Goal: Task Accomplishment & Management: Complete application form

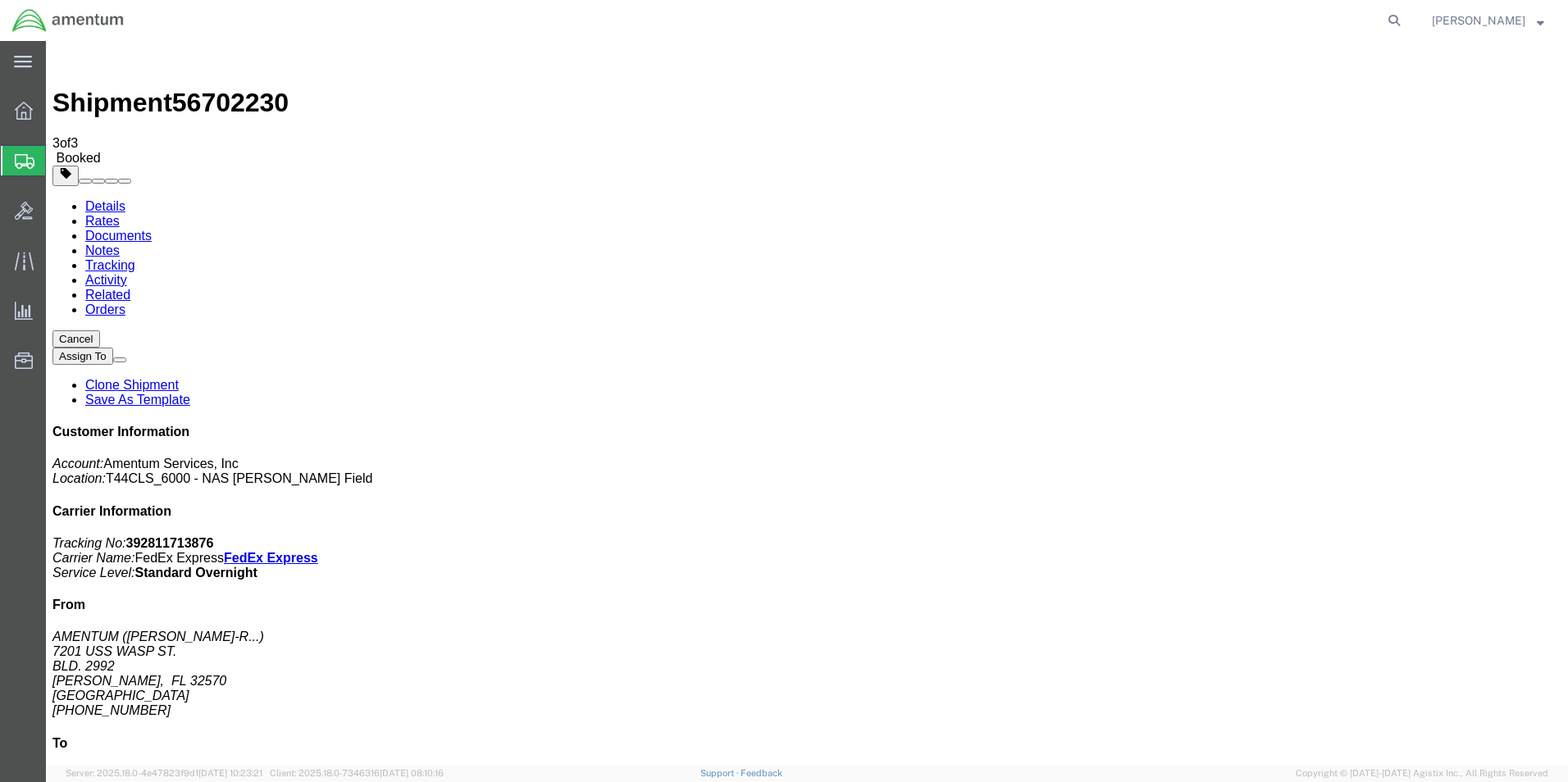
click at [0, 0] on span "Create Shipment" at bounding box center [0, 0] width 0 height 0
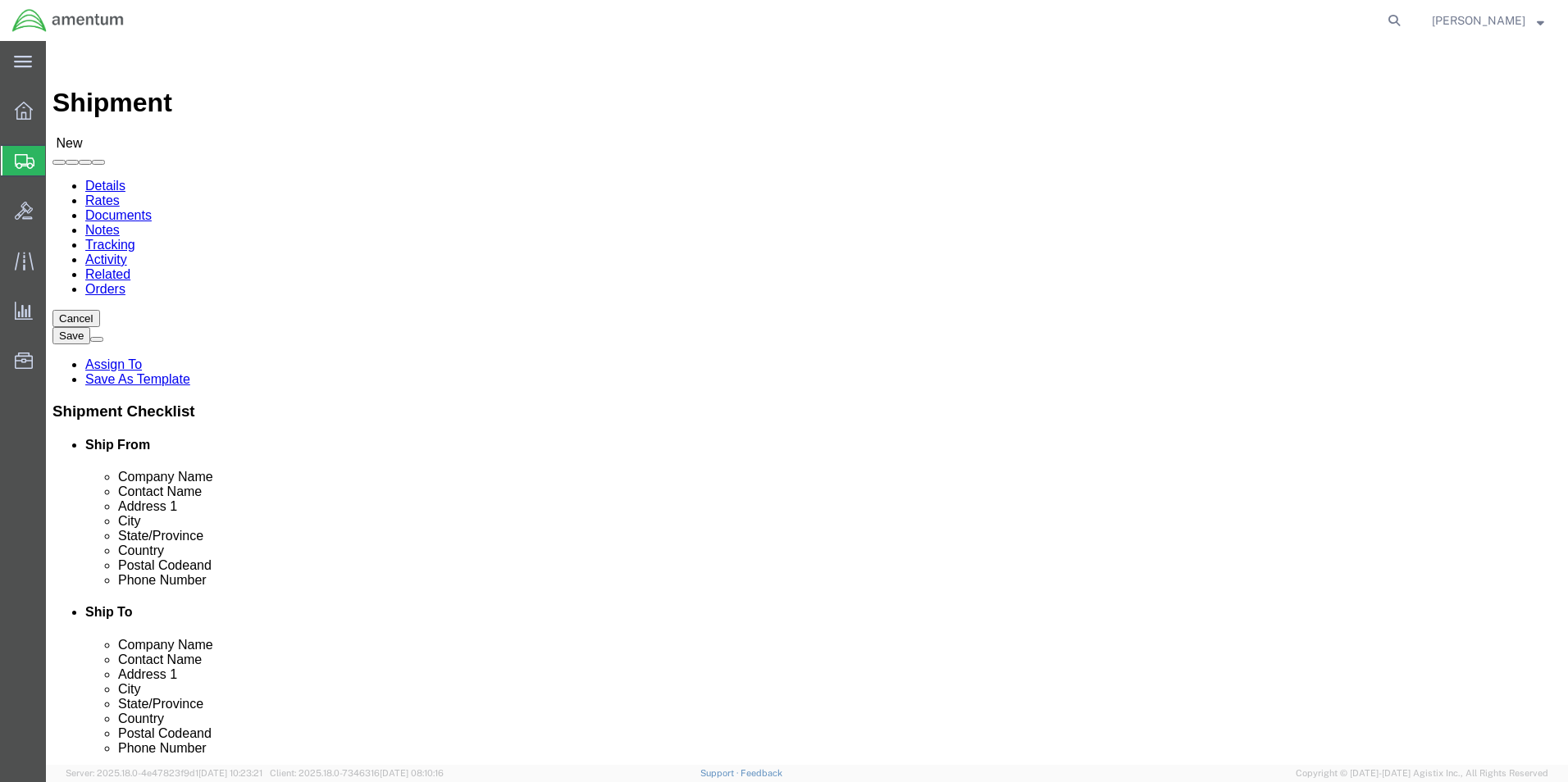
click input "text"
type input "SU"
click p "- AMENTUM - ([PERSON_NAME]) [STREET_ADDRESS][PERSON_NAME]"
select select "FL"
type input "[PERSON_NAME]"
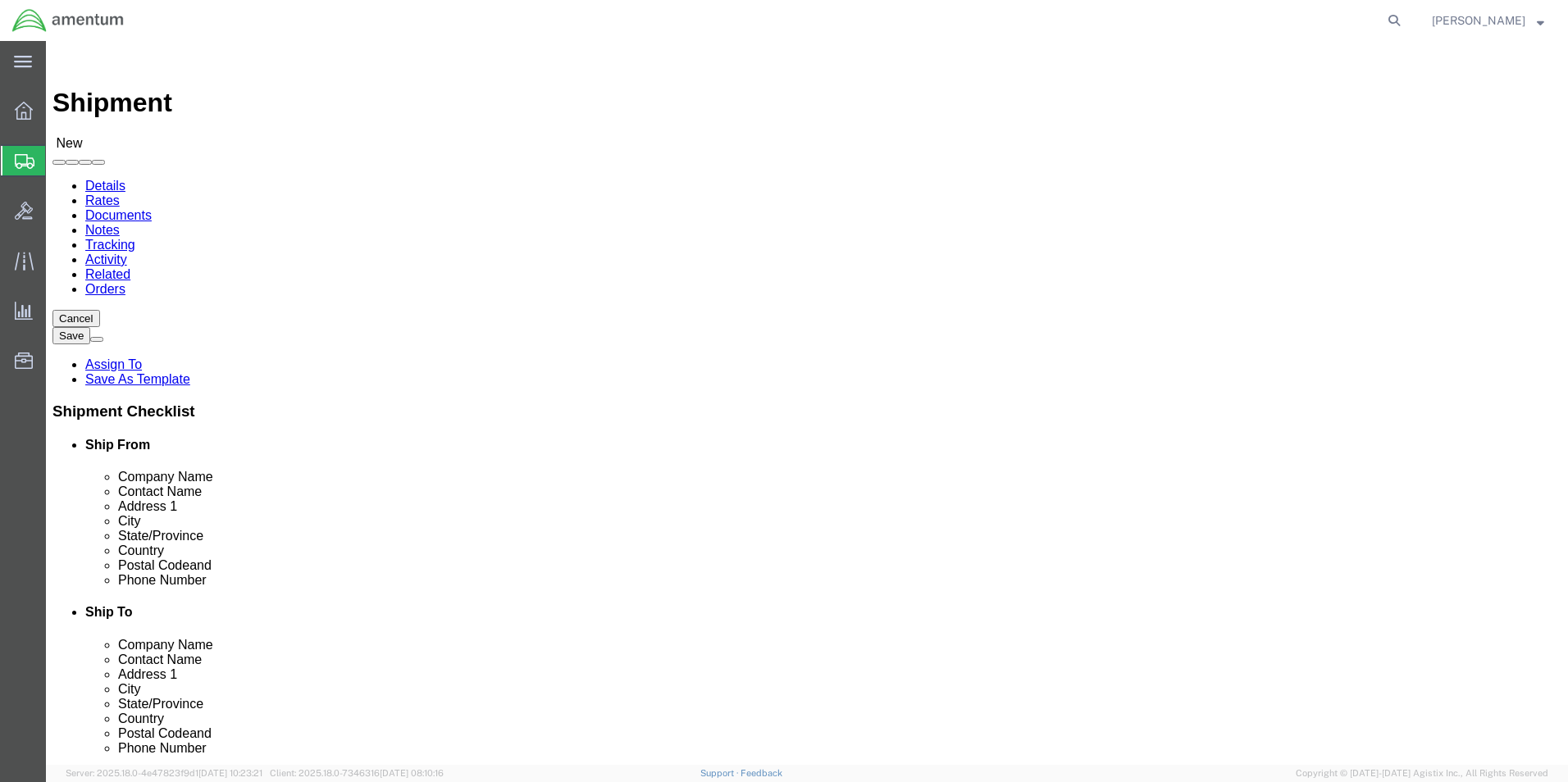
click input "text"
type input "[PHONE_NUMBER]"
click input "text"
type input "[PERSON_NAME]"
click p "- AMENTUM SERVICE, INC - ([PERSON_NAME]) [STREET_ADDRESS][US_STATE]"
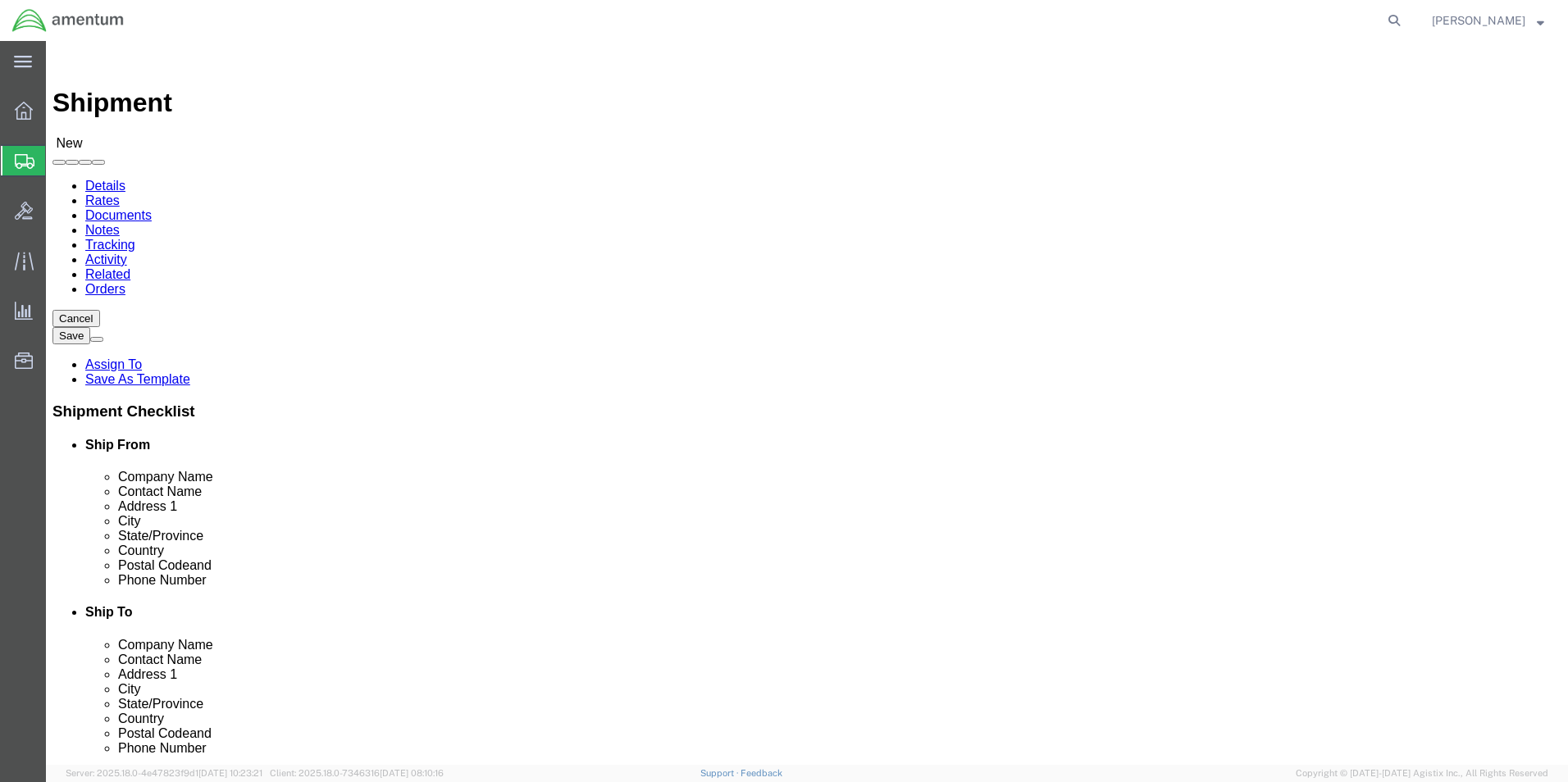
select select "VA"
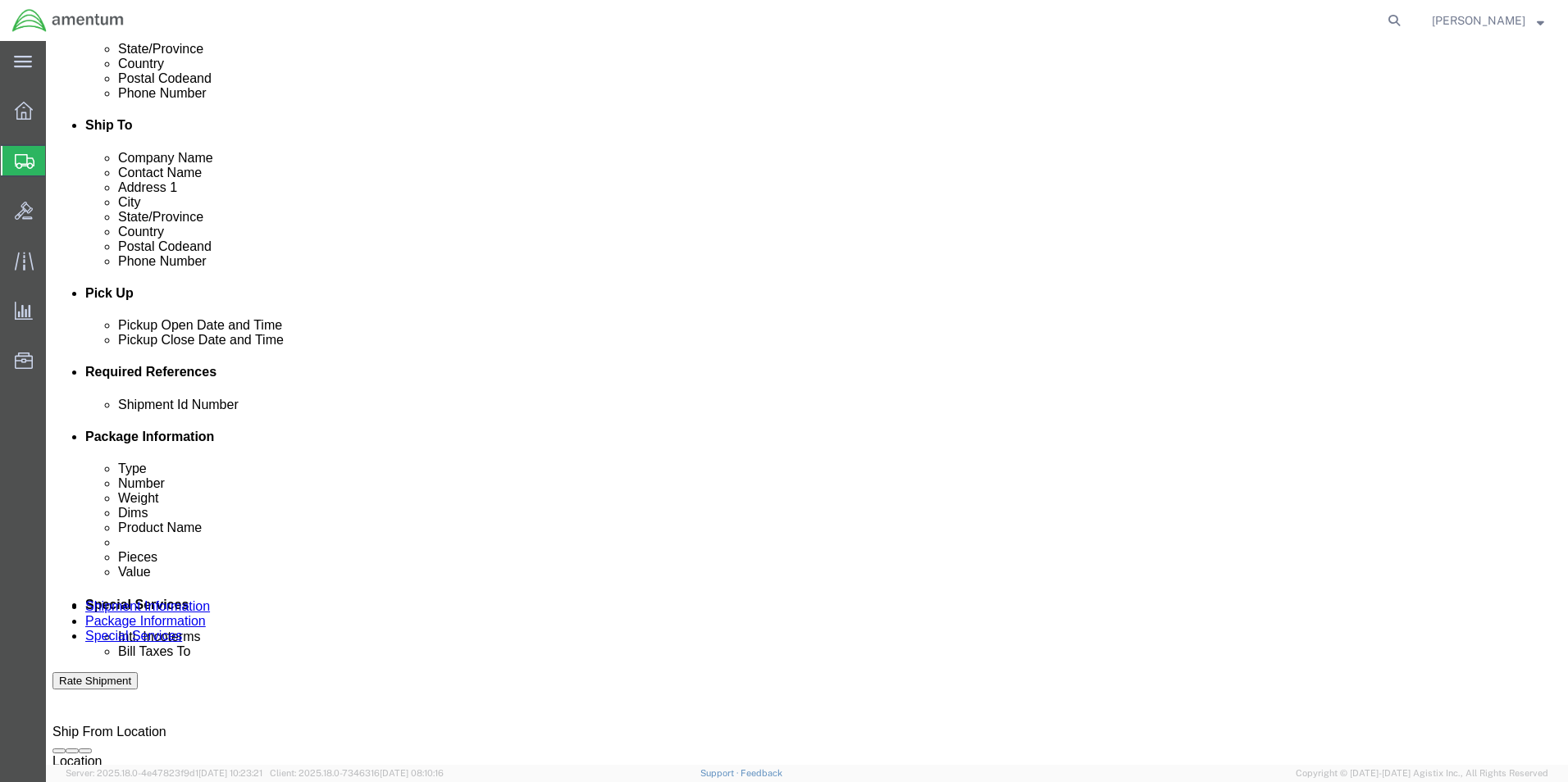
scroll to position [492, 0]
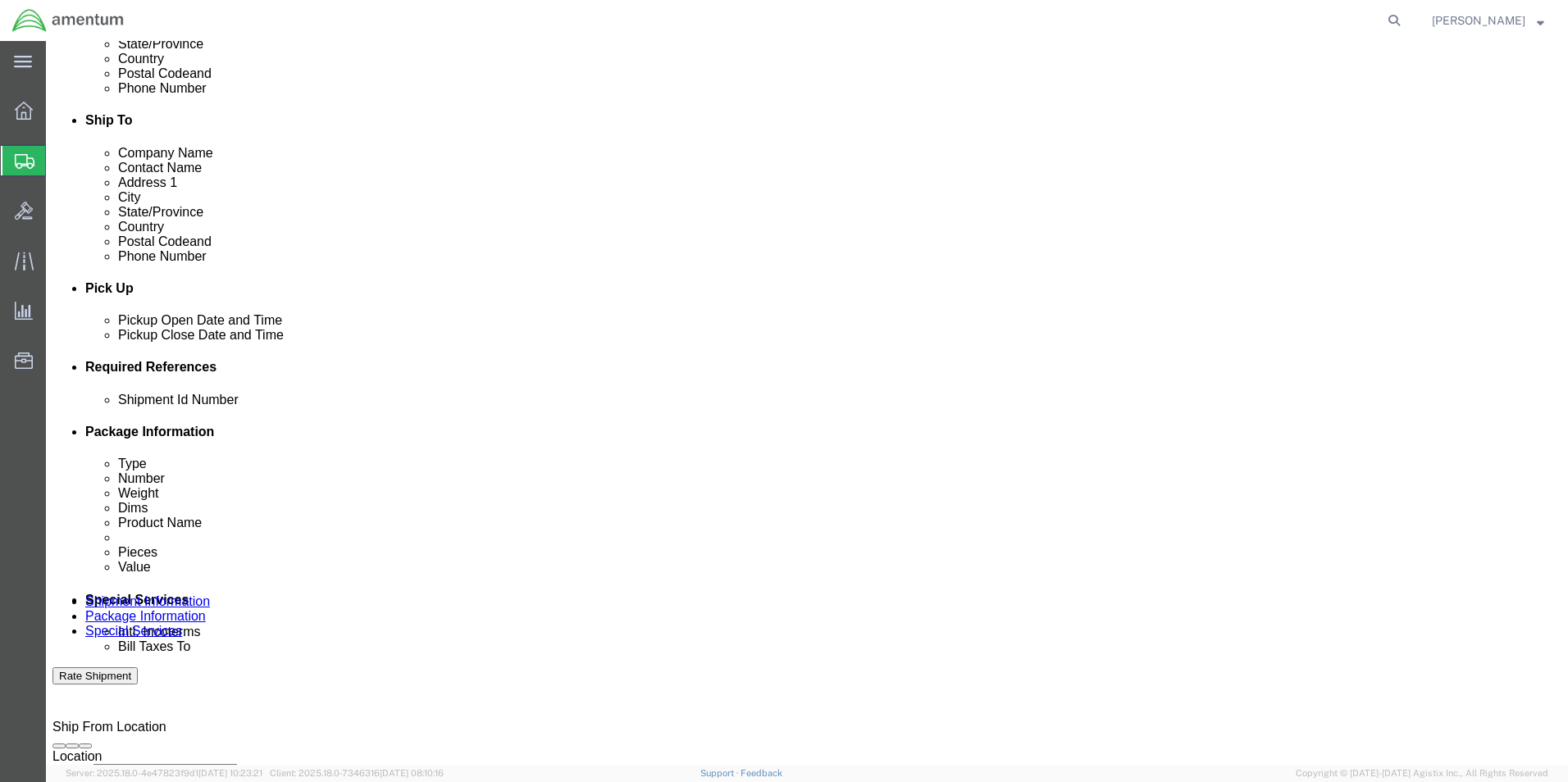
type input "[PERSON_NAME]"
click div "[DATE] 3:00 PM"
click div
click input "4:00 PM"
click input "7:00 PM"
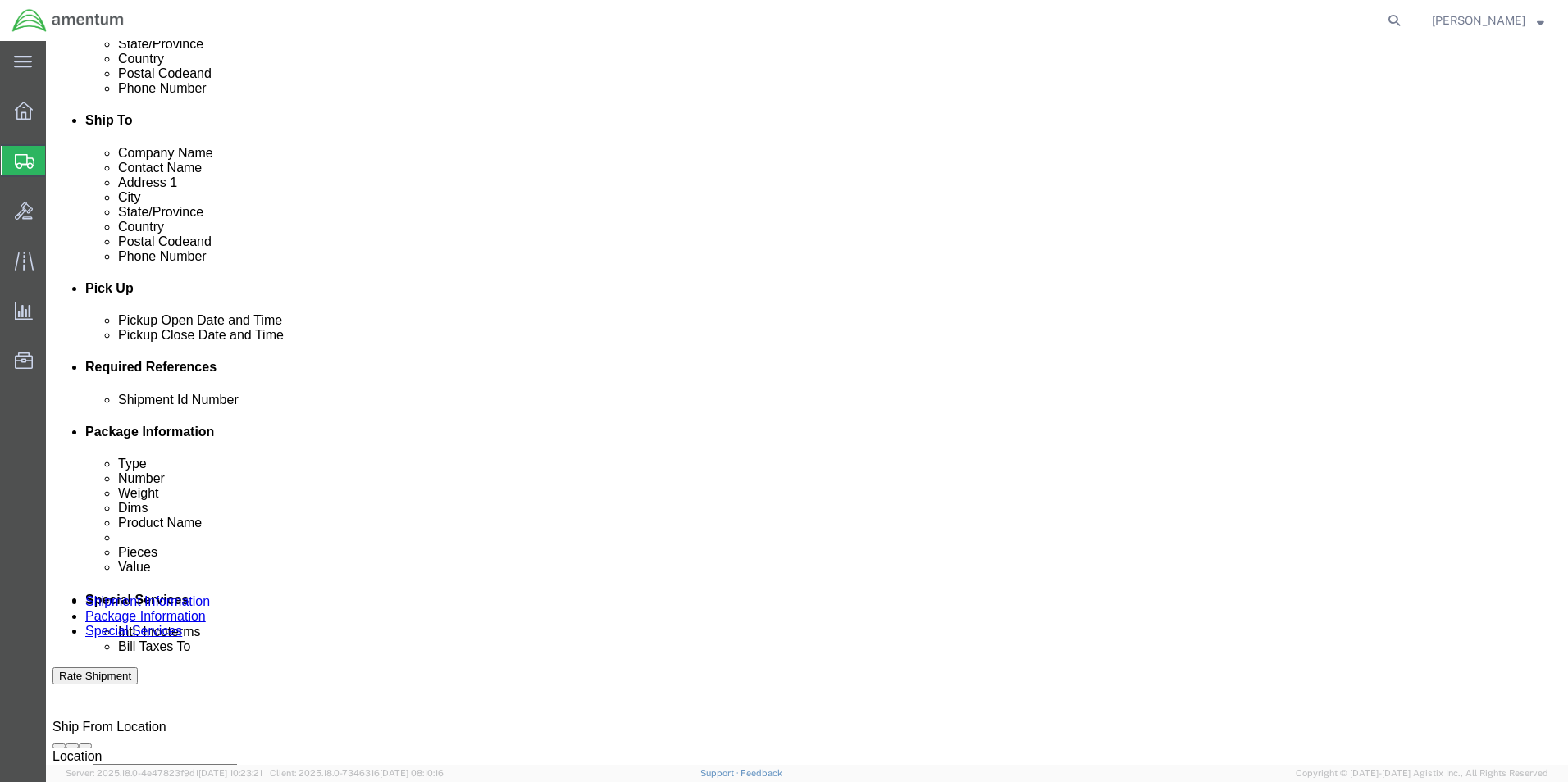
type input "7:00 AM"
click button "Apply"
click div
click input "8:00 AM"
click input "3:00 AM"
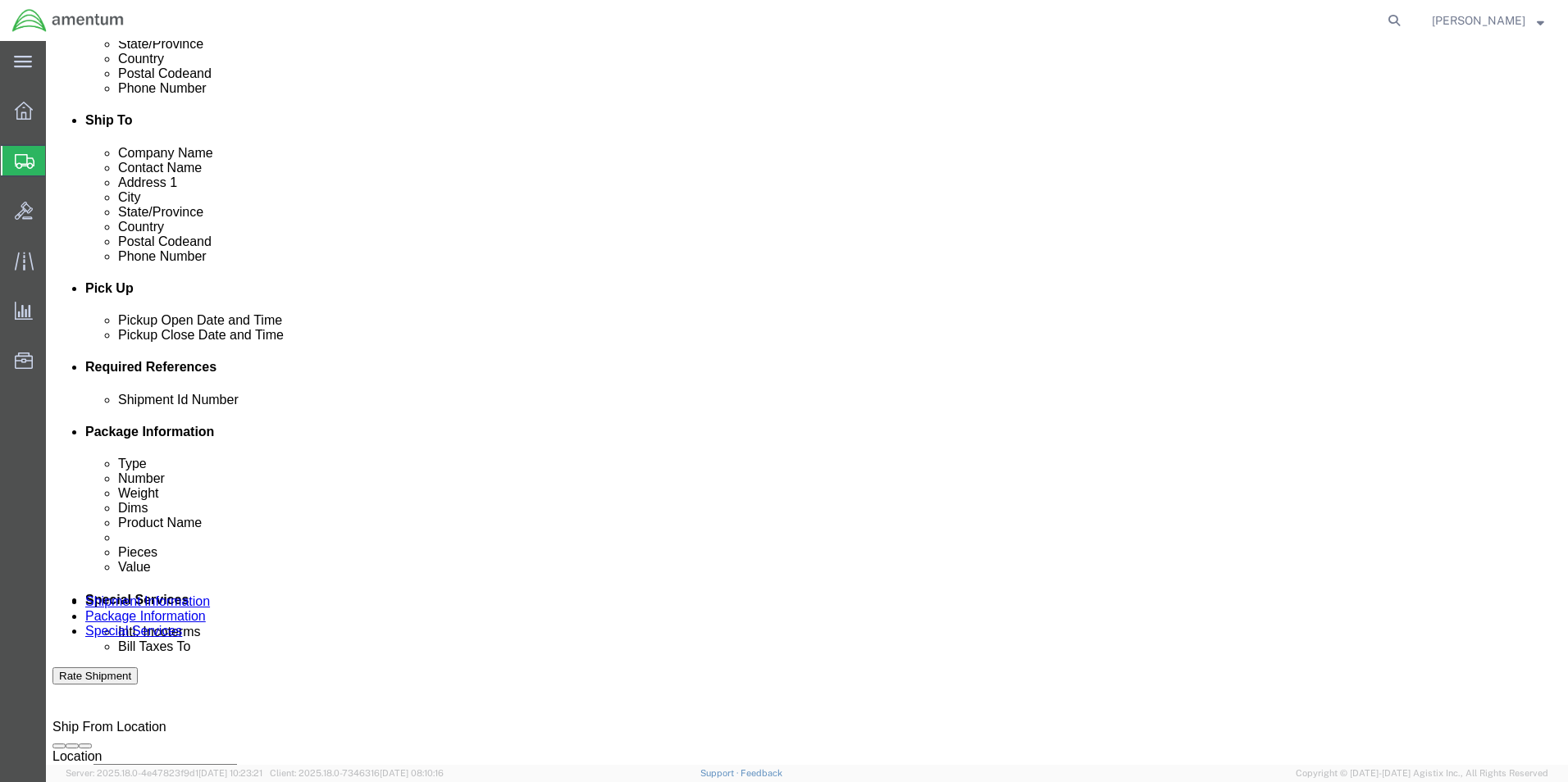
type input "3:00 PM"
click button "Apply"
click button "Add reference"
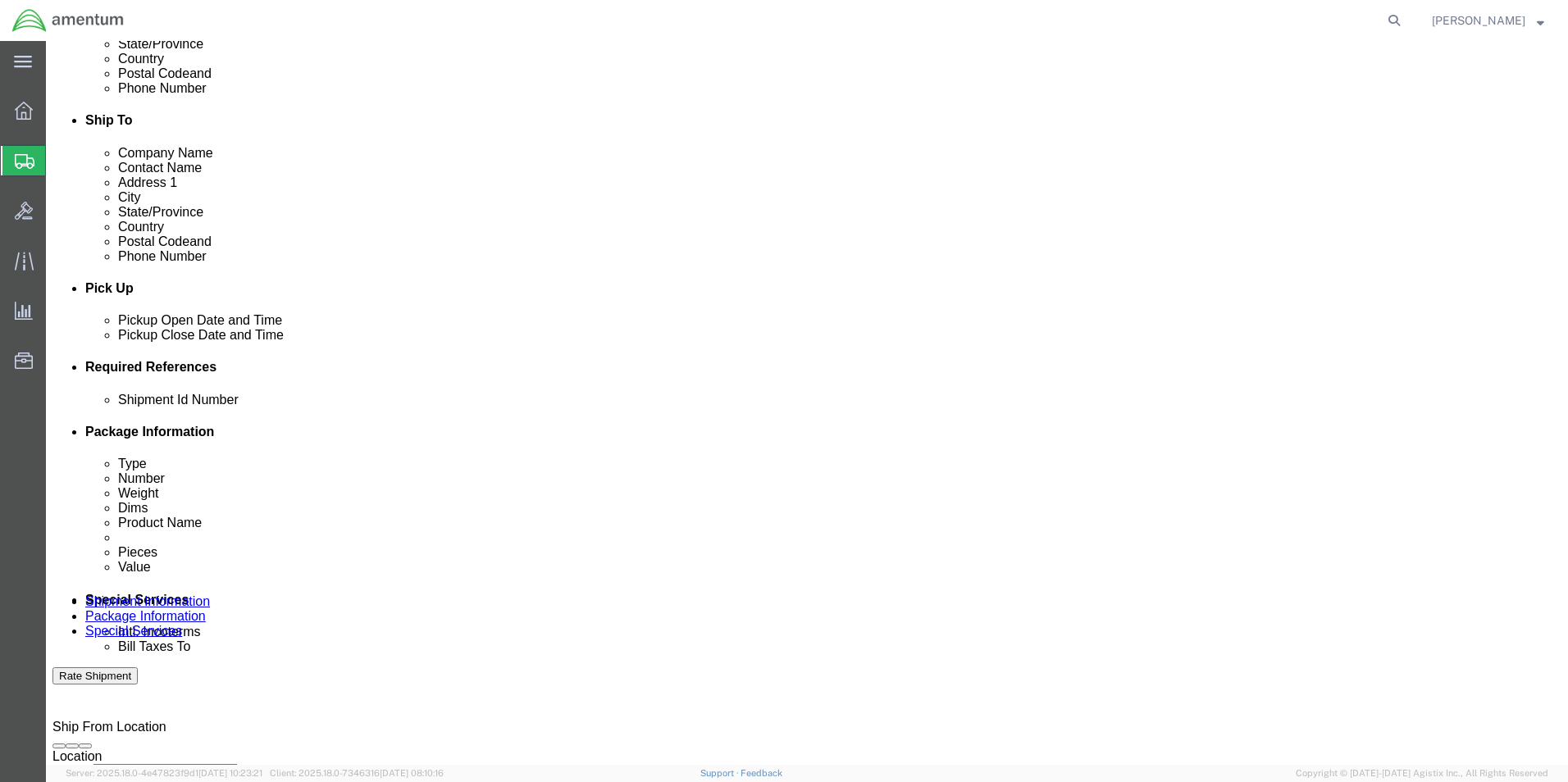
click input "text"
type input "6000"
click select "Select Account Type Activity ID Airline Appointment Number ASN Batch Request # …"
select select "DEPT"
click select "Select Account Type Activity ID Airline Appointment Number ASN Batch Request # …"
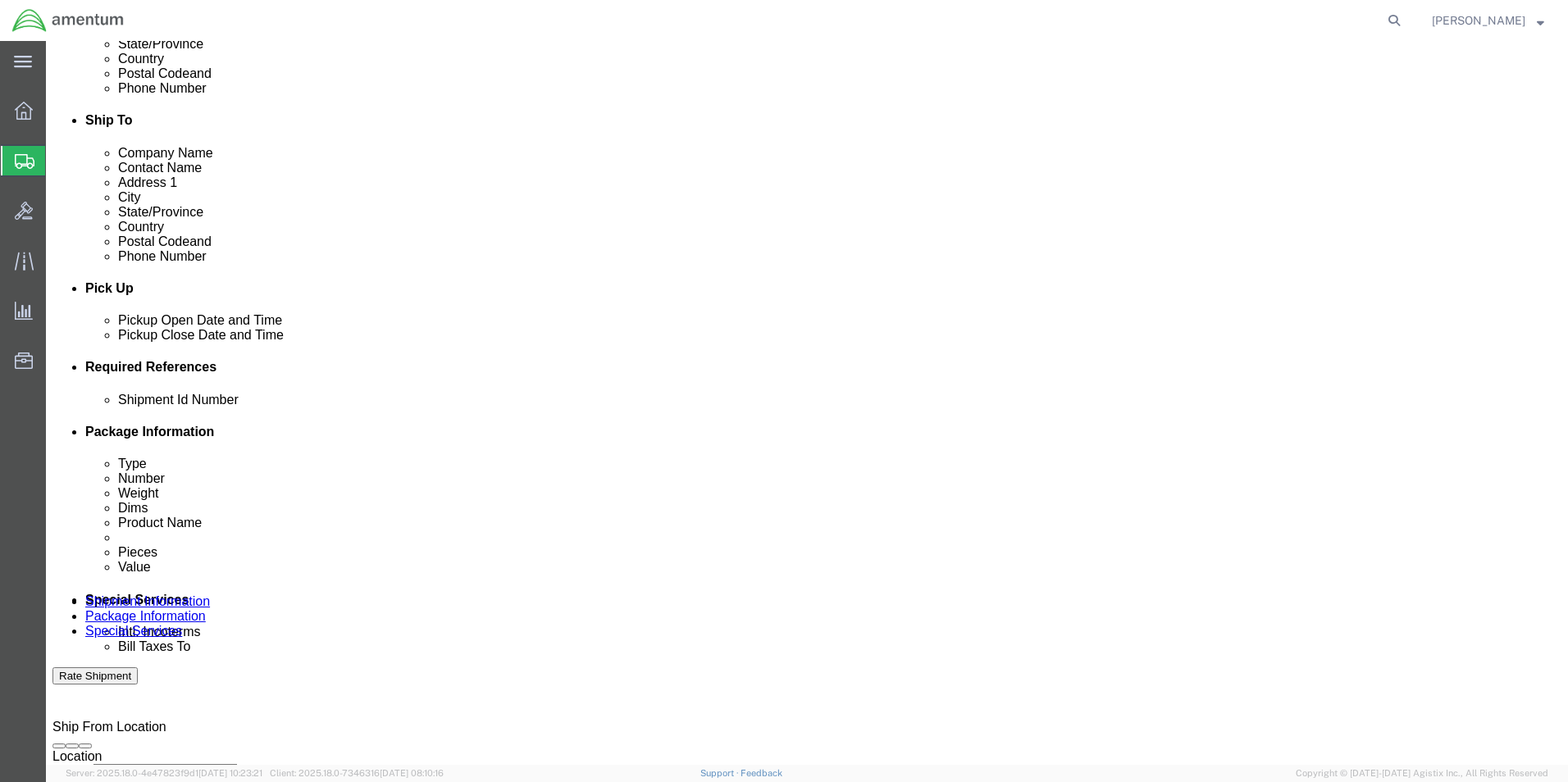
click input "text"
type input "T44"
click select "Select Account Type Activity ID Airline Appointment Number ASN Batch Request # …"
select select "PROJNUM"
click select "Select Account Type Activity ID Airline Appointment Number ASN Batch Request # …"
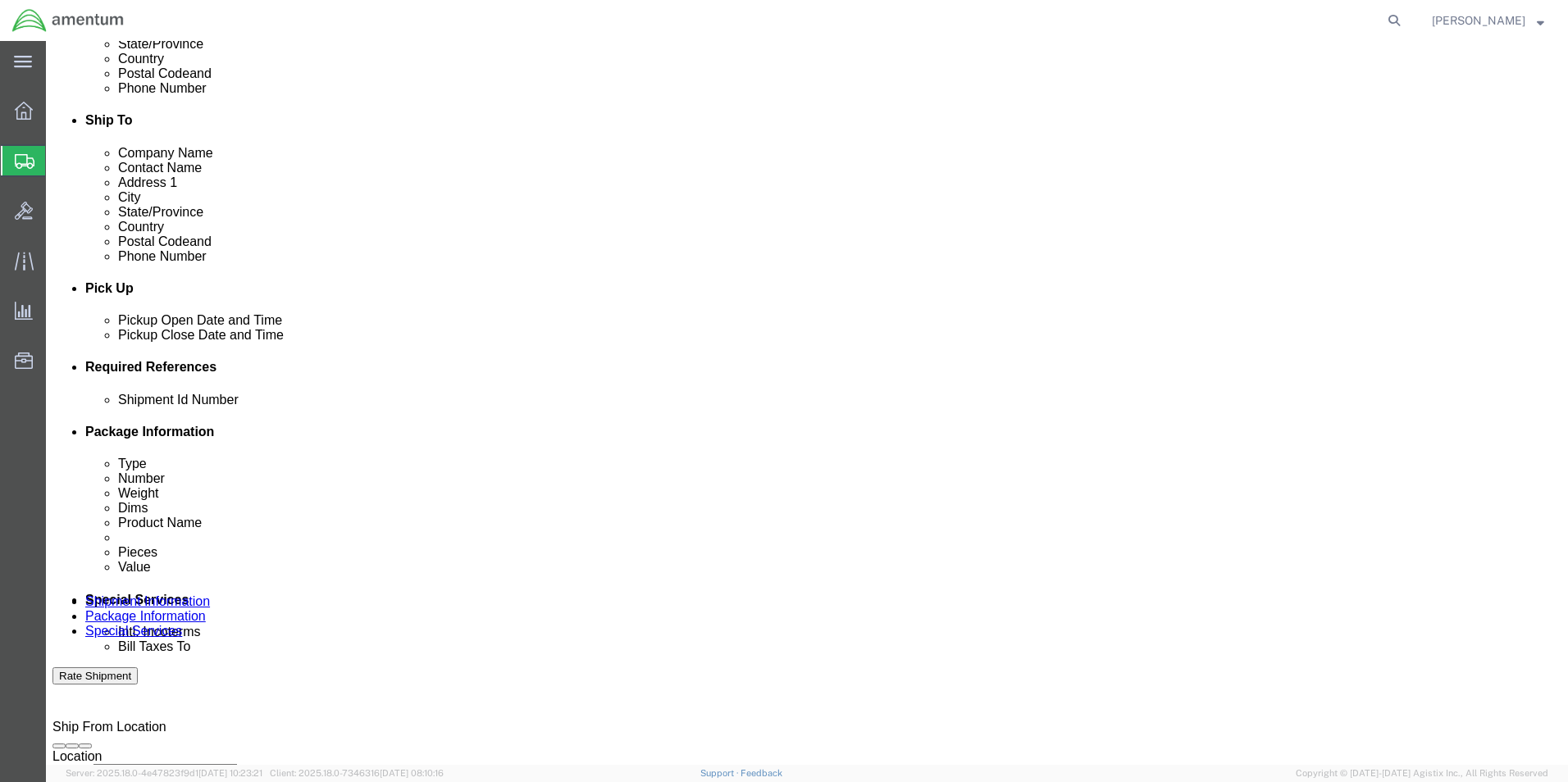
click input "text"
type input "6097.5.034.01.C.FS.0.23O.E00"
click select "Select Account Type Activity ID Airline Appointment Number ASN Batch Request # …"
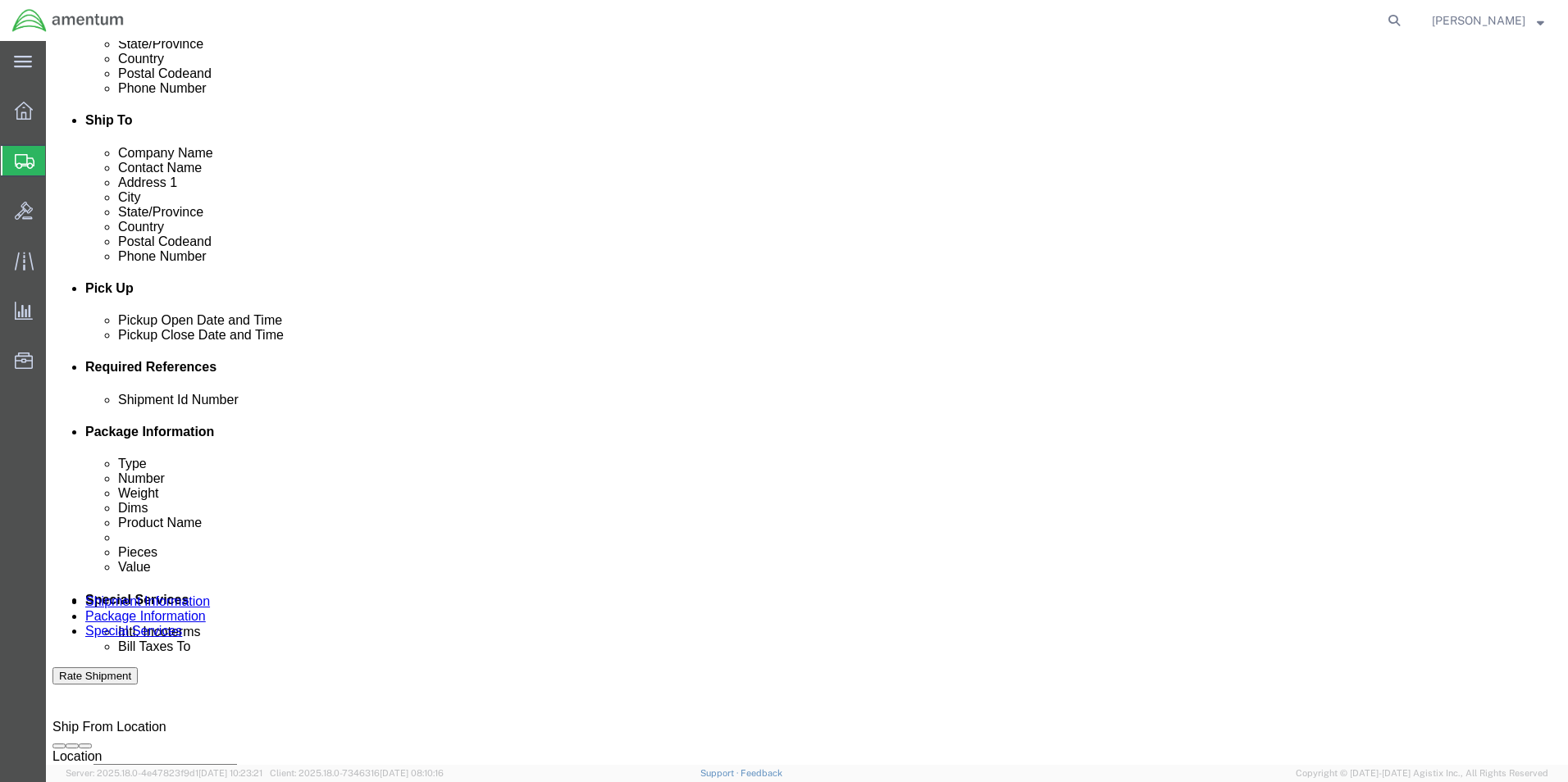
select select "PCKSLIP"
click select "Select Account Type Activity ID Airline Appointment Number ASN Batch Request # …"
click input "text"
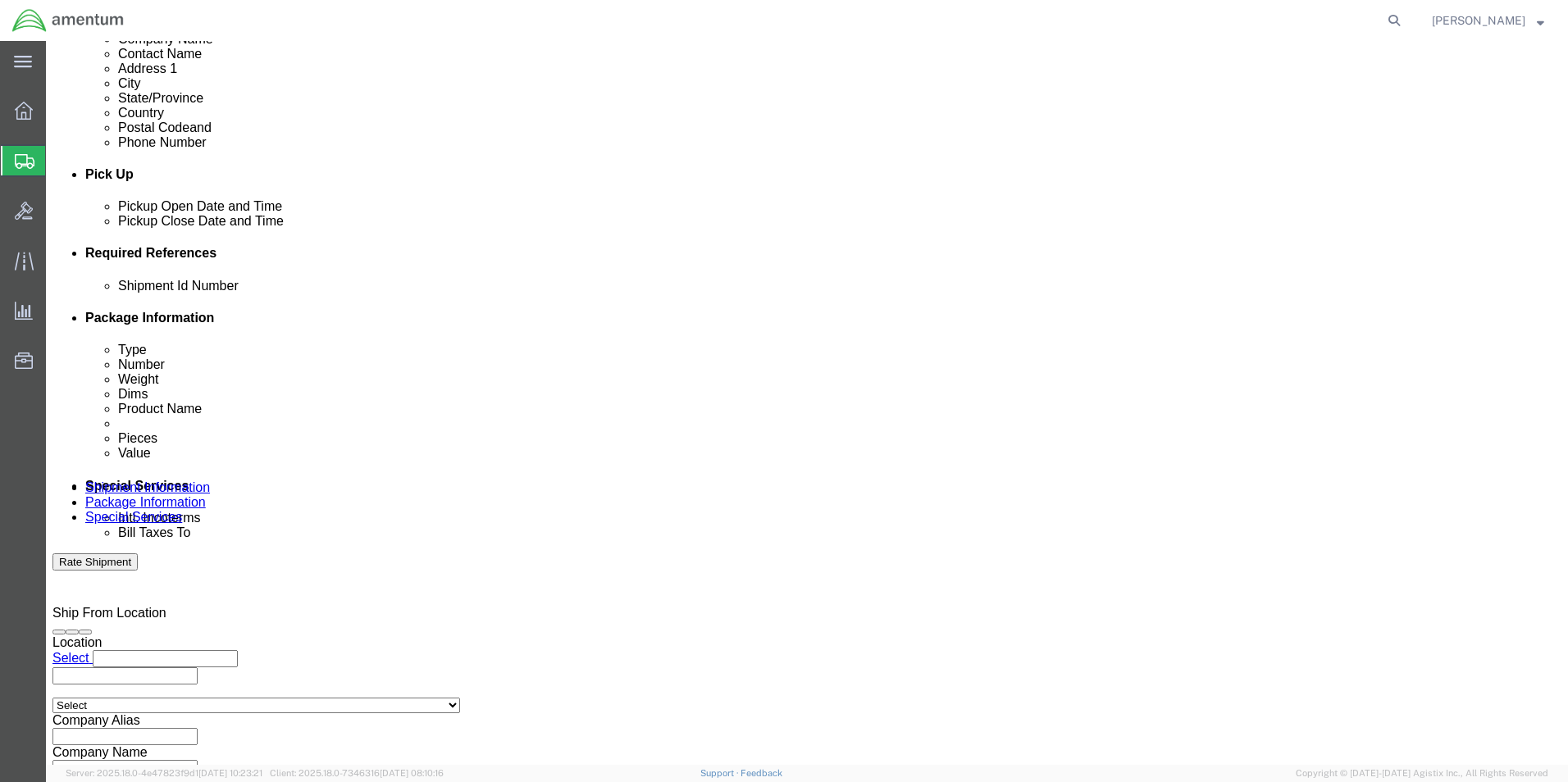
scroll to position [715, 0]
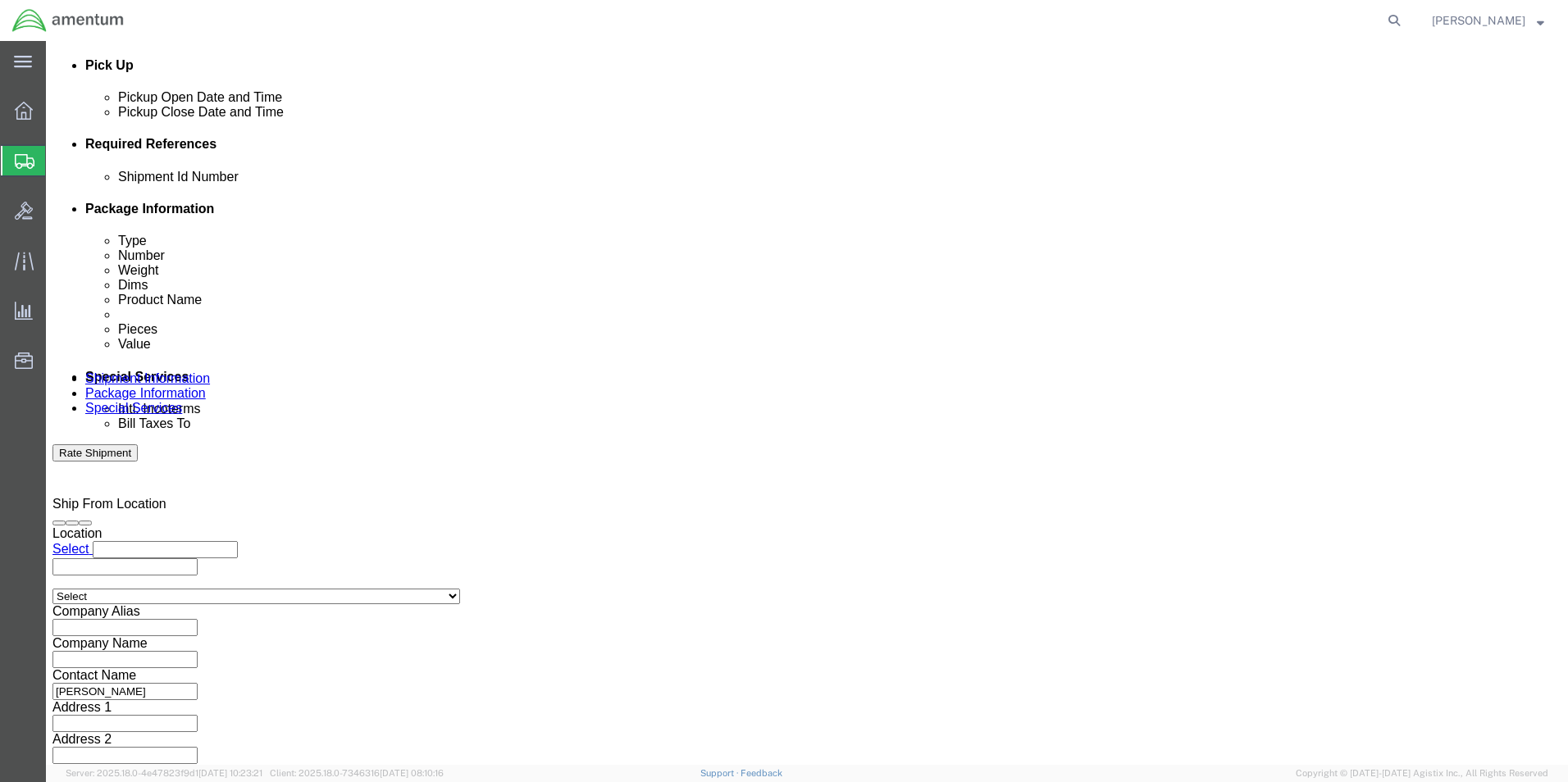
type input "157310"
click button "Continue"
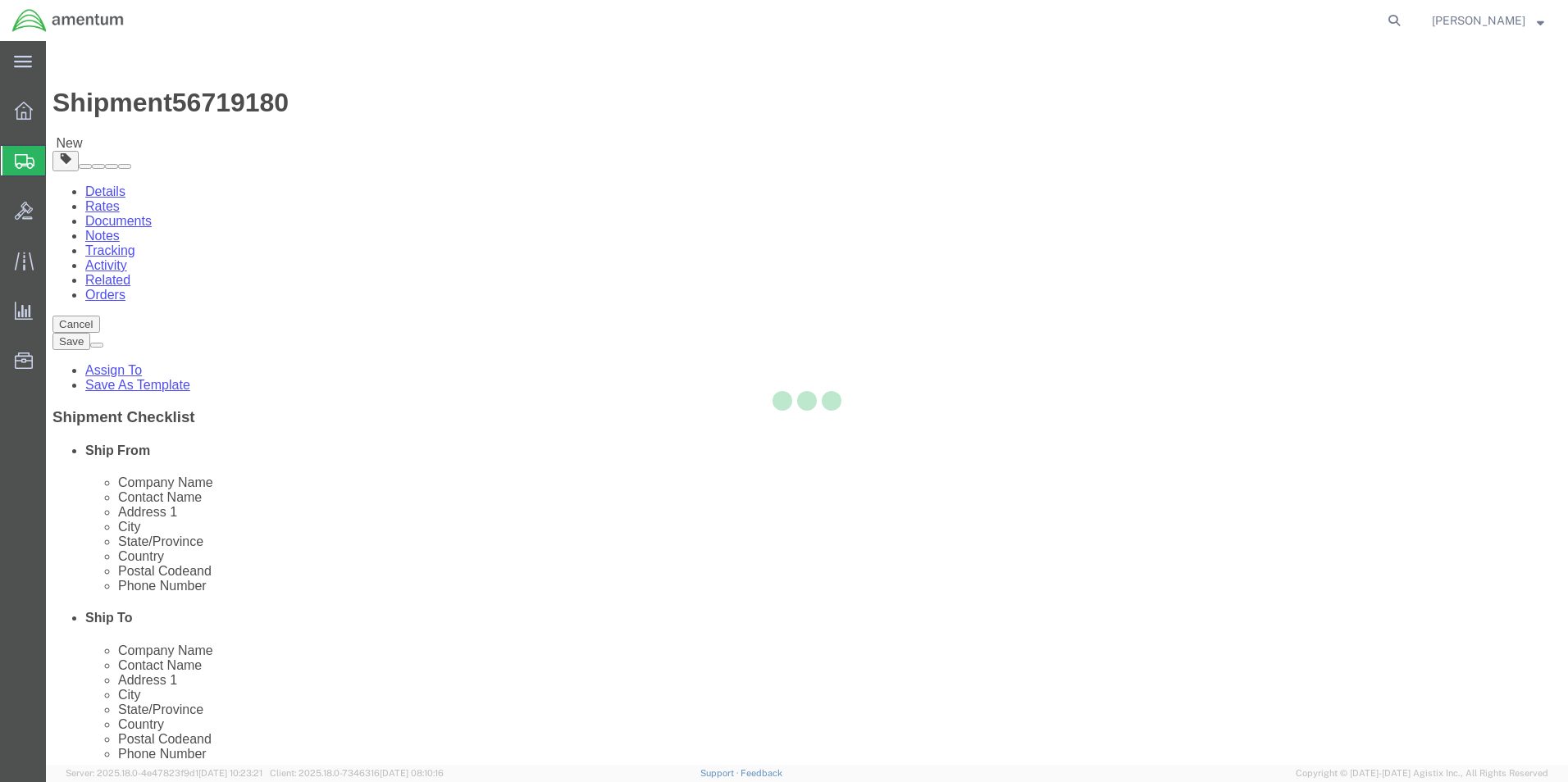
select select "CBOX"
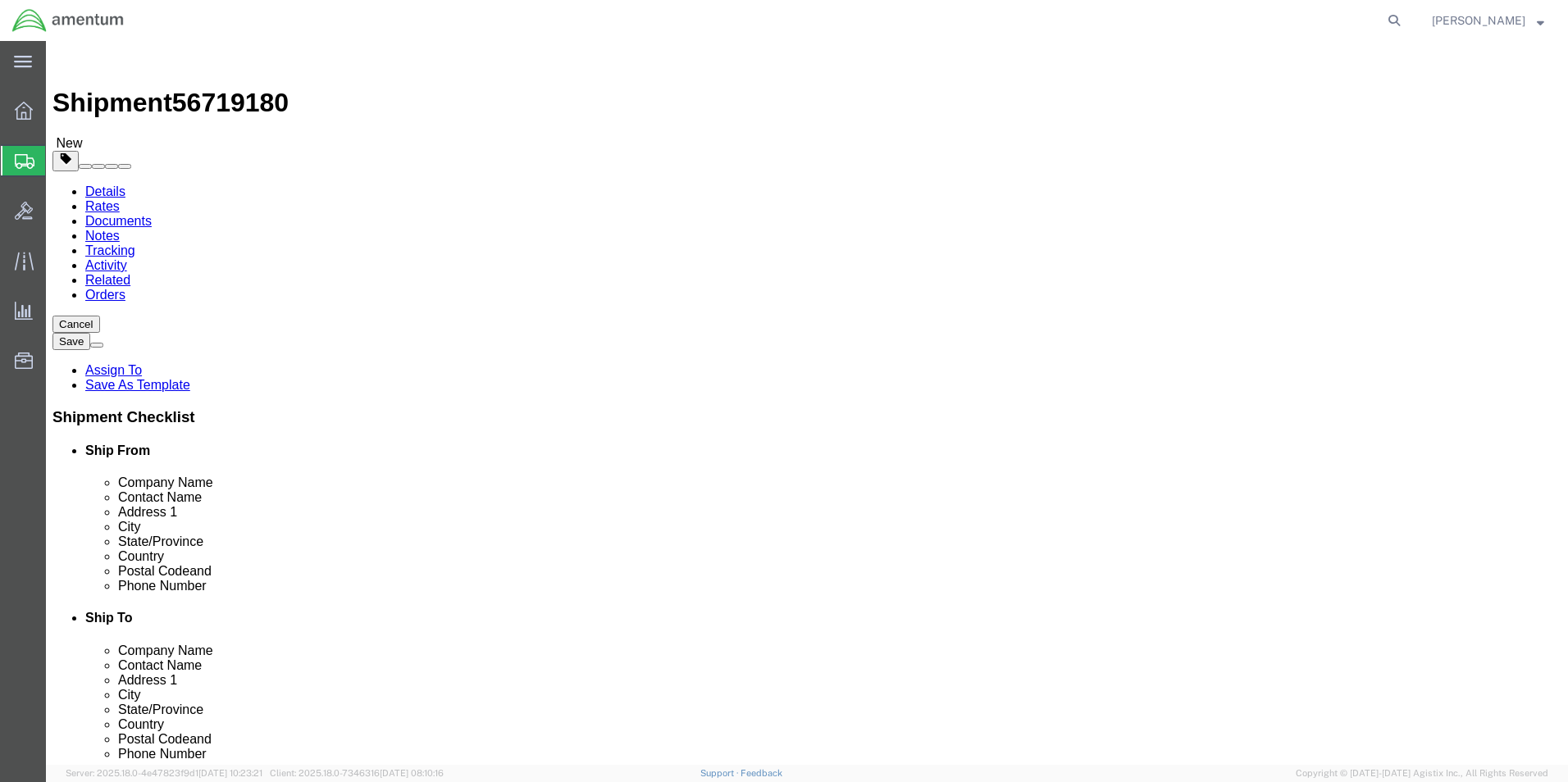
click input "text"
type input "9"
type input "5"
click input "0.00"
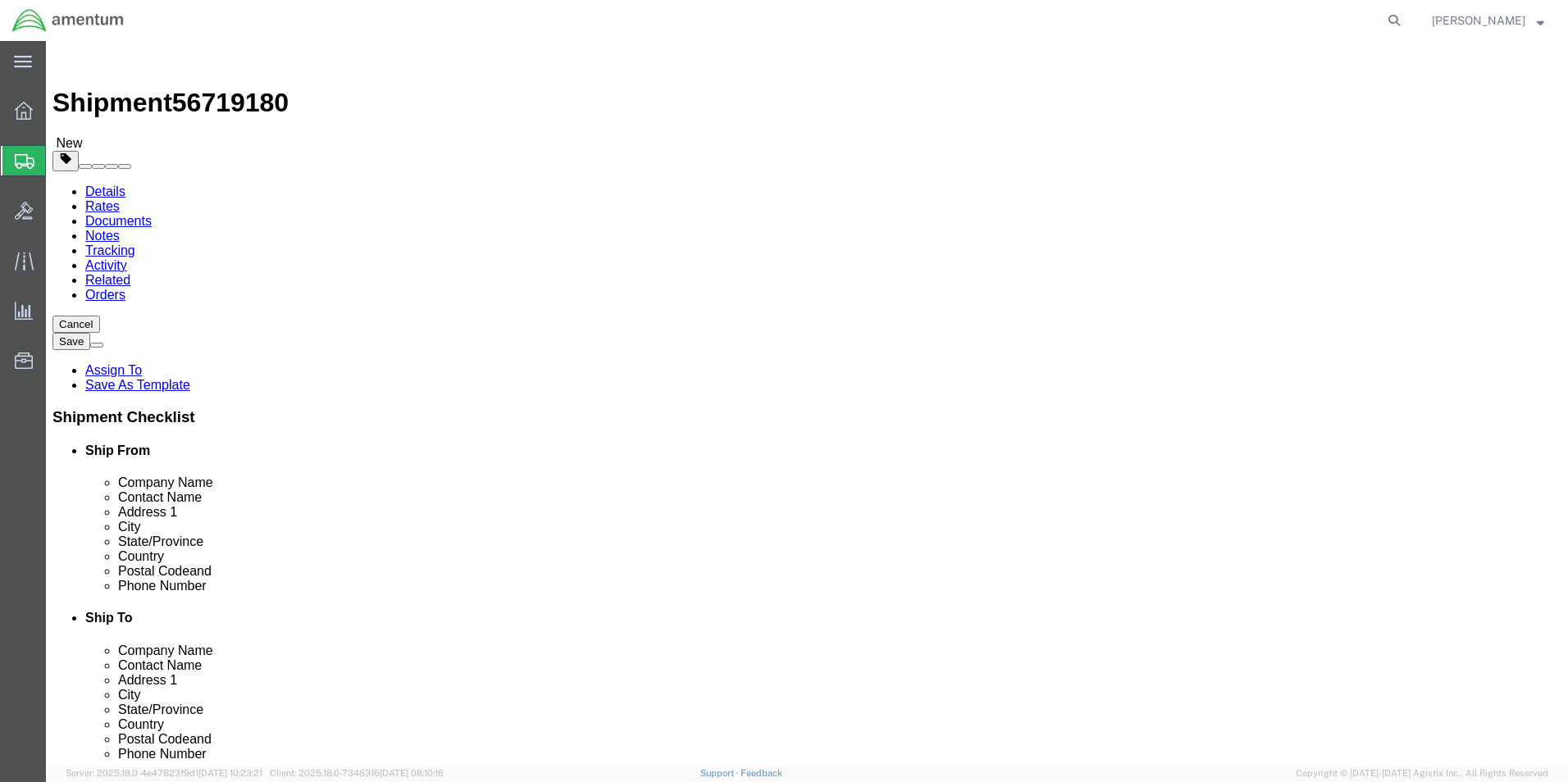
type input "4.00"
click ul
click link "Add Content"
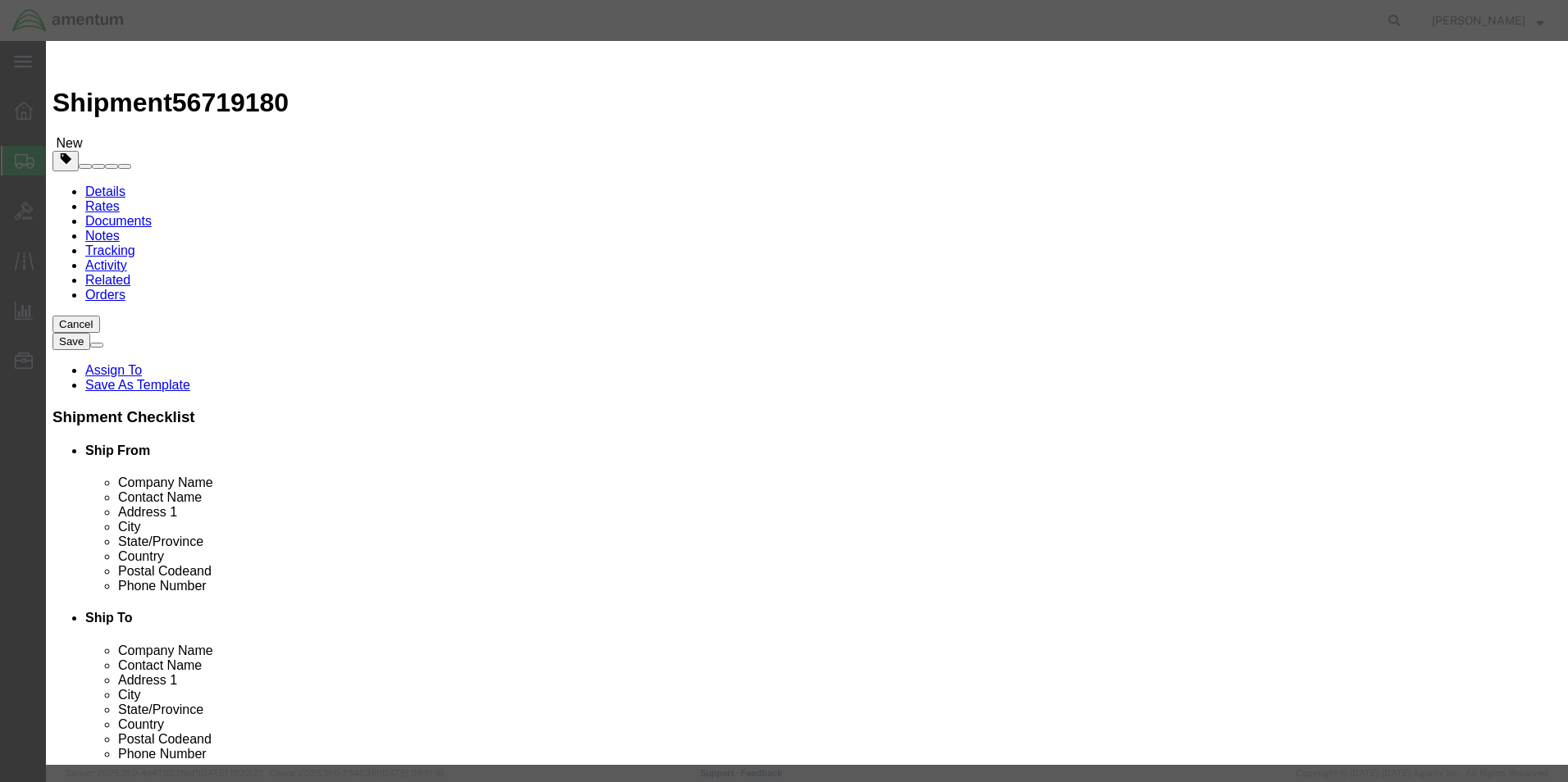
click input "text"
type input "A/C PARTS"
select select "US"
click input "0"
type input "1"
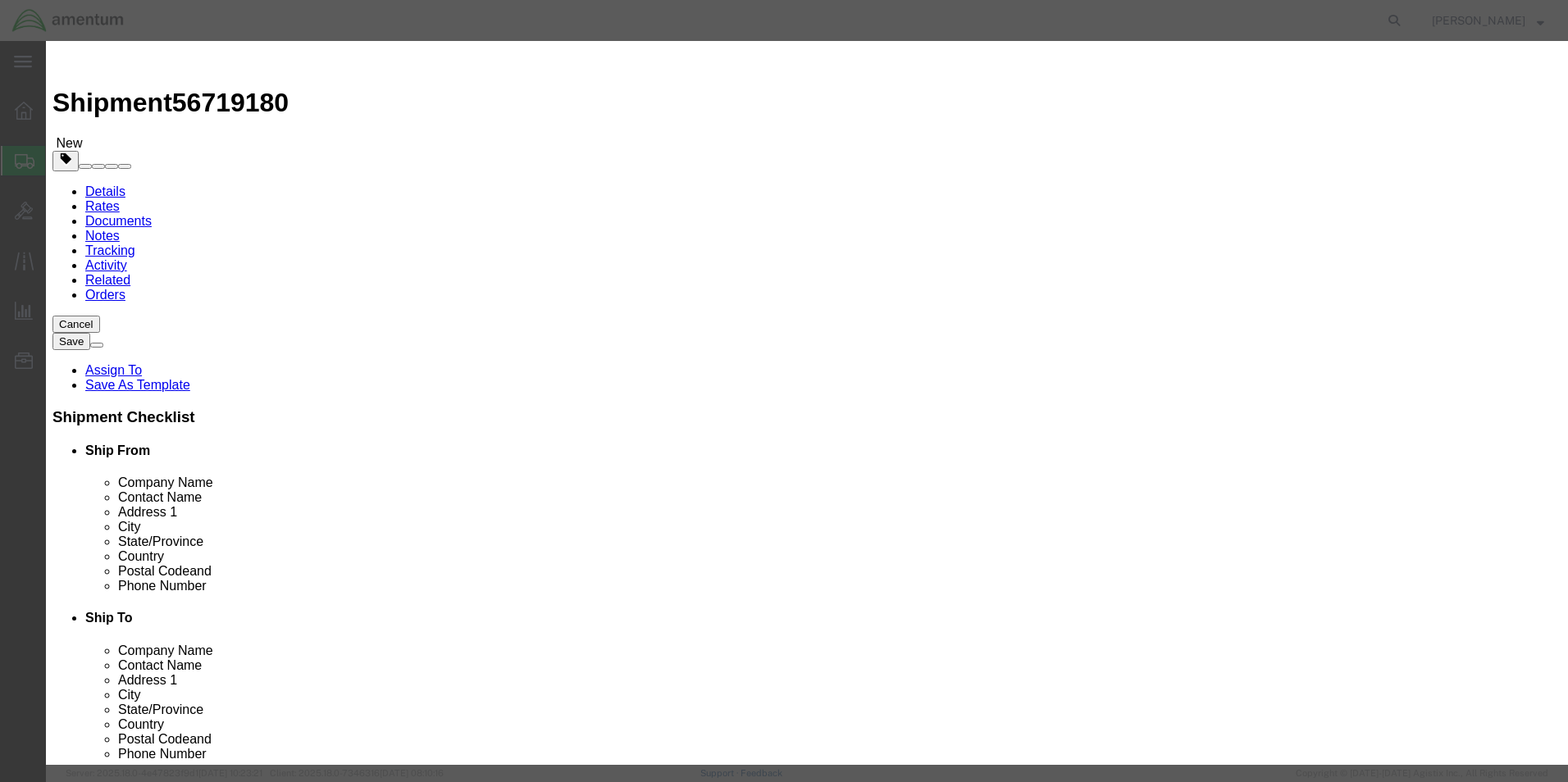
click div "GL Reference Select Account Type Activity ID Airline Appointment Number ASN Bat…"
click input "text"
type input "5000"
click button "Save & Close"
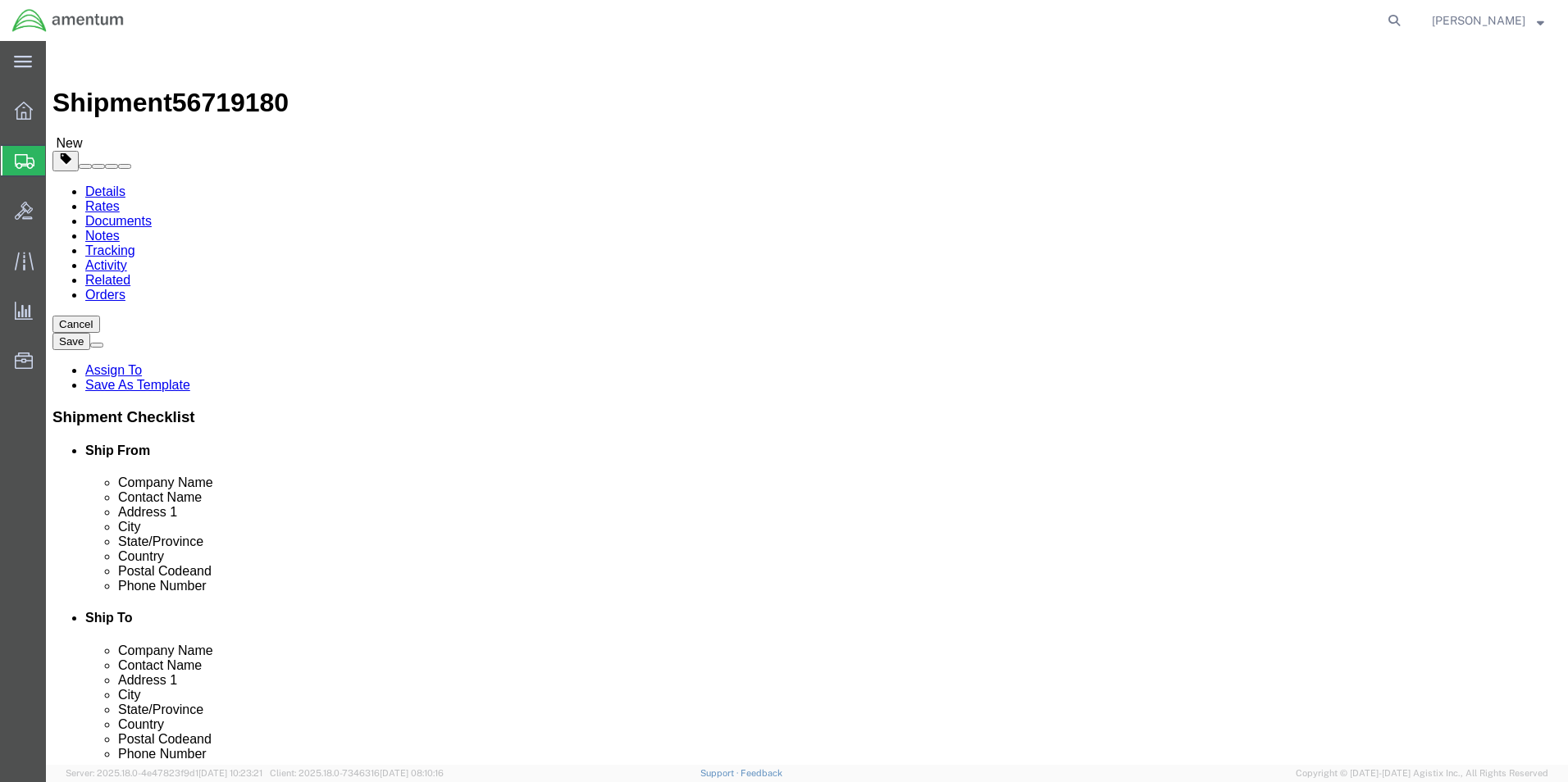
click button "Rate Shipment"
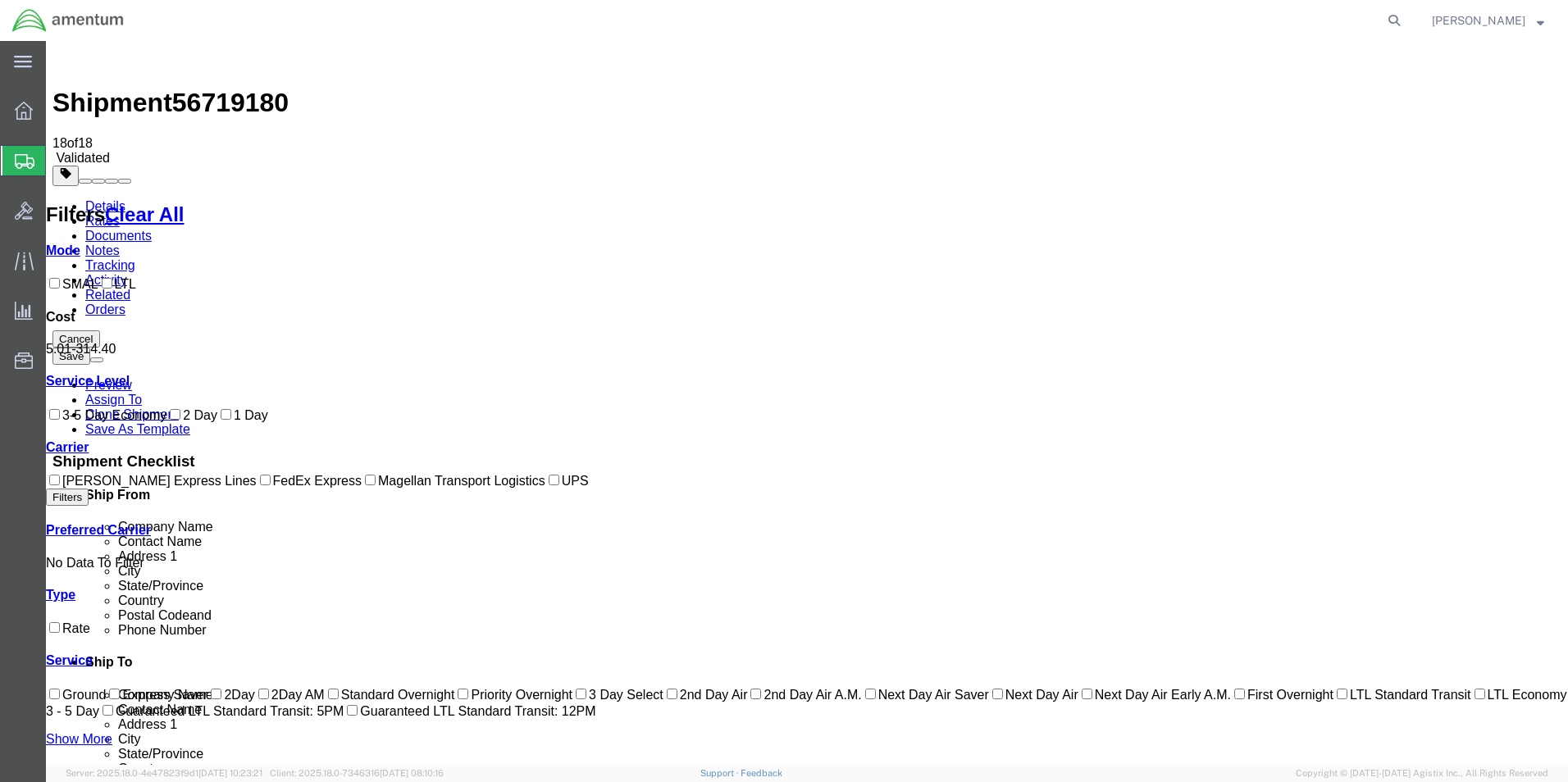
checkbox input "true"
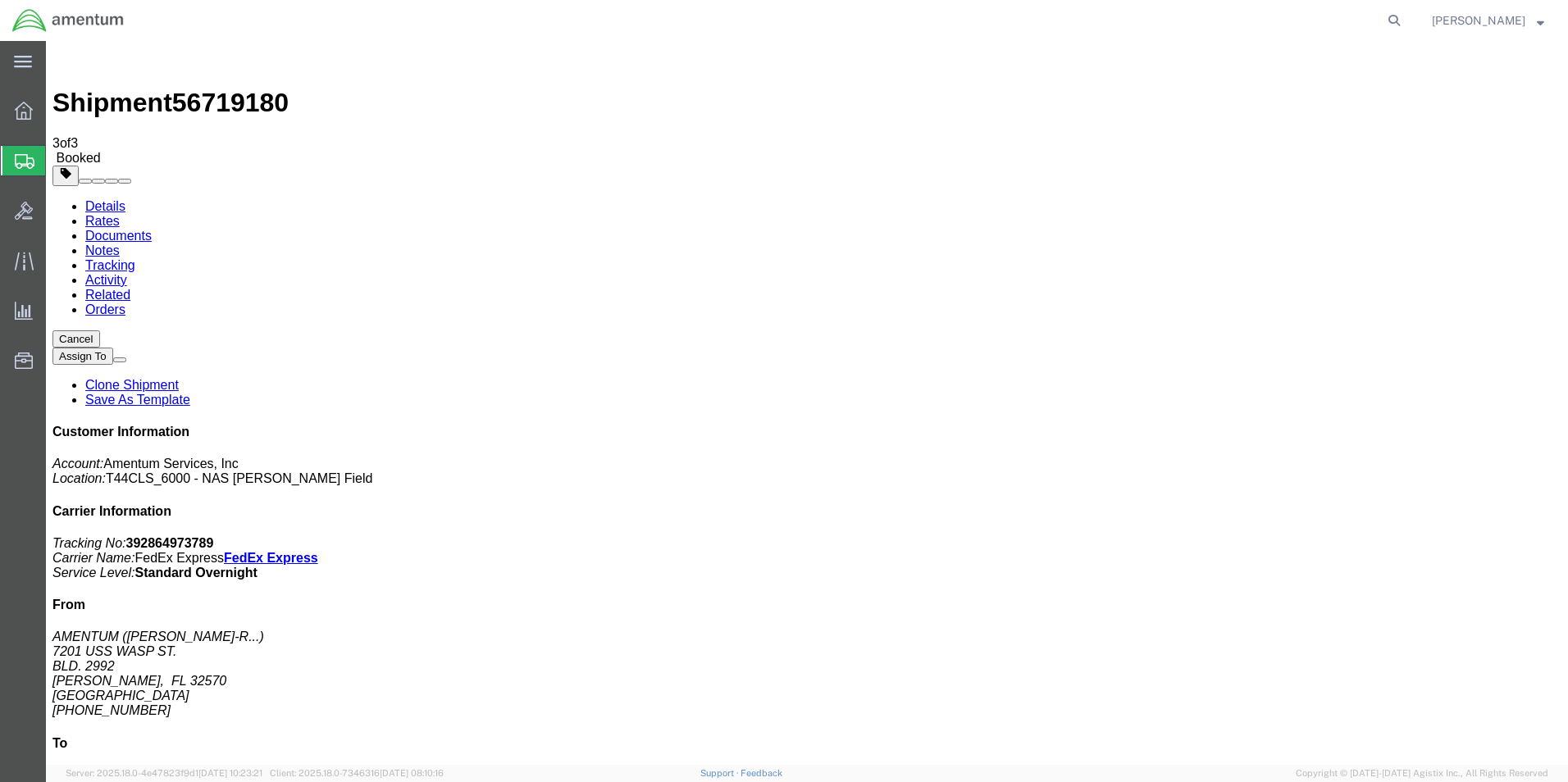
checkbox input "true"
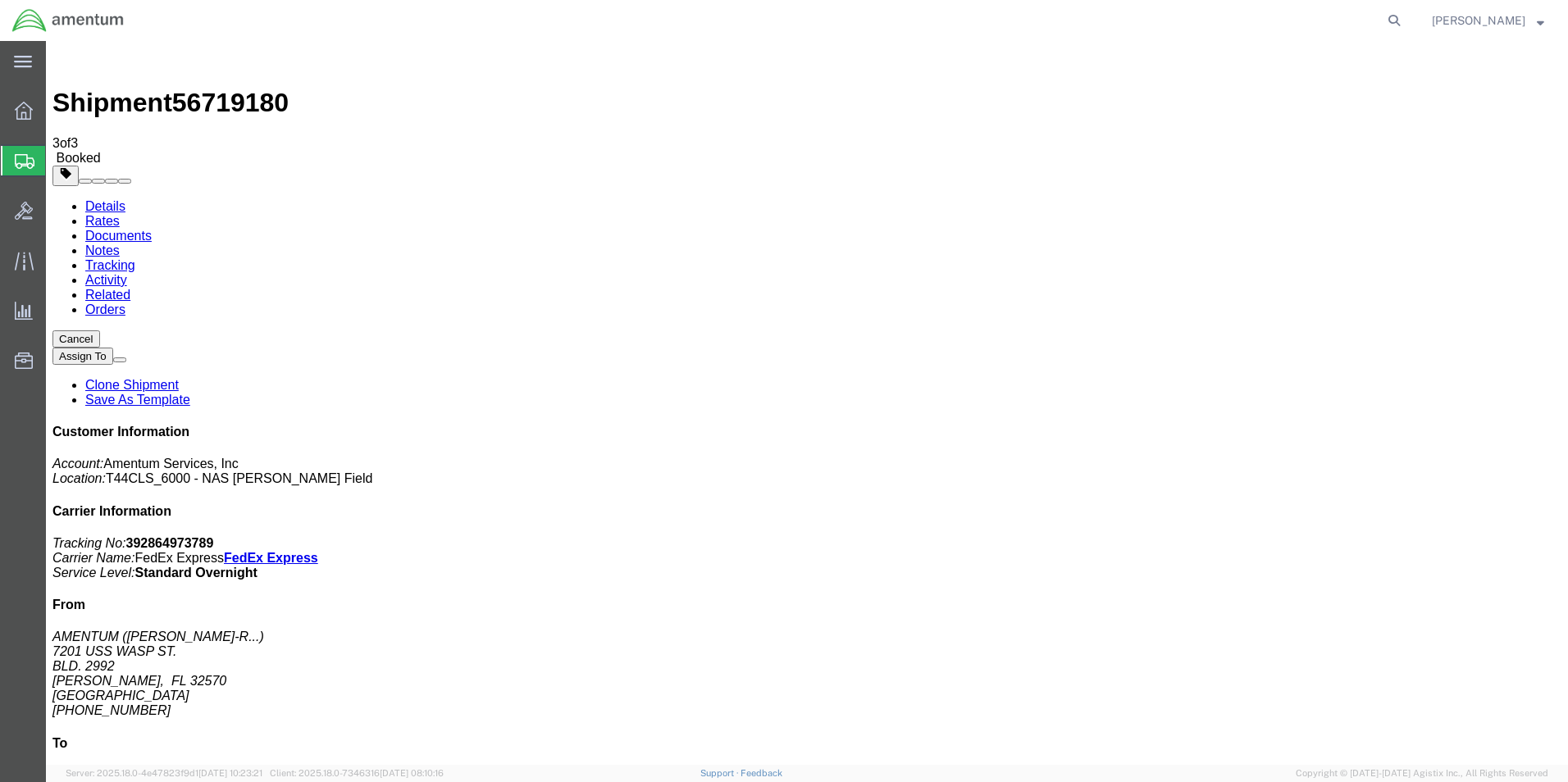
click at [14, 156] on div at bounding box center [24, 160] width 46 height 30
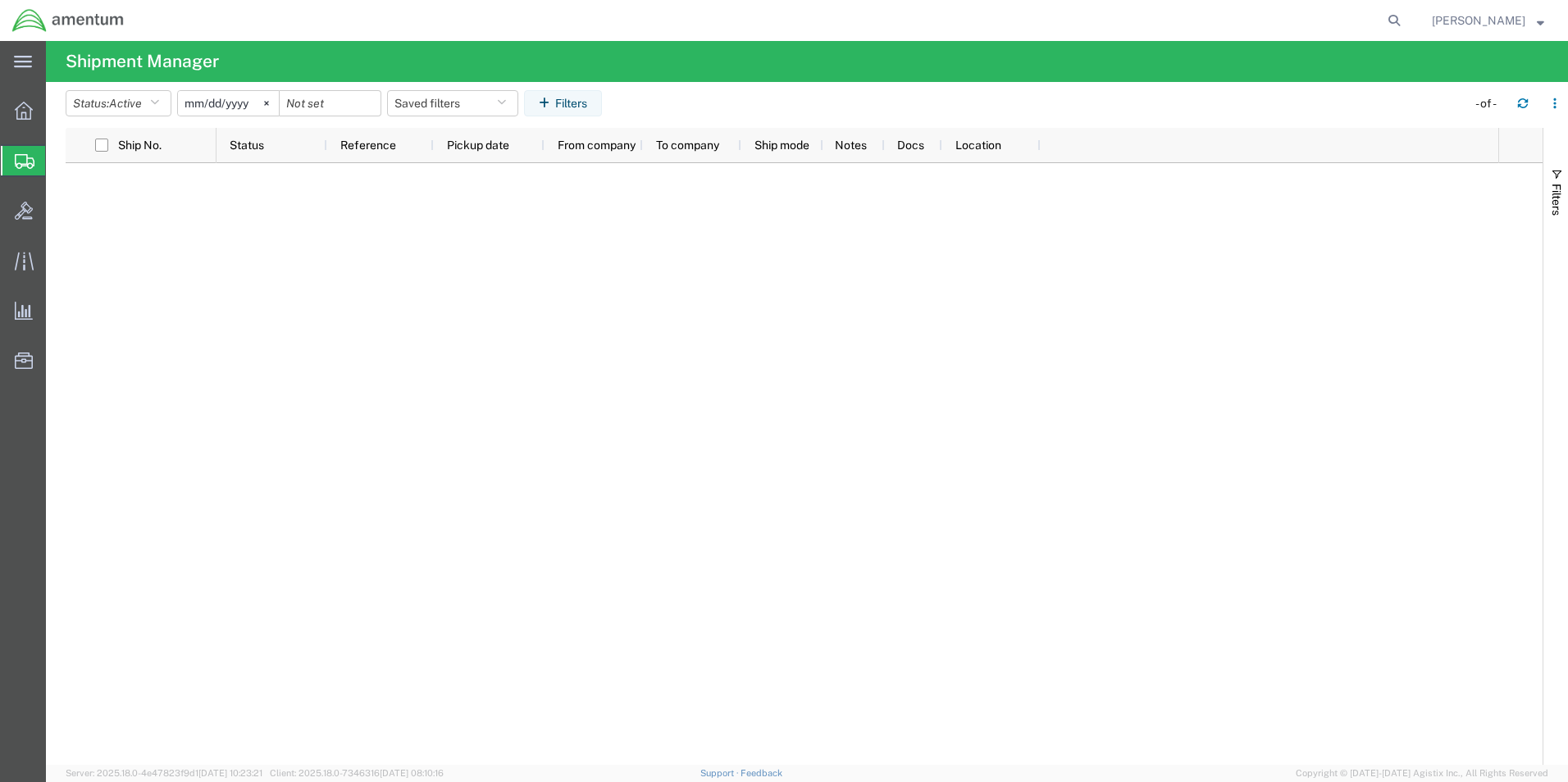
click at [0, 0] on span "Create from Template" at bounding box center [0, 0] width 0 height 0
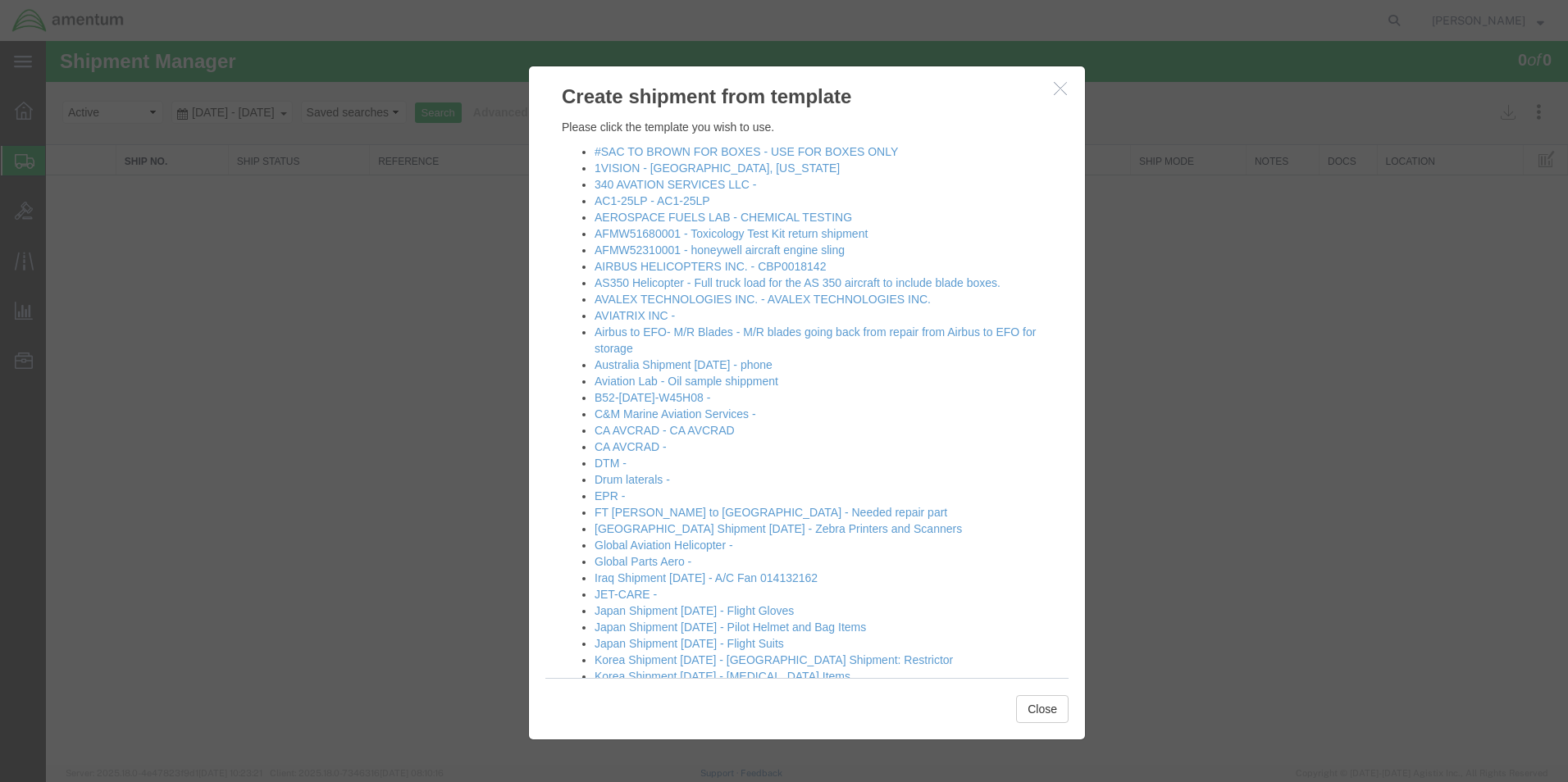
click at [16, 159] on agx-main-menu "main_menu Created with Sketch. Collapse Menu Overview Shipments Shipment Manage…" at bounding box center [23, 411] width 46 height 741
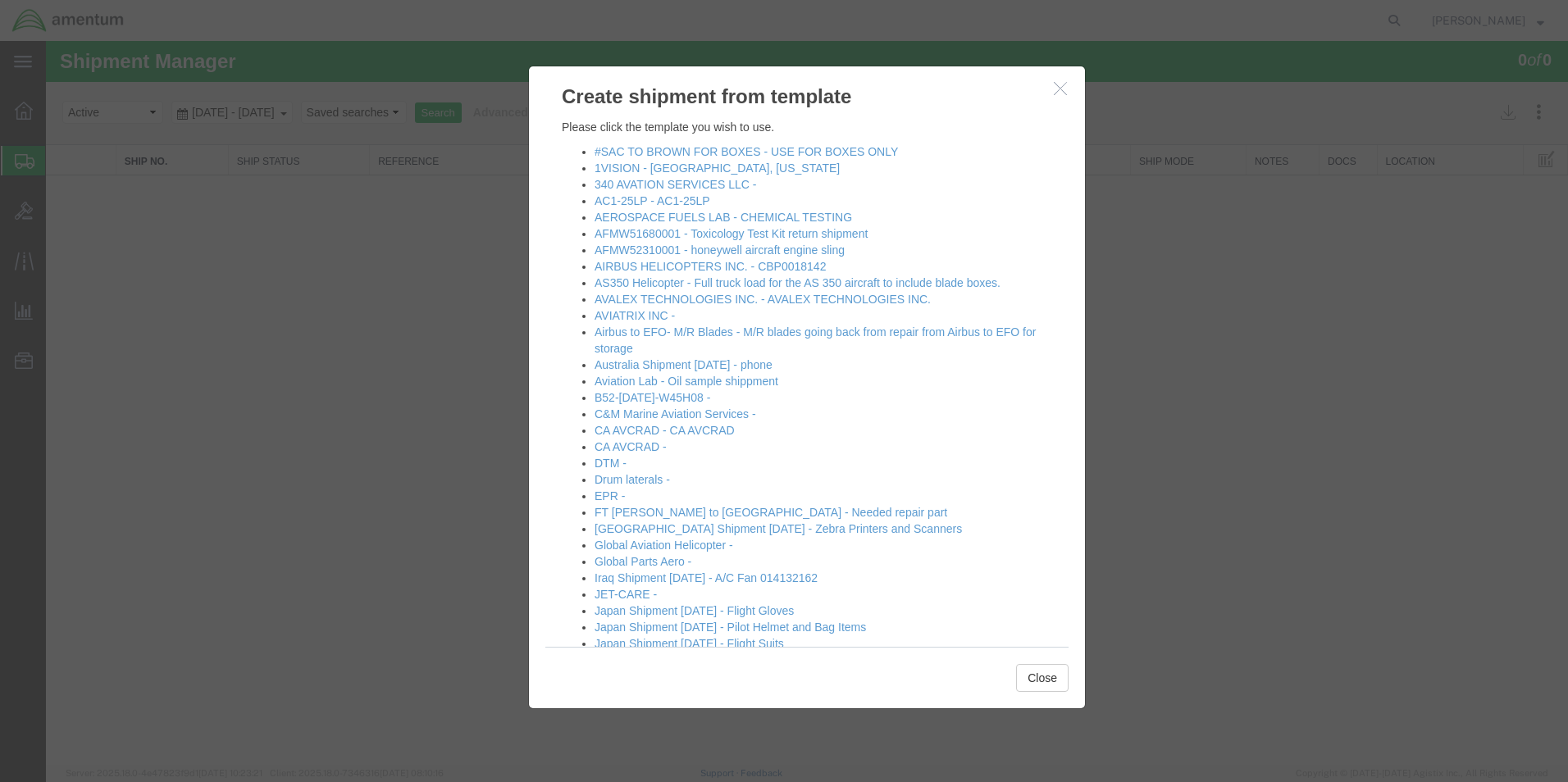
click at [1060, 90] on icon "button" at bounding box center [1060, 88] width 13 height 14
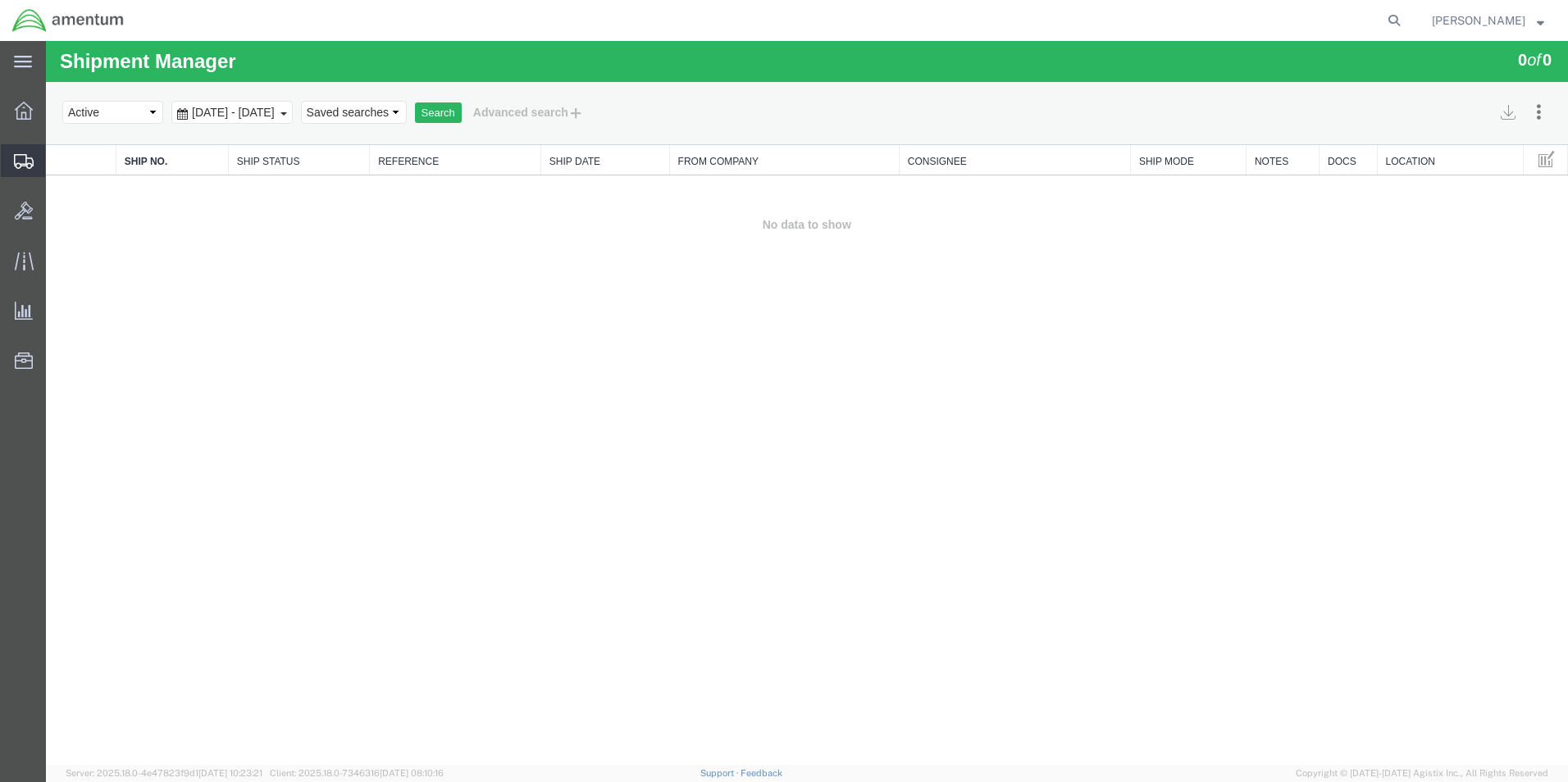
click at [0, 0] on span "Create Shipment" at bounding box center [0, 0] width 0 height 0
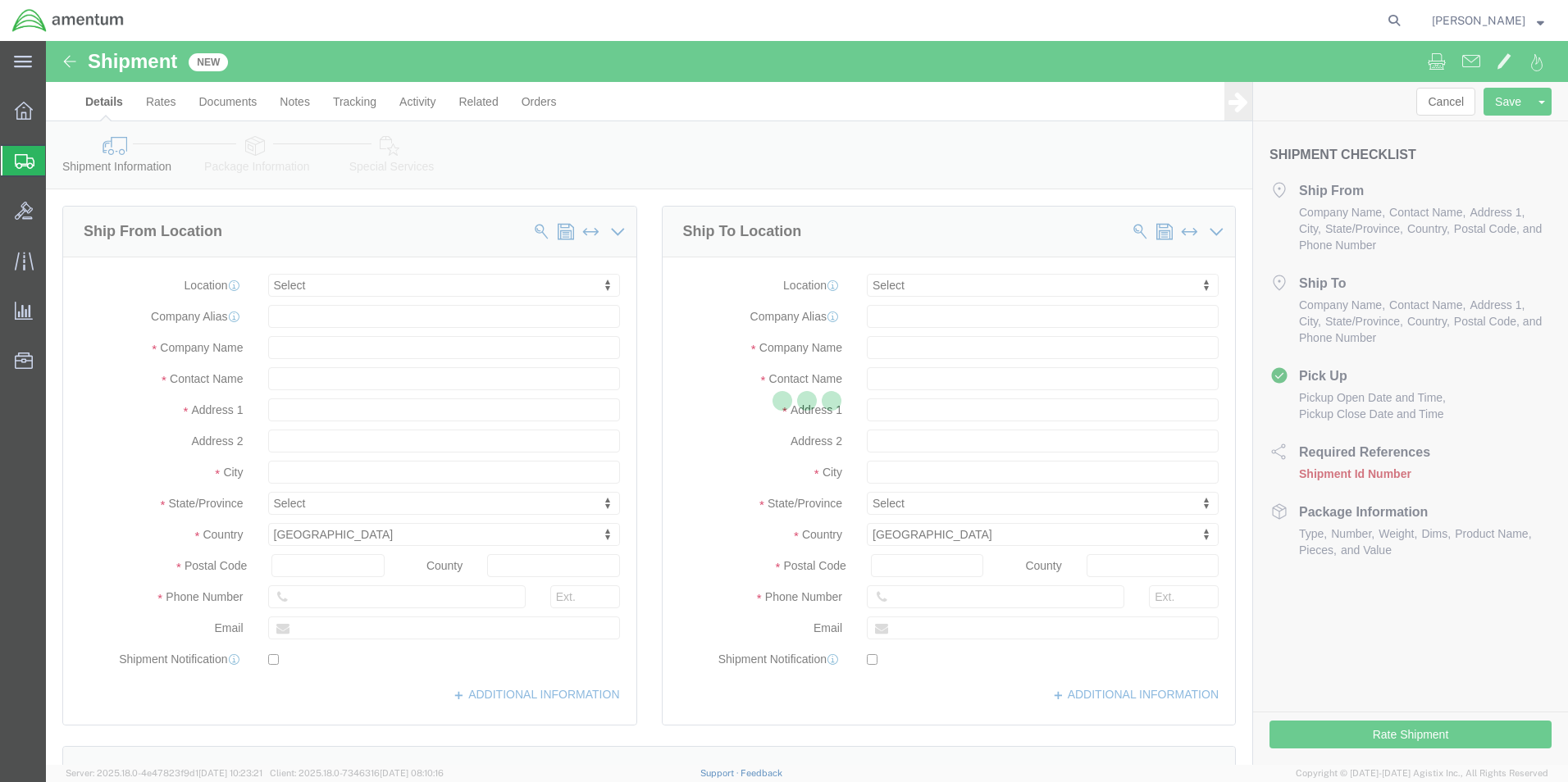
select select
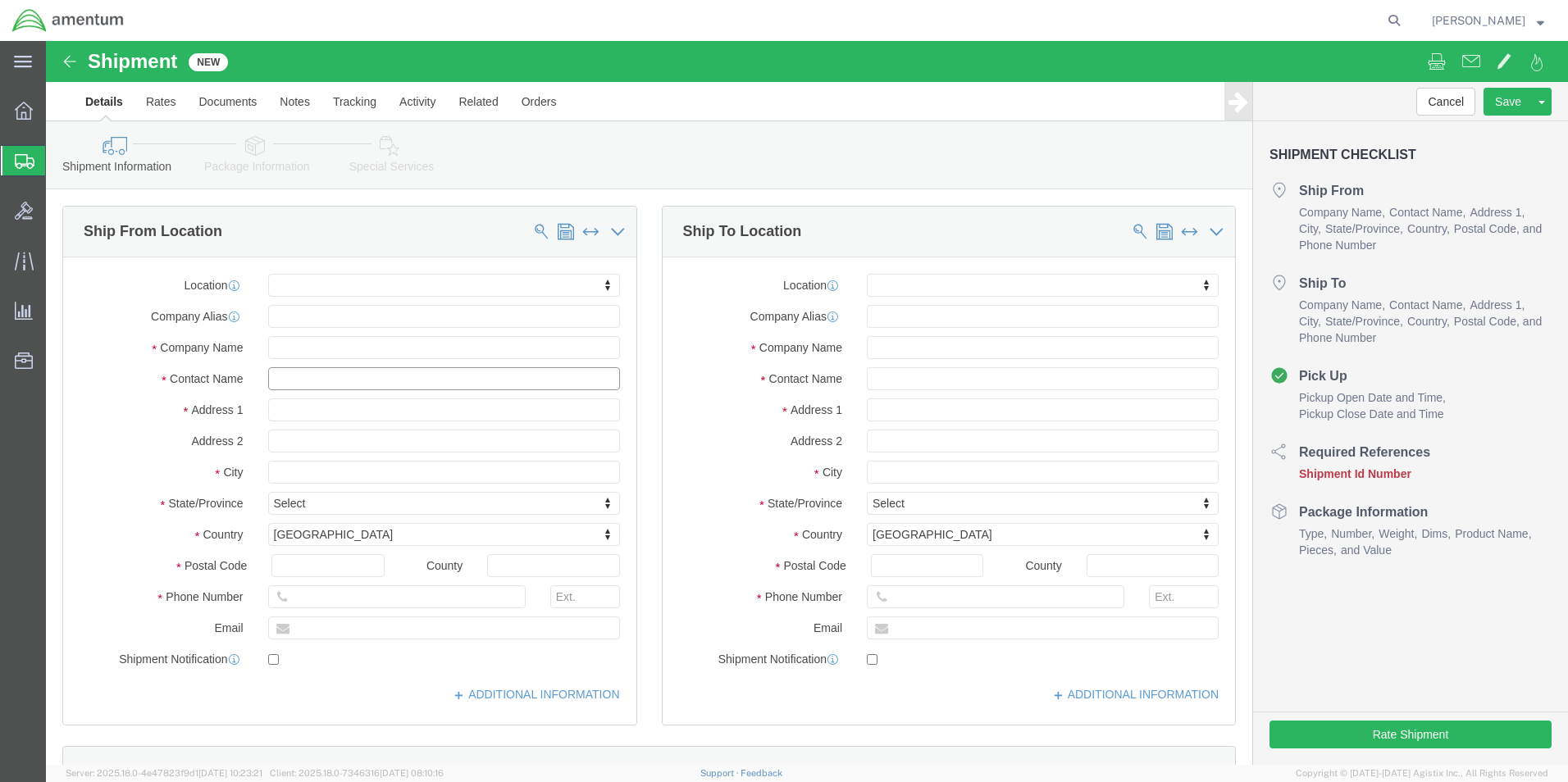
click input "text"
type input "SU"
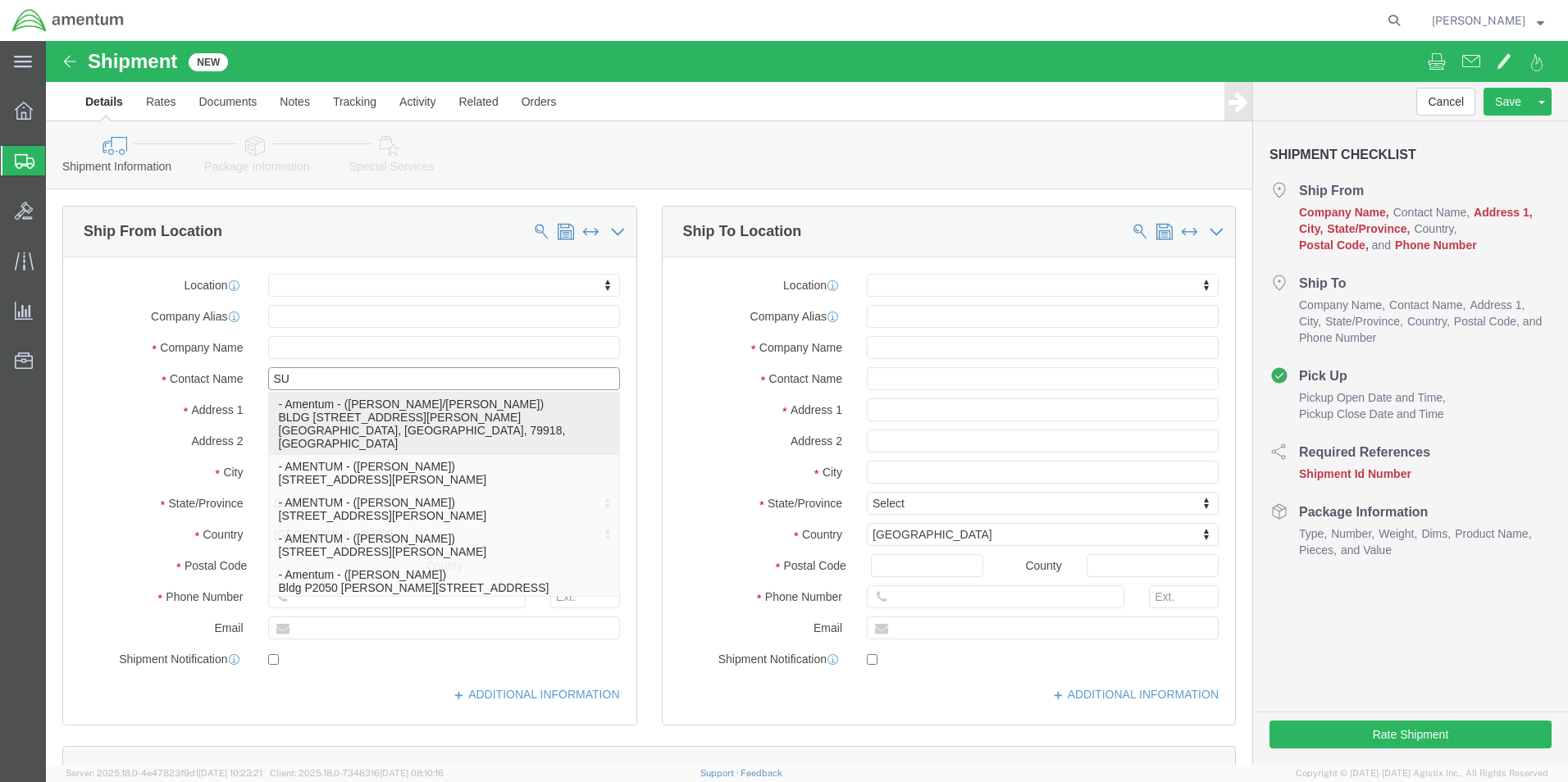
click div "- Amentum - ([PERSON_NAME]/[PERSON_NAME]) BLDG 11108 CSM [PERSON_NAME] St, Ft. …"
select select "[GEOGRAPHIC_DATA]"
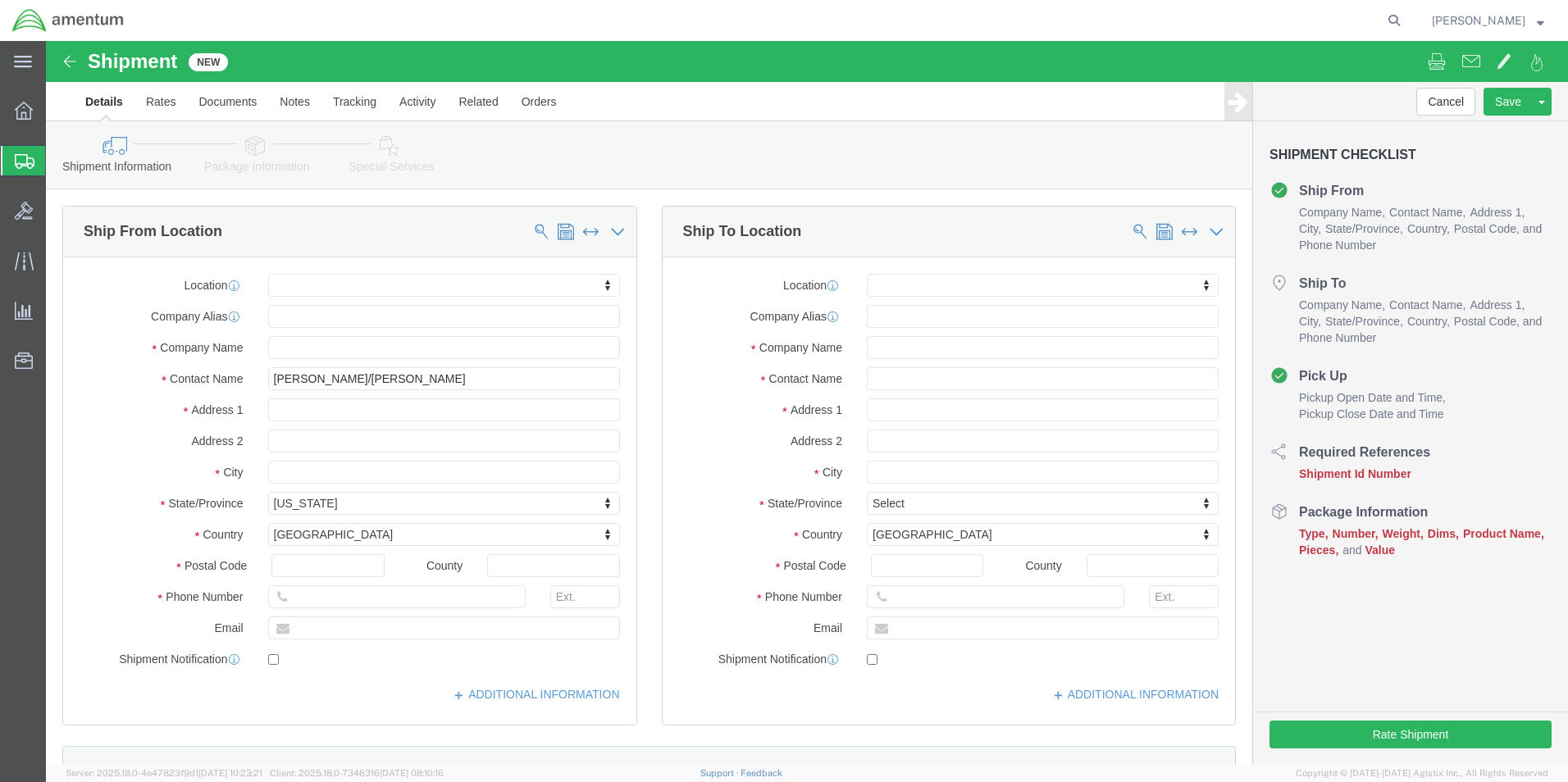
click label "Contact Name"
click input "[PERSON_NAME]/[PERSON_NAME]"
type input "A"
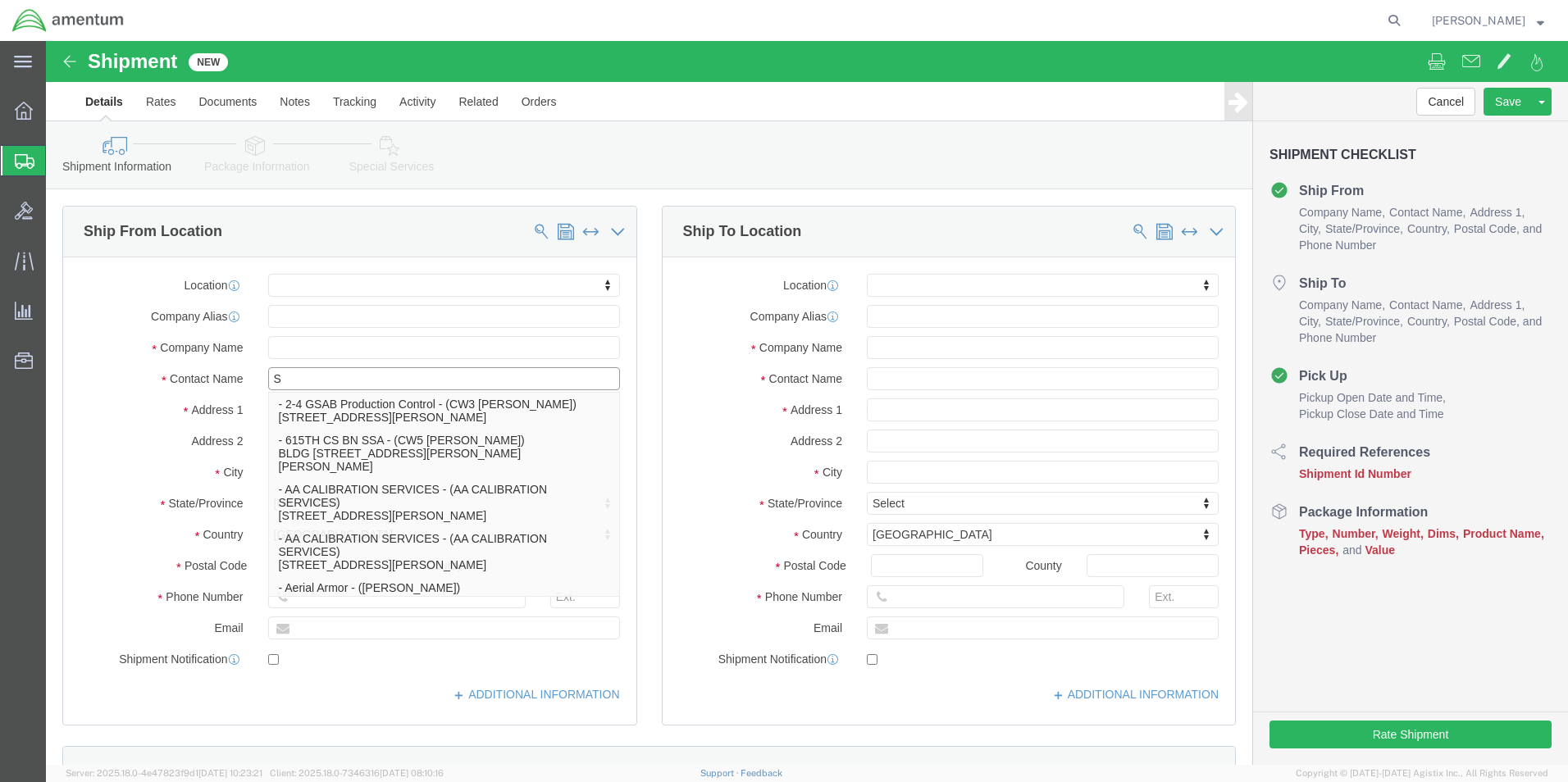
type input "SU"
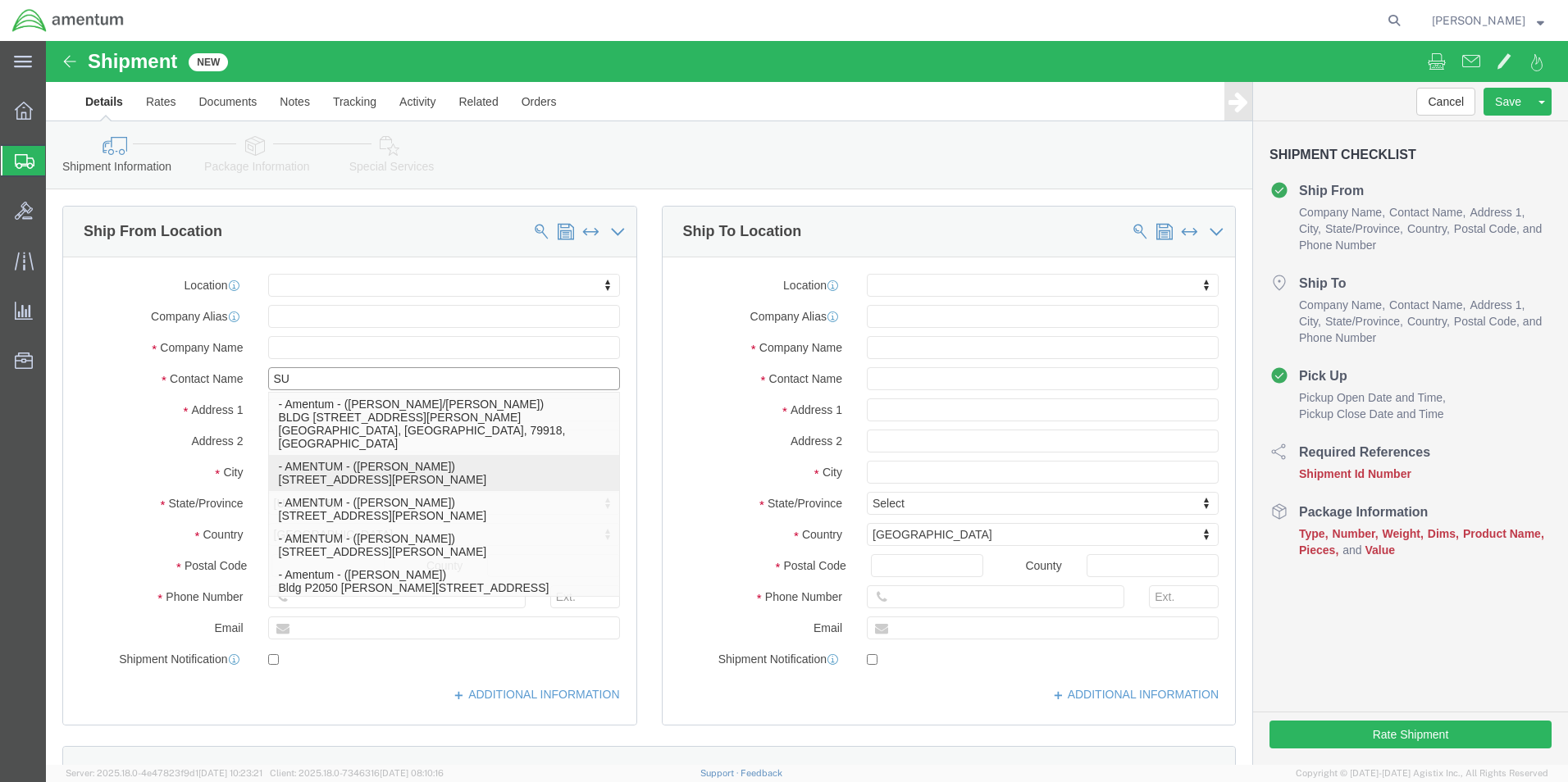
click p "- AMENTUM - ([PERSON_NAME]) [STREET_ADDRESS][PERSON_NAME]"
select select "FL"
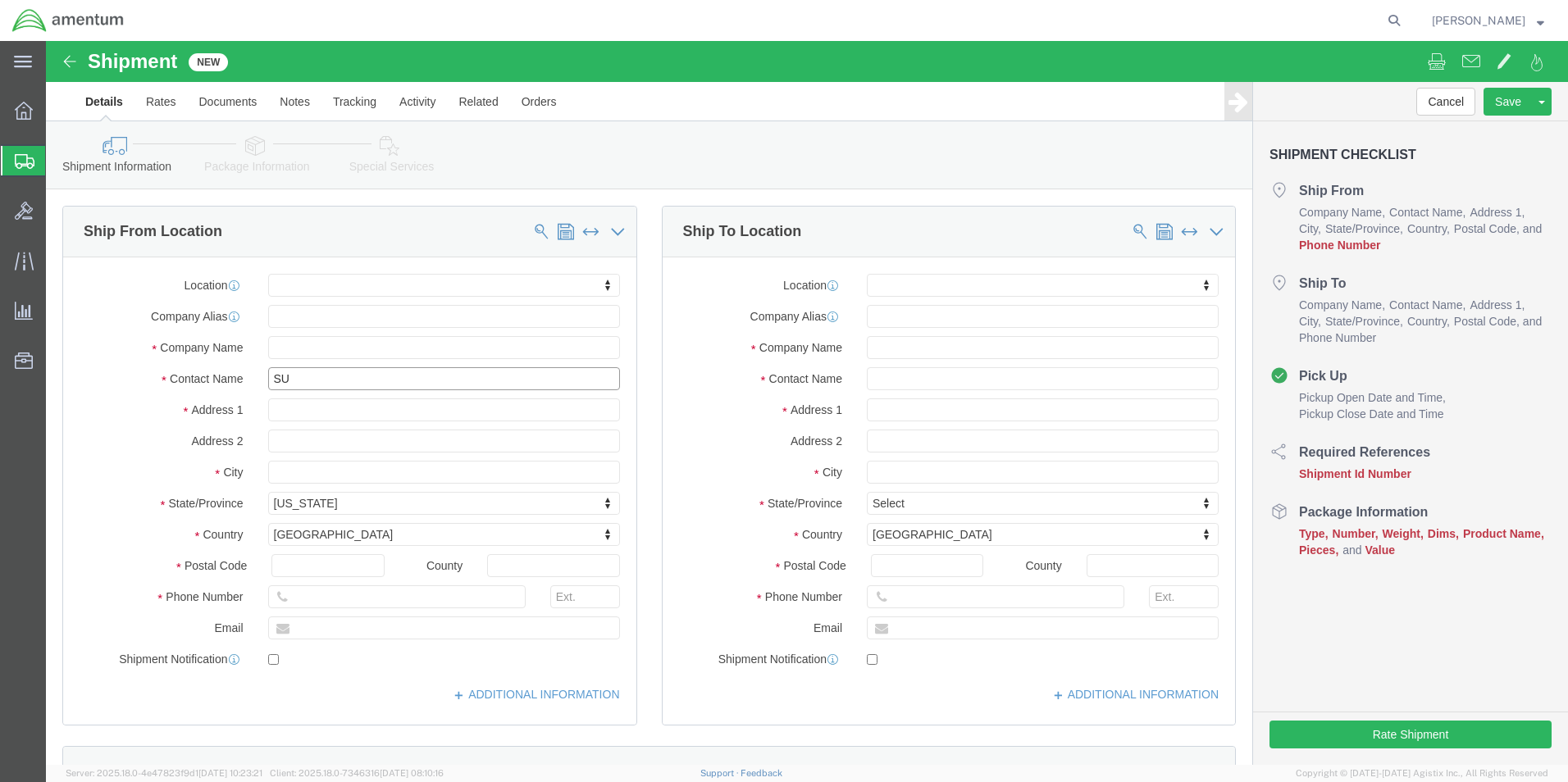
type input "[PERSON_NAME]"
click input "text"
type input "4"
type input "[PHONE_NUMBER]"
click input "text"
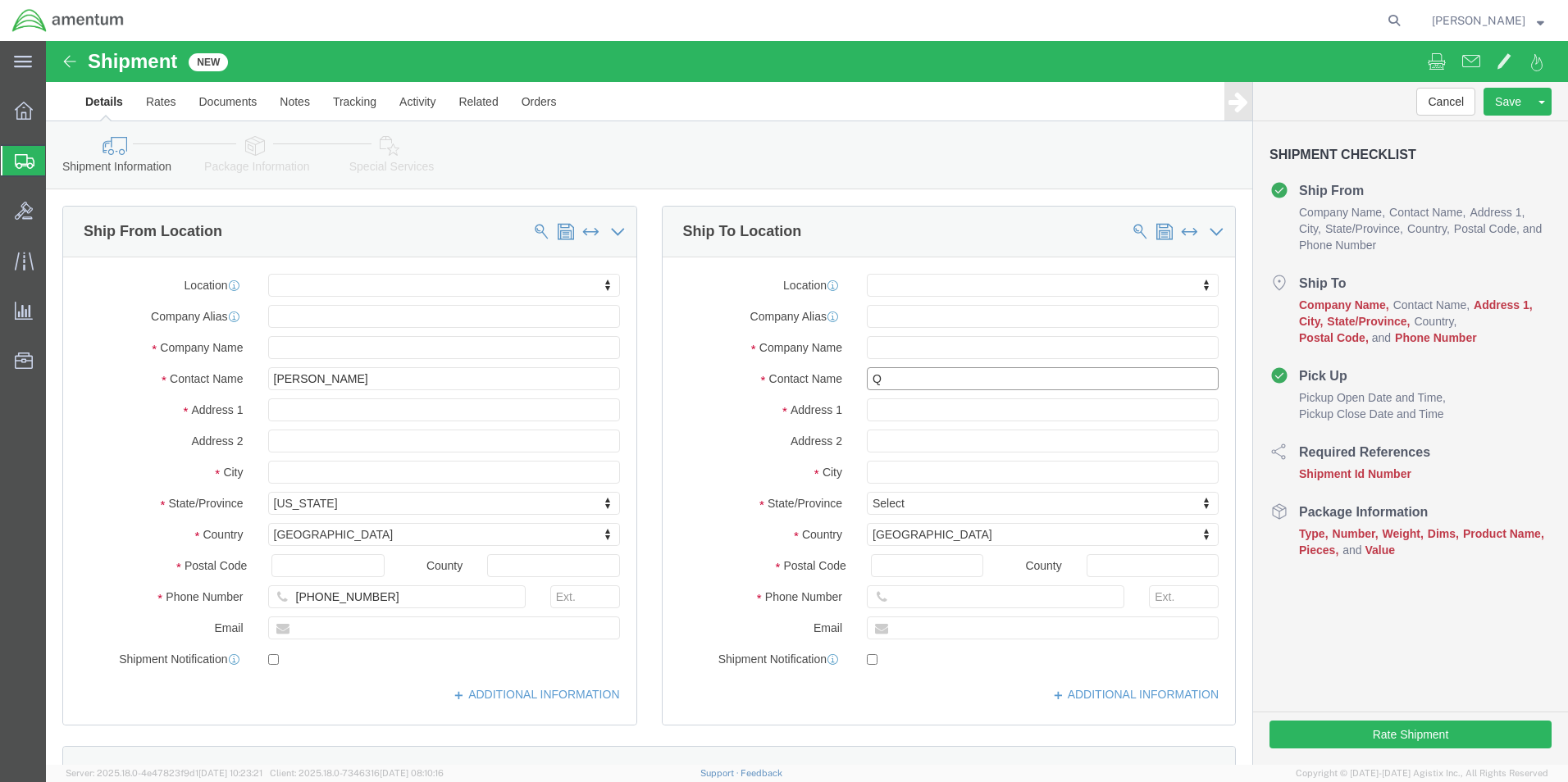
type input "QU"
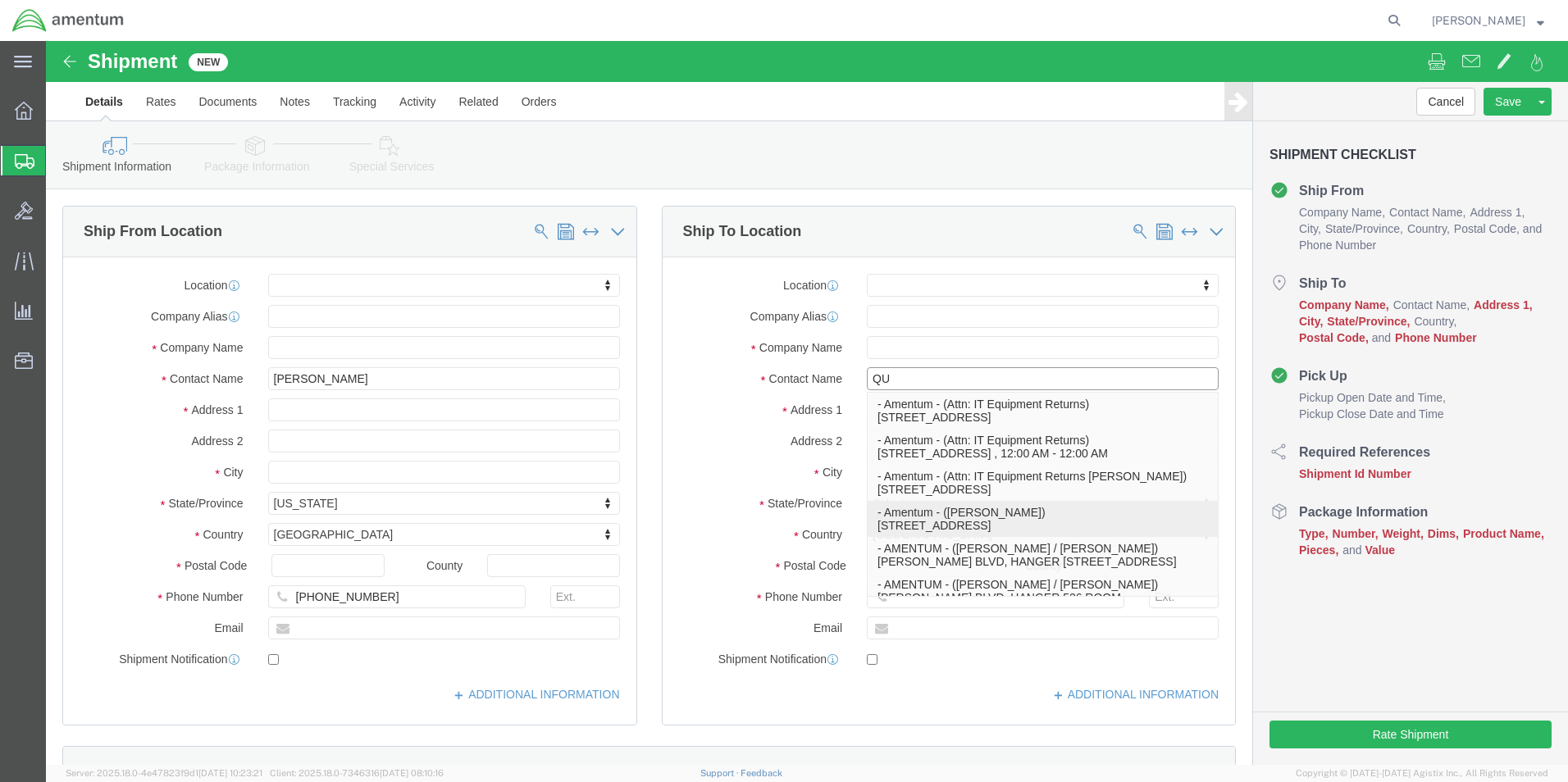
scroll to position [82, 0]
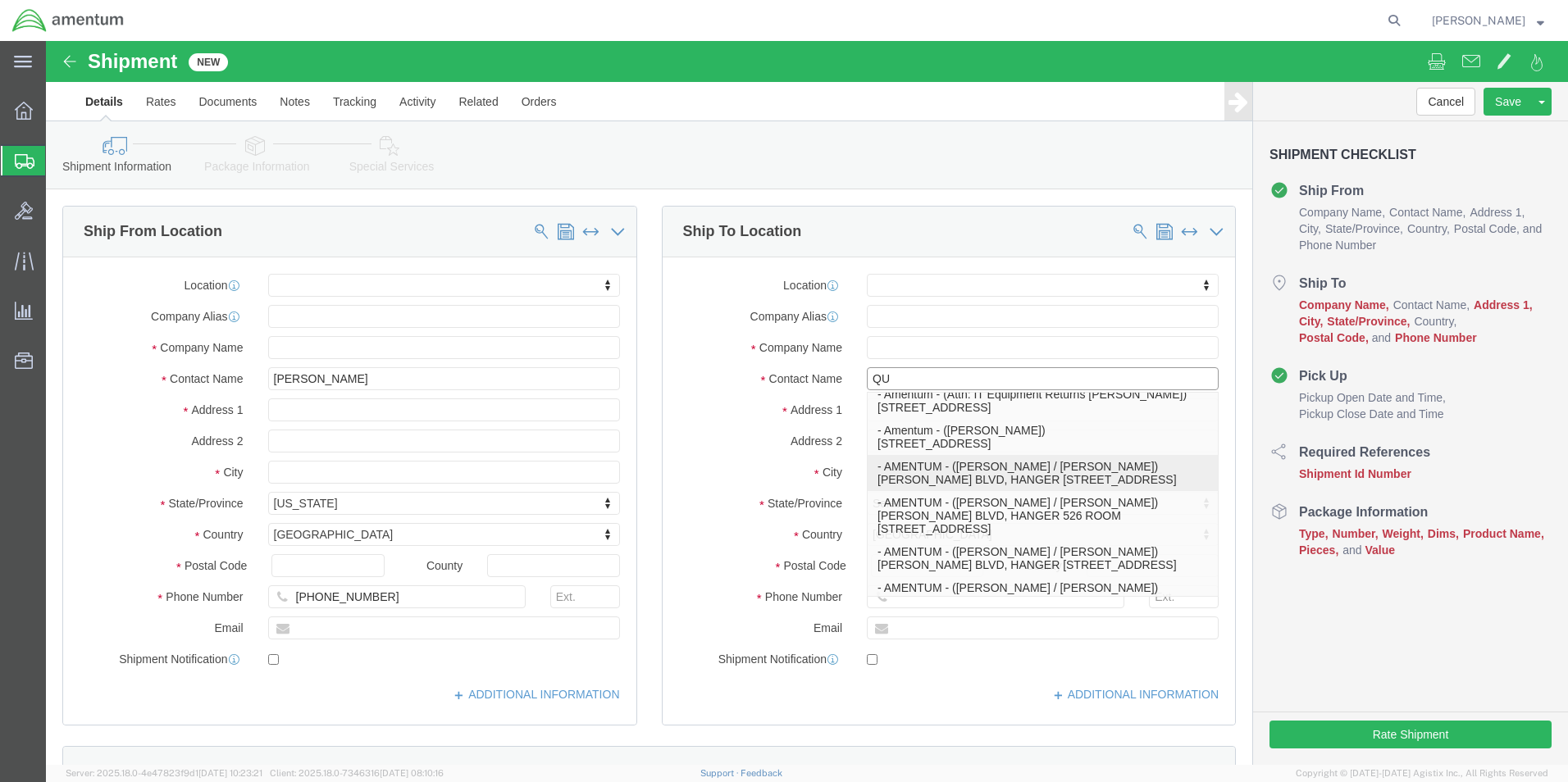
click p "- AMENTUM - ([PERSON_NAME] / [PERSON_NAME]) [PERSON_NAME] BLVD, HANGER [STREET_…"
select select "CA"
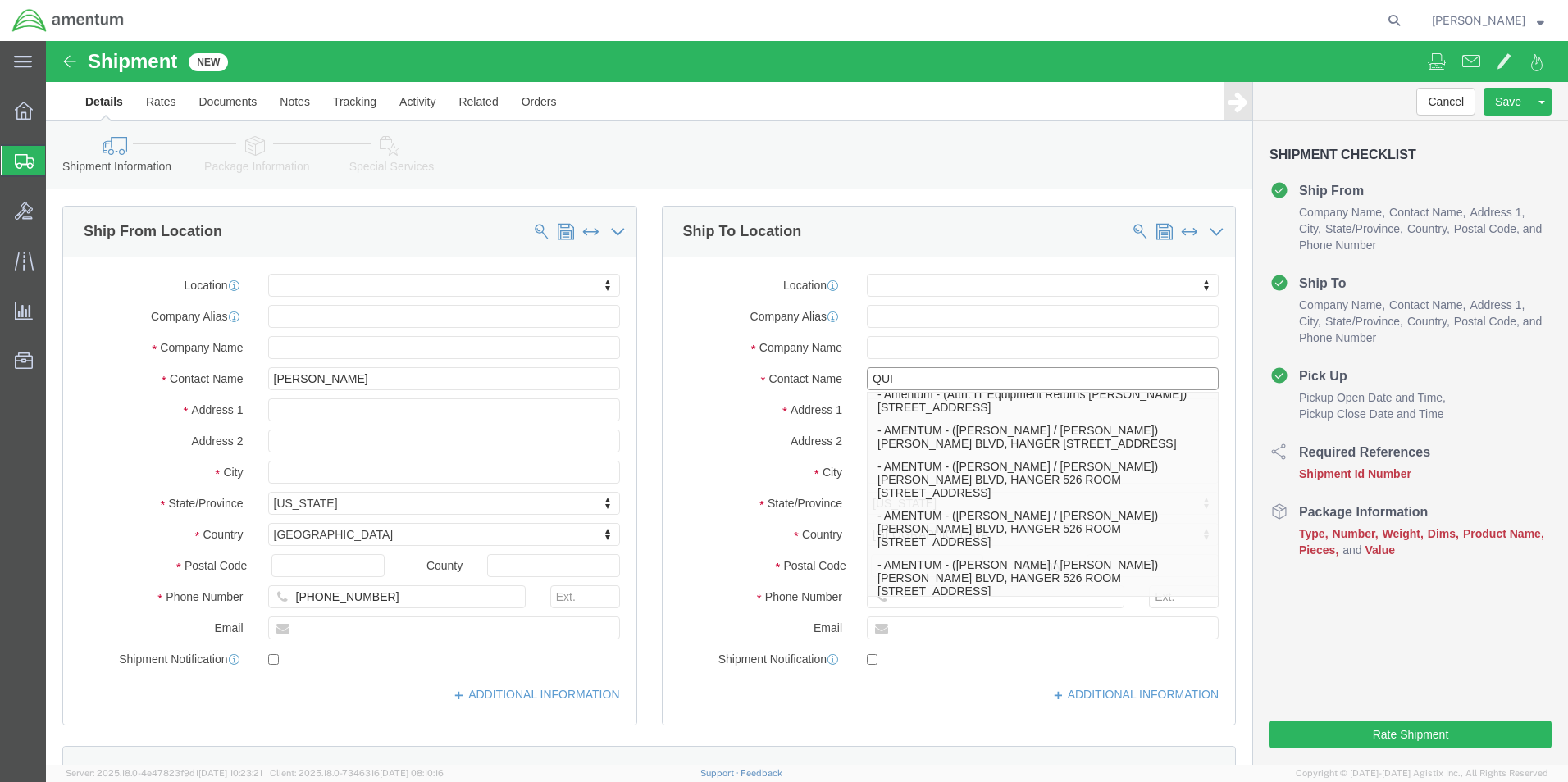
type input "QU"
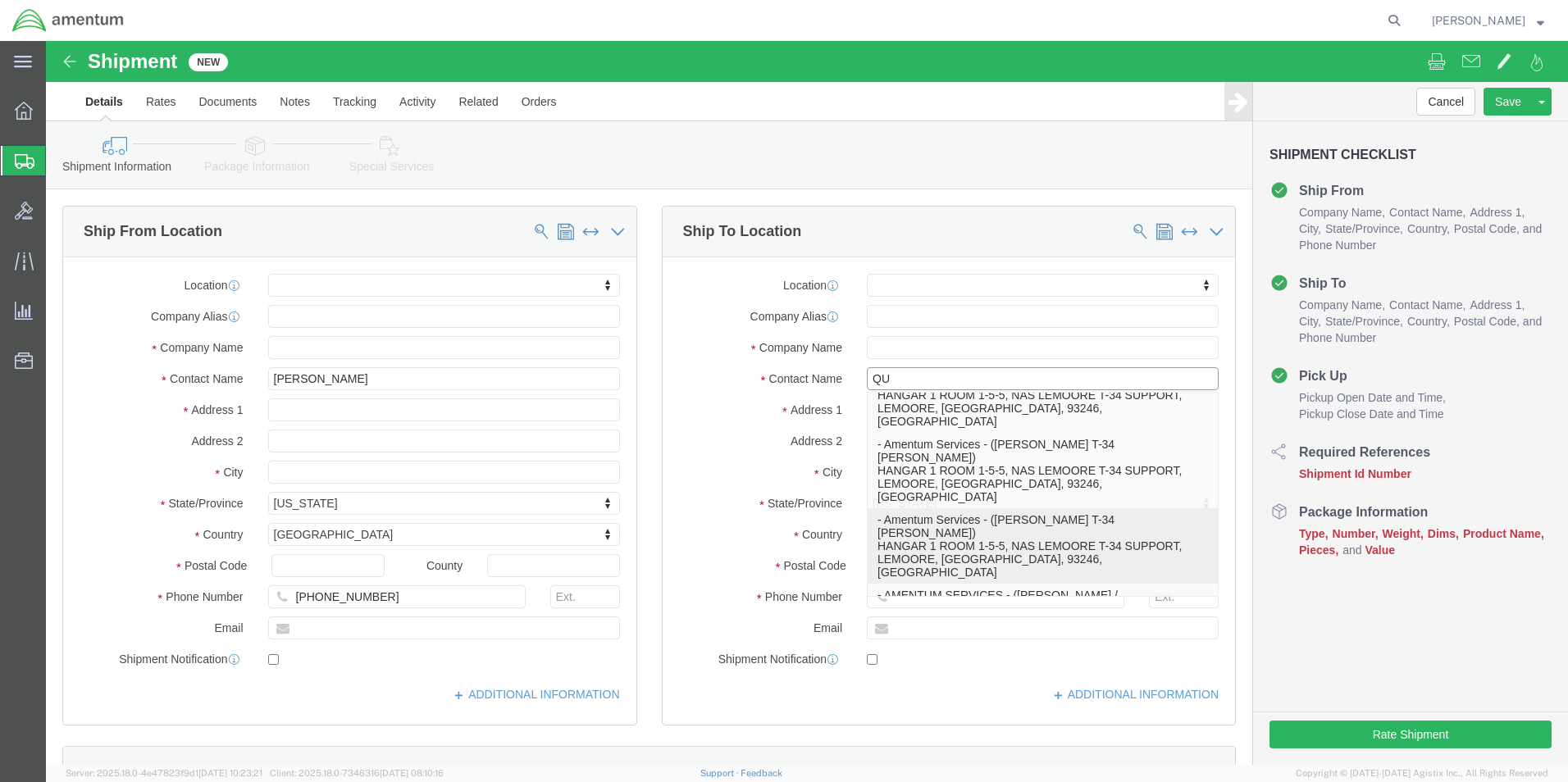
scroll to position [328, 0]
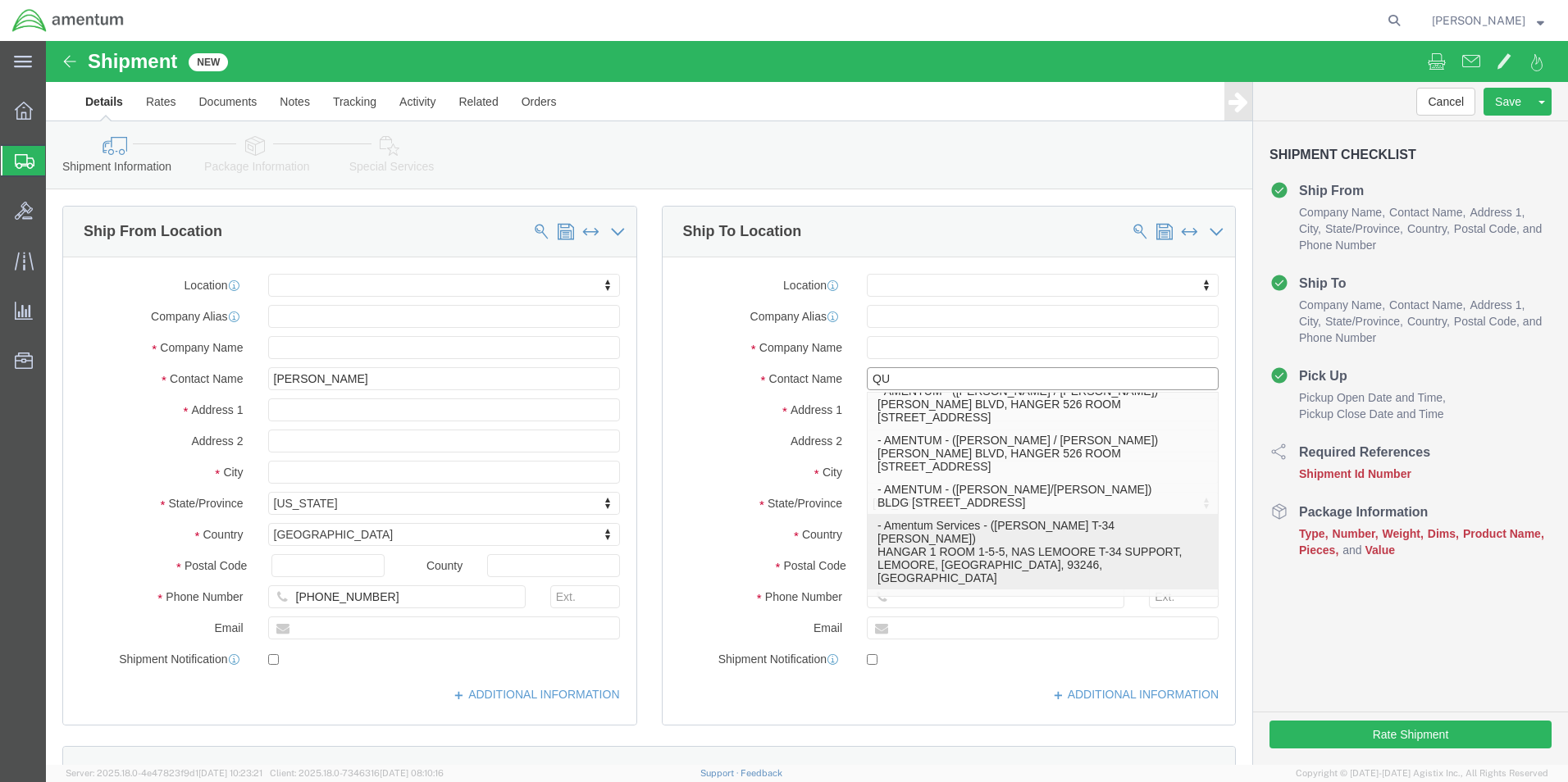
click p "- Amentum Services - ([PERSON_NAME] T-34 DAWG SHACK) HANGAR 1 ROOM 1-5-5, NAS L…"
select select "CA"
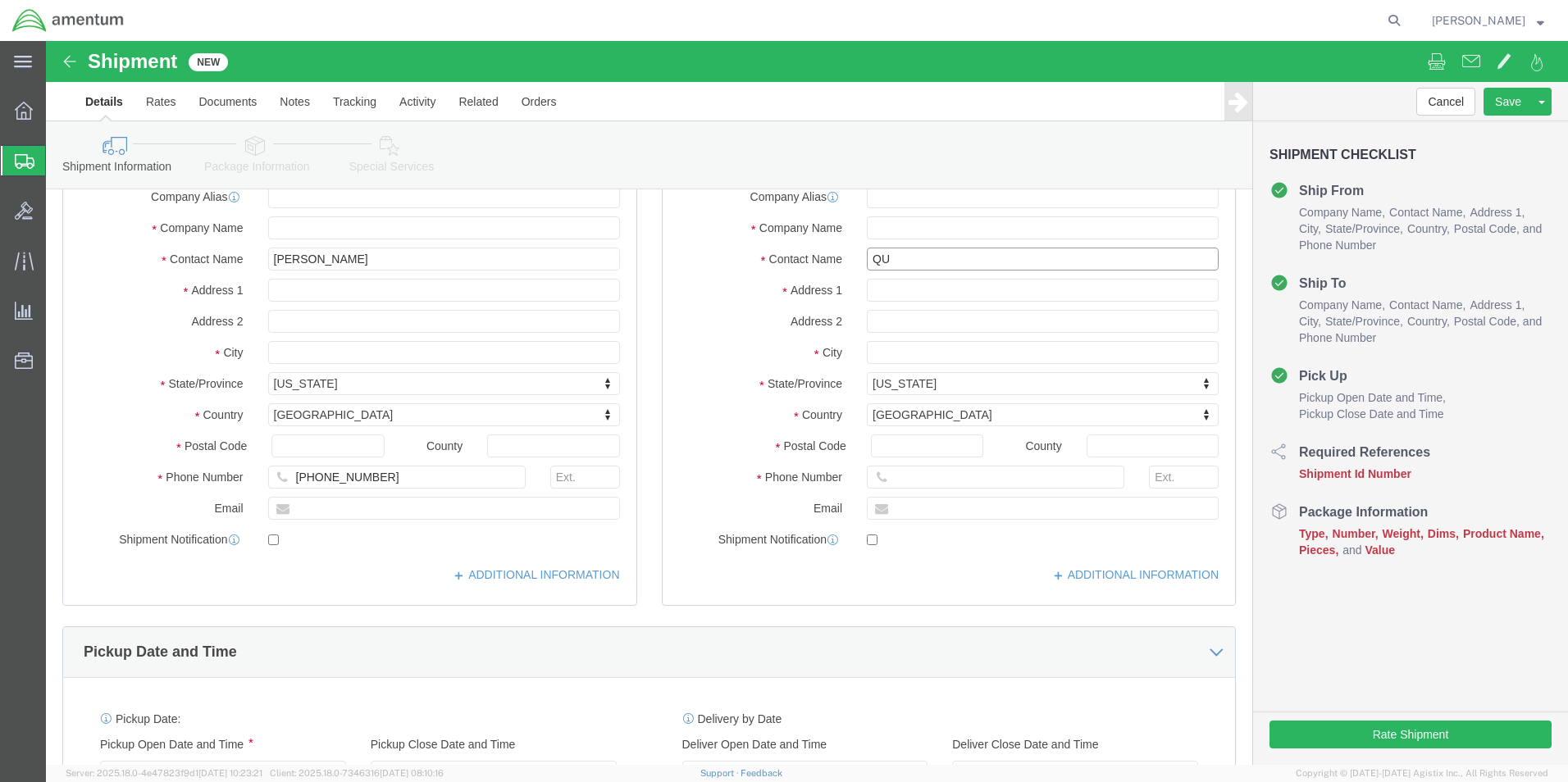
scroll to position [246, 0]
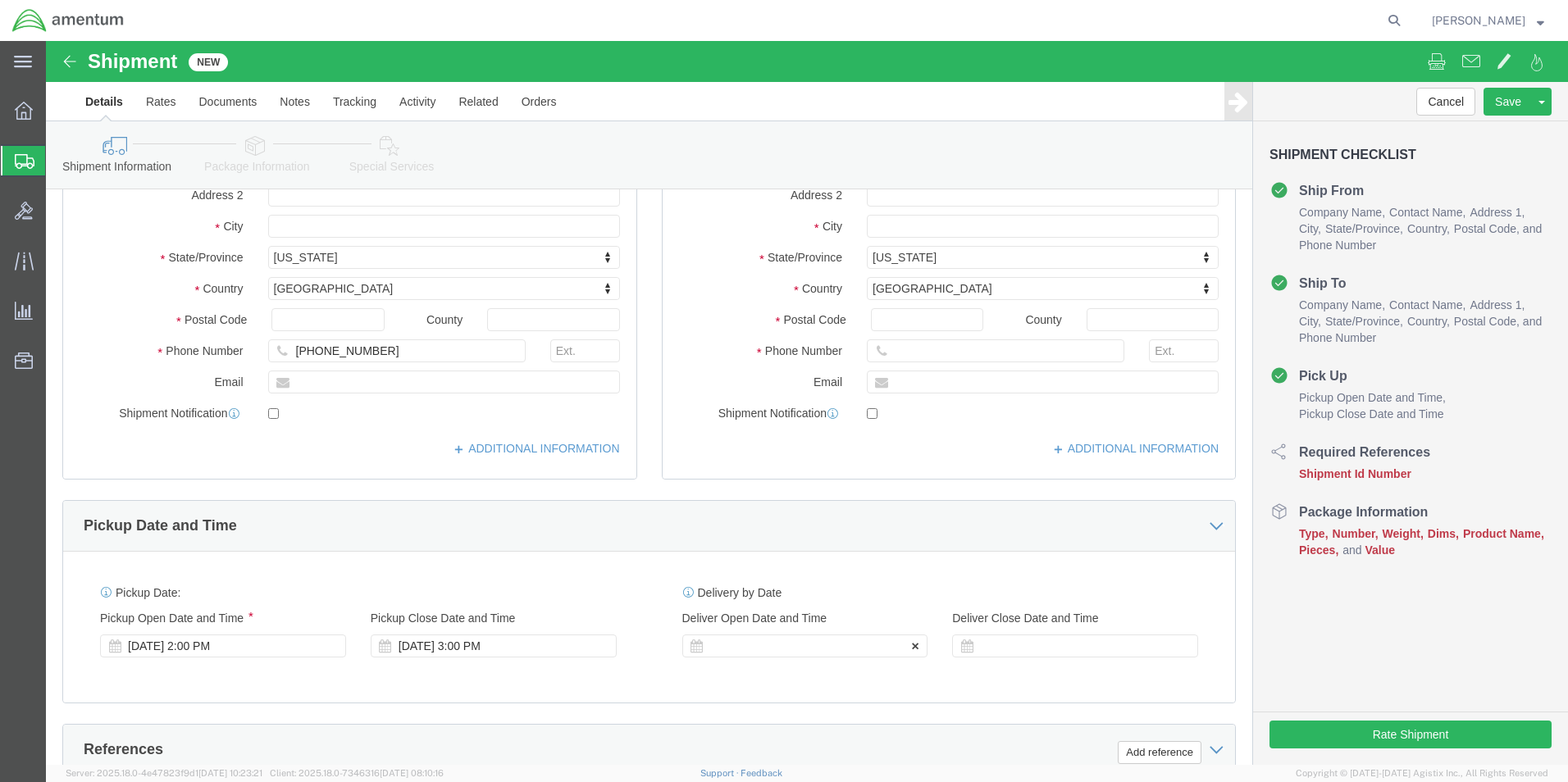
type input "[PERSON_NAME] T-34 [PERSON_NAME]"
click div
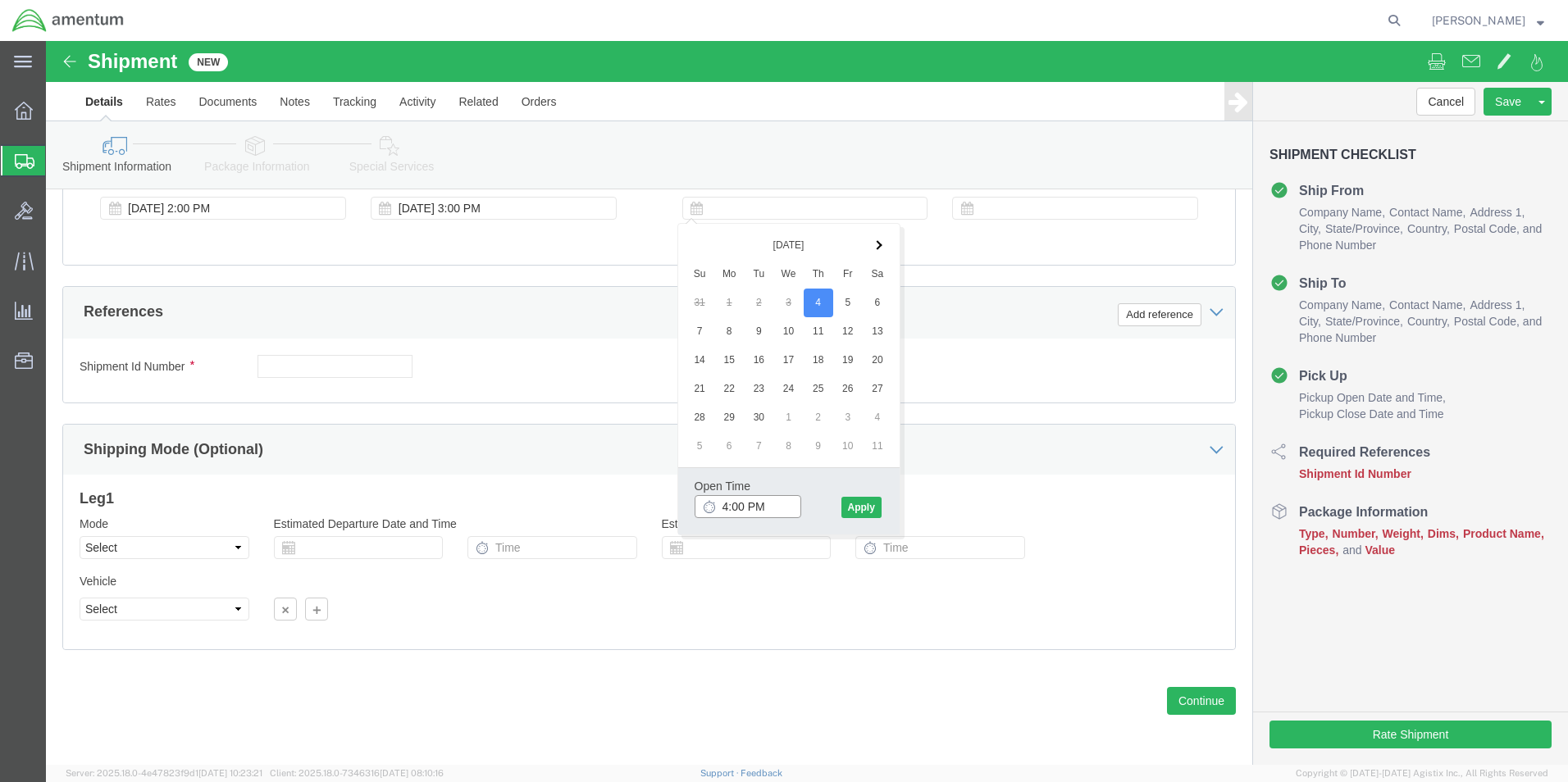
click input "4:00 PM"
click input "7:00 PM"
type input "7:00 AM"
click button "Apply"
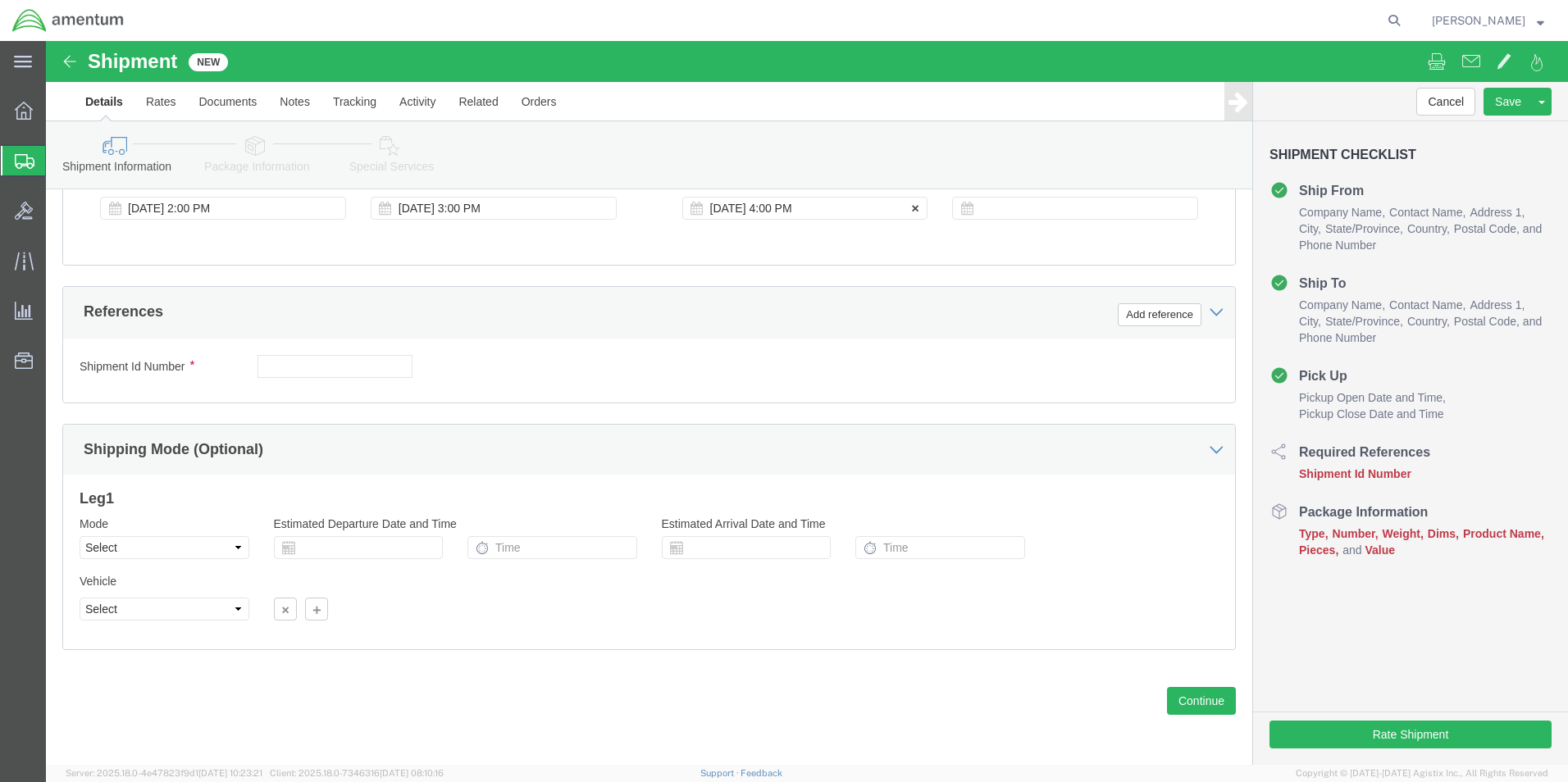
click div "[DATE] 4:00 PM"
click button "Apply"
click div
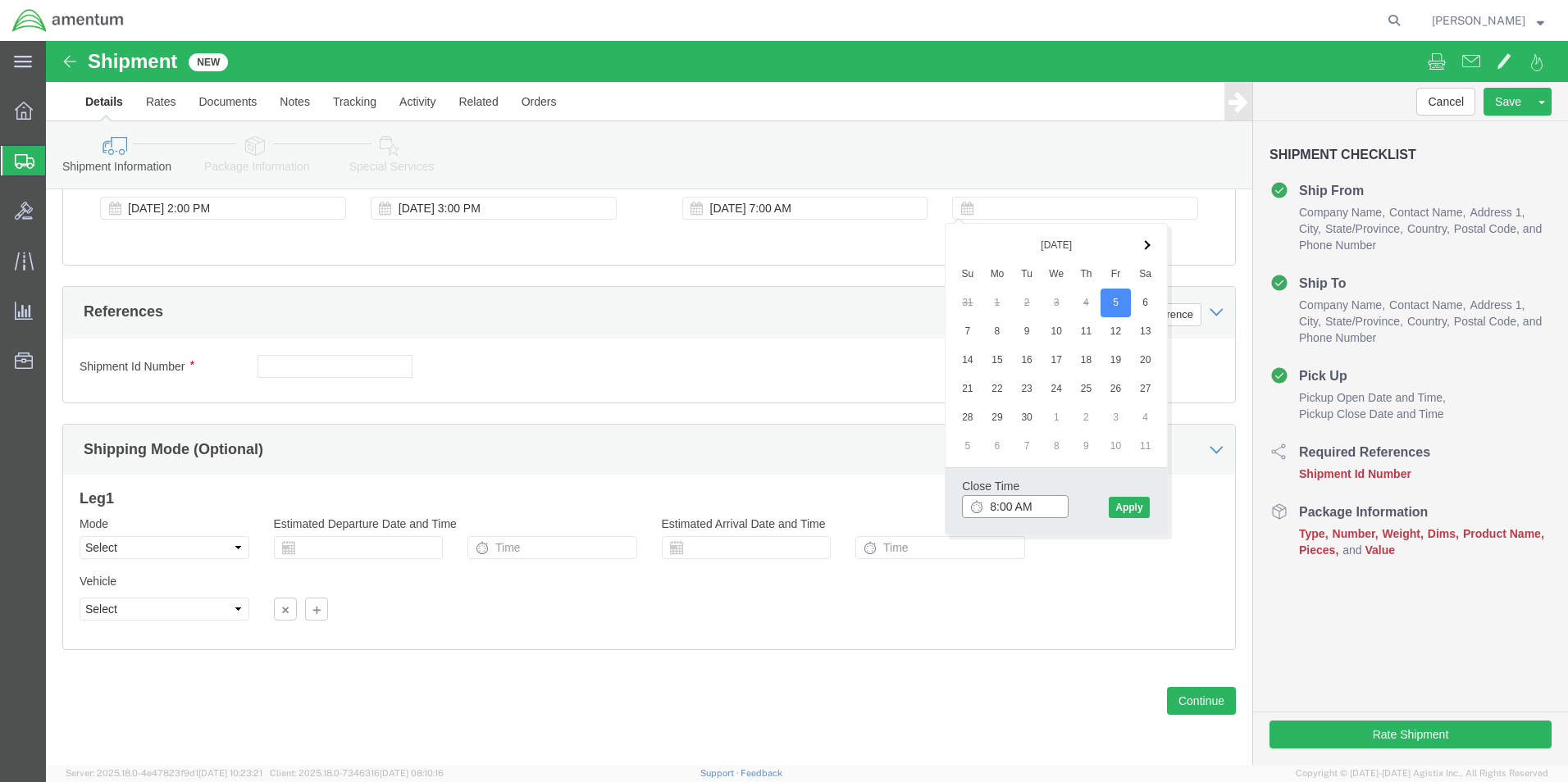
click input "8:00 AM"
click input "3:00 AM"
type input "3:00 PM"
click button "Apply"
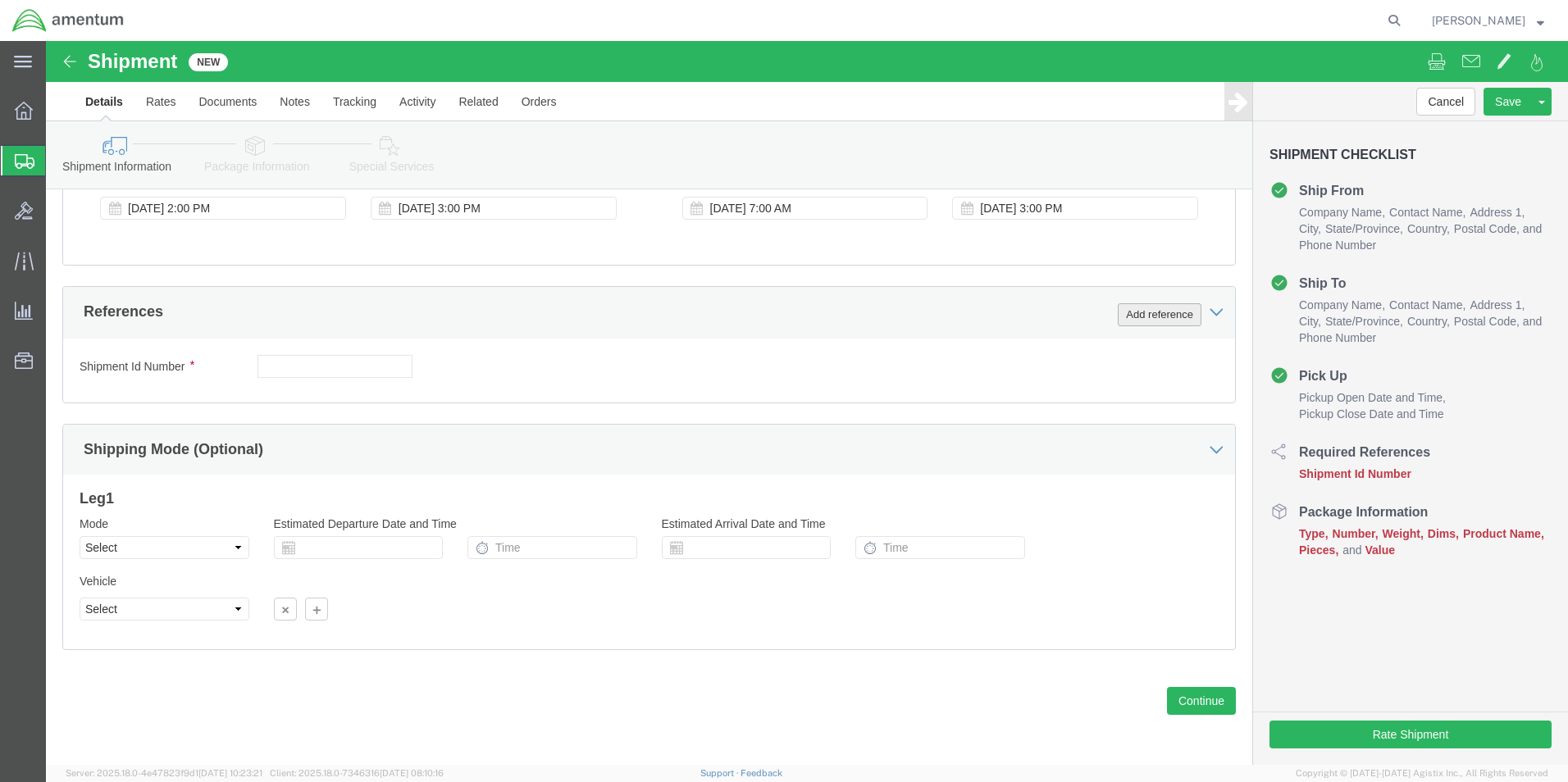
click button "Add reference"
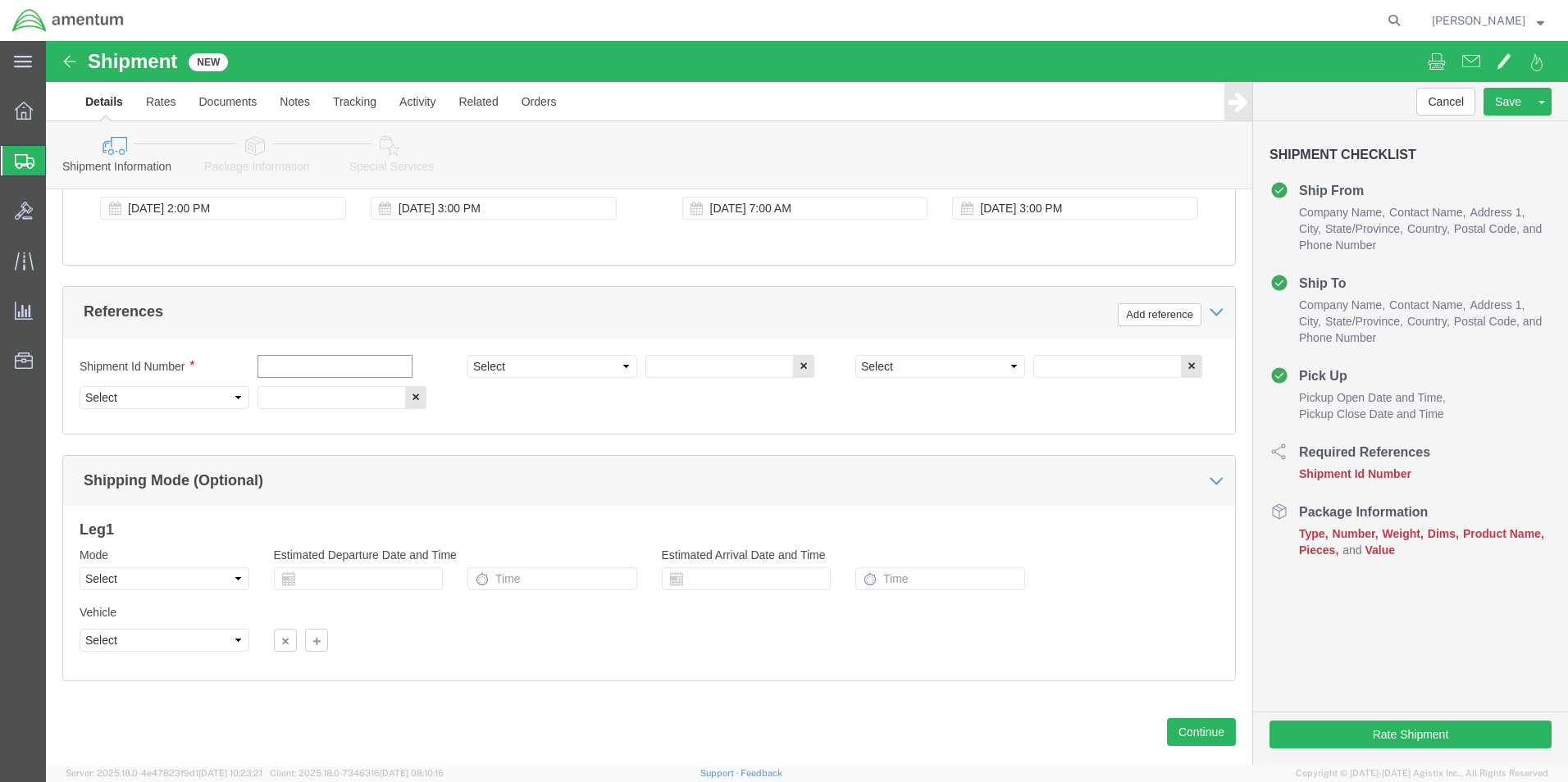
click input "text"
type input "6000"
click select "Select Account Type Activity ID Airline Appointment Number ASN Batch Request # …"
select select "DEPT"
click select "Select Account Type Activity ID Airline Appointment Number ASN Batch Request # …"
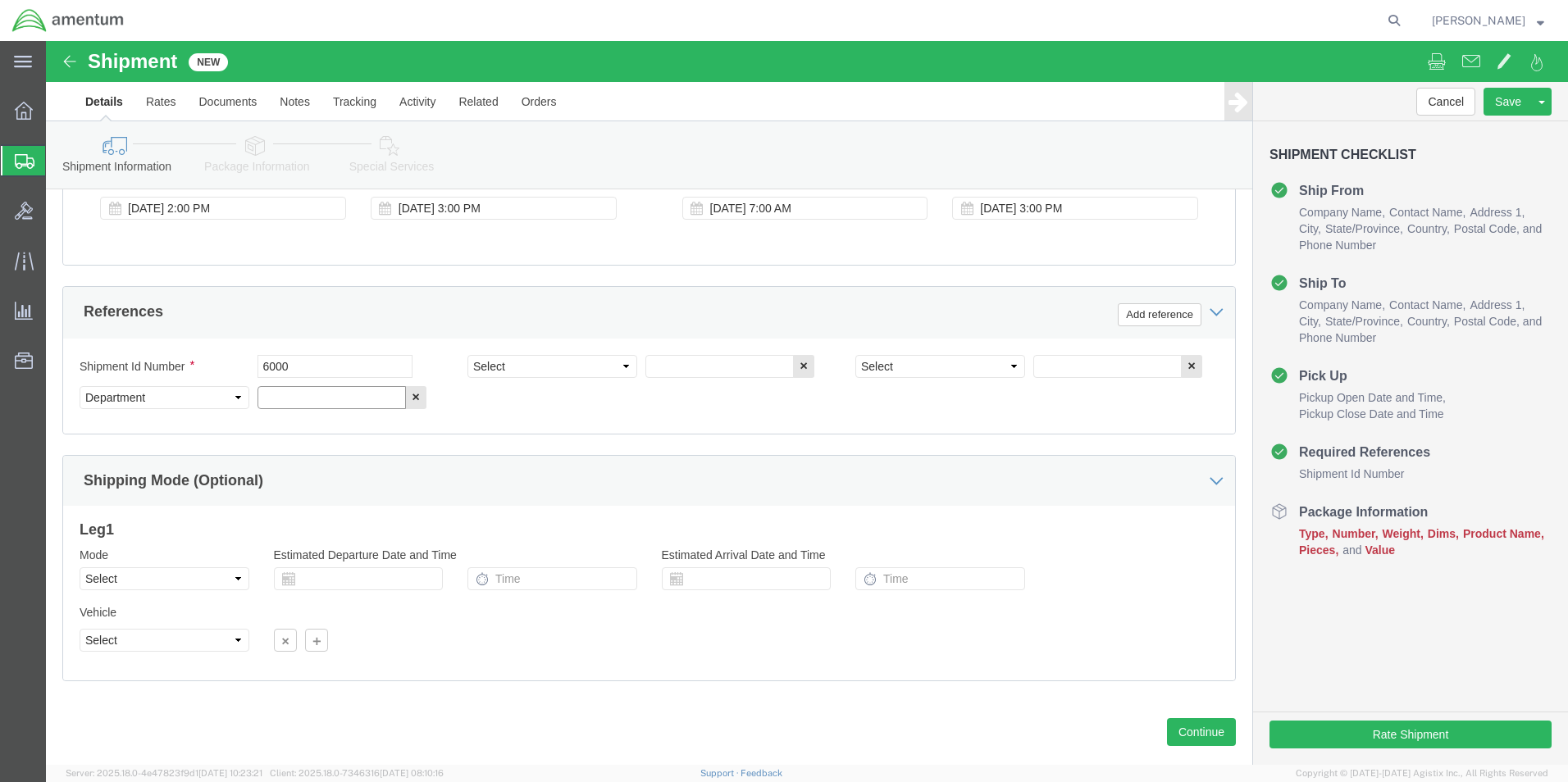
click input "text"
type input "T44"
click select "Select Account Type Activity ID Airline Appointment Number ASN Batch Request # …"
select select "PROJNUM"
click select "Select Account Type Activity ID Airline Appointment Number ASN Batch Request # …"
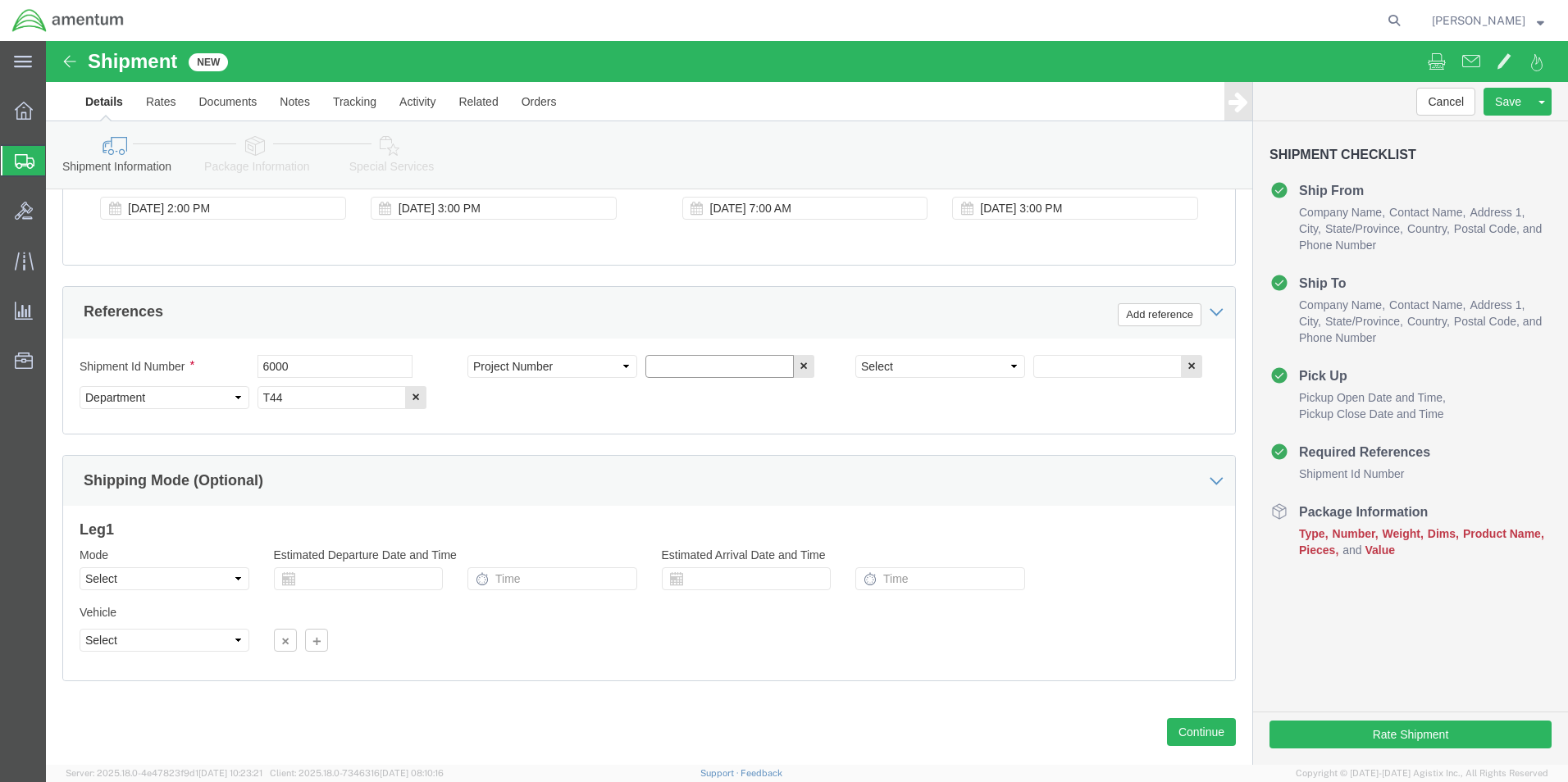
click input "text"
type input "6097.5.034.02.C.FU.0.23L.E00"
click select "Select Account Type Activity ID Airline Appointment Number ASN Batch Request # …"
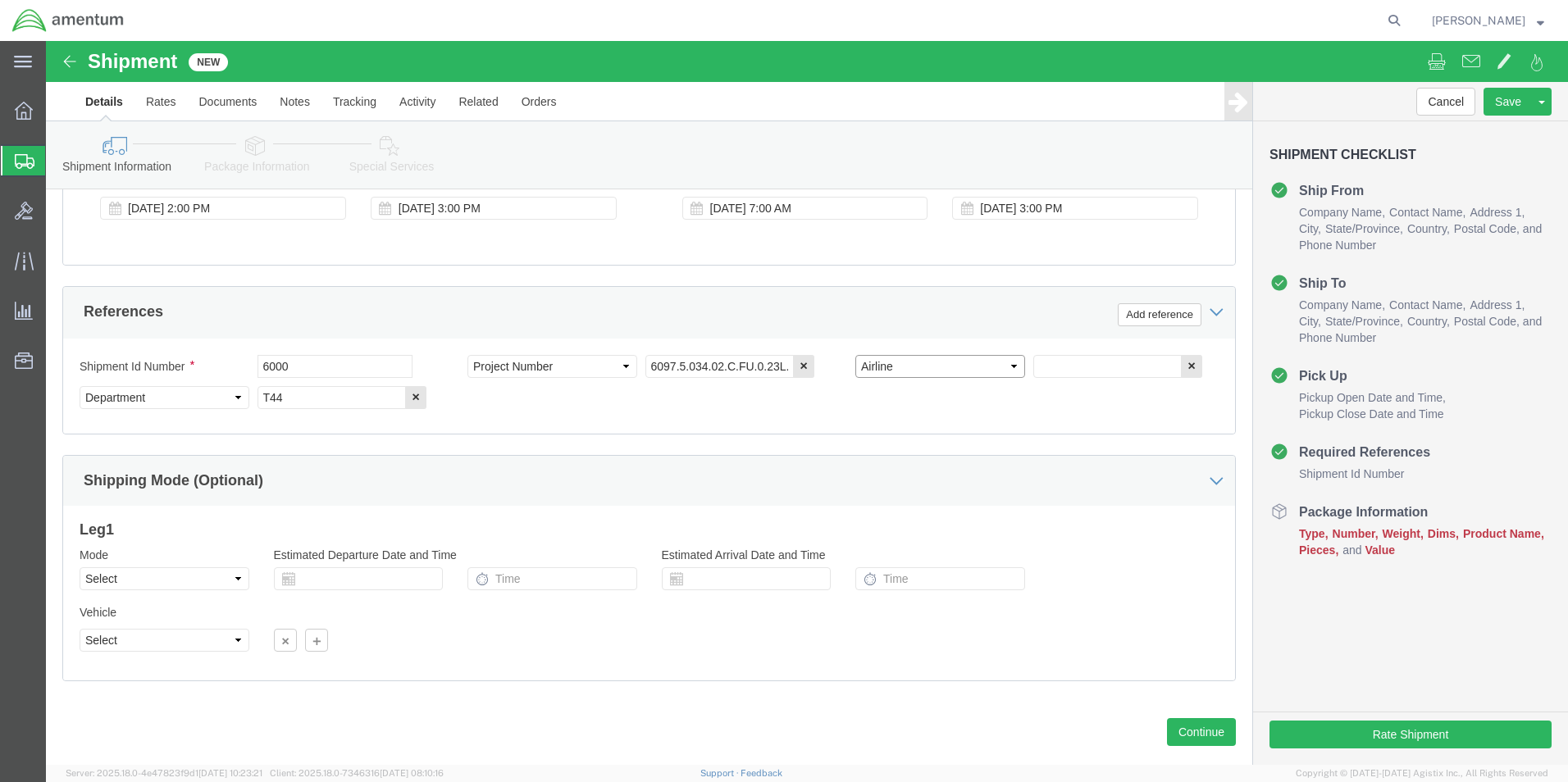
click select "Select Account Type Activity ID Airline Appointment Number ASN Batch Request # …"
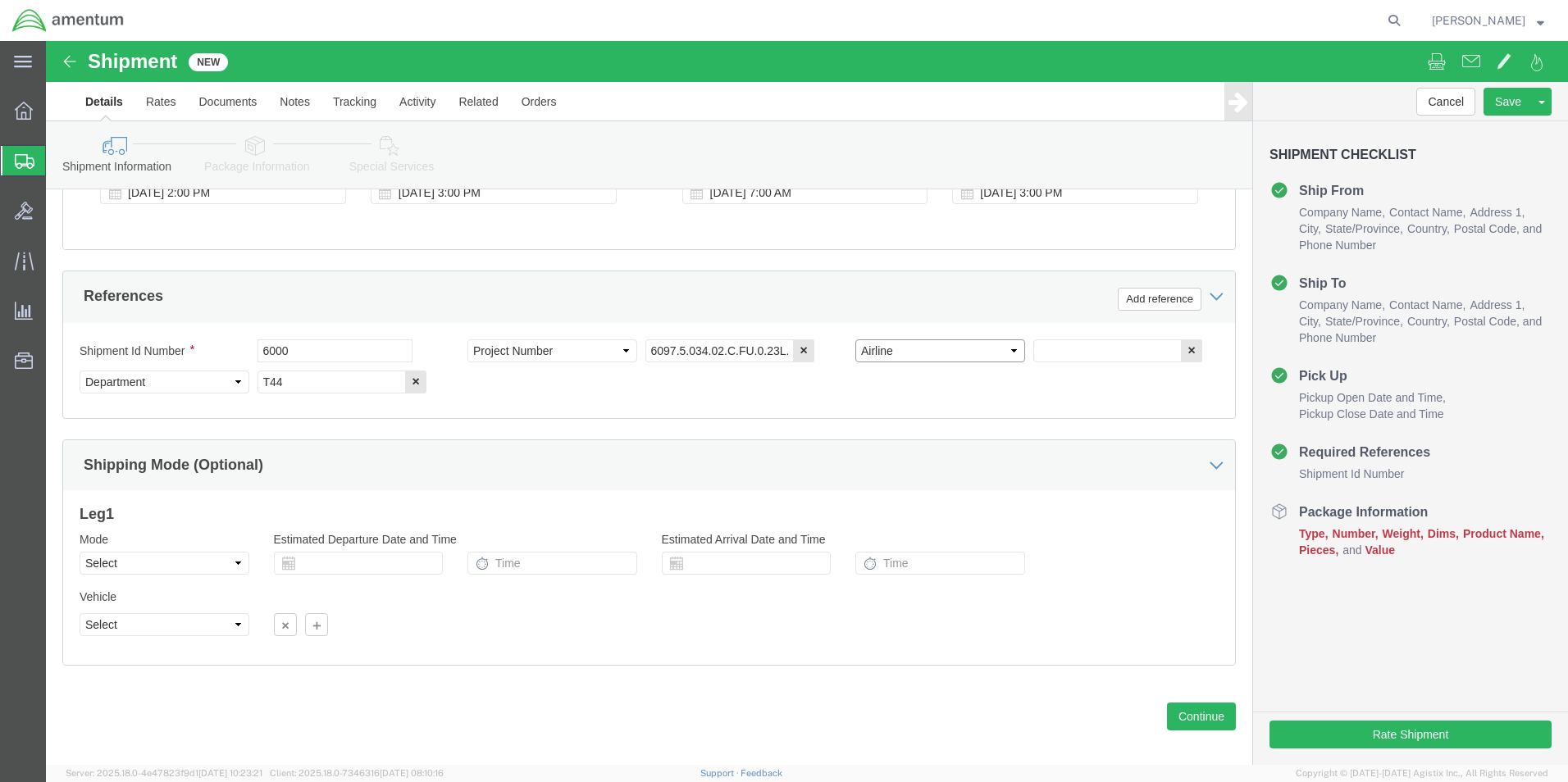
scroll to position [715, 0]
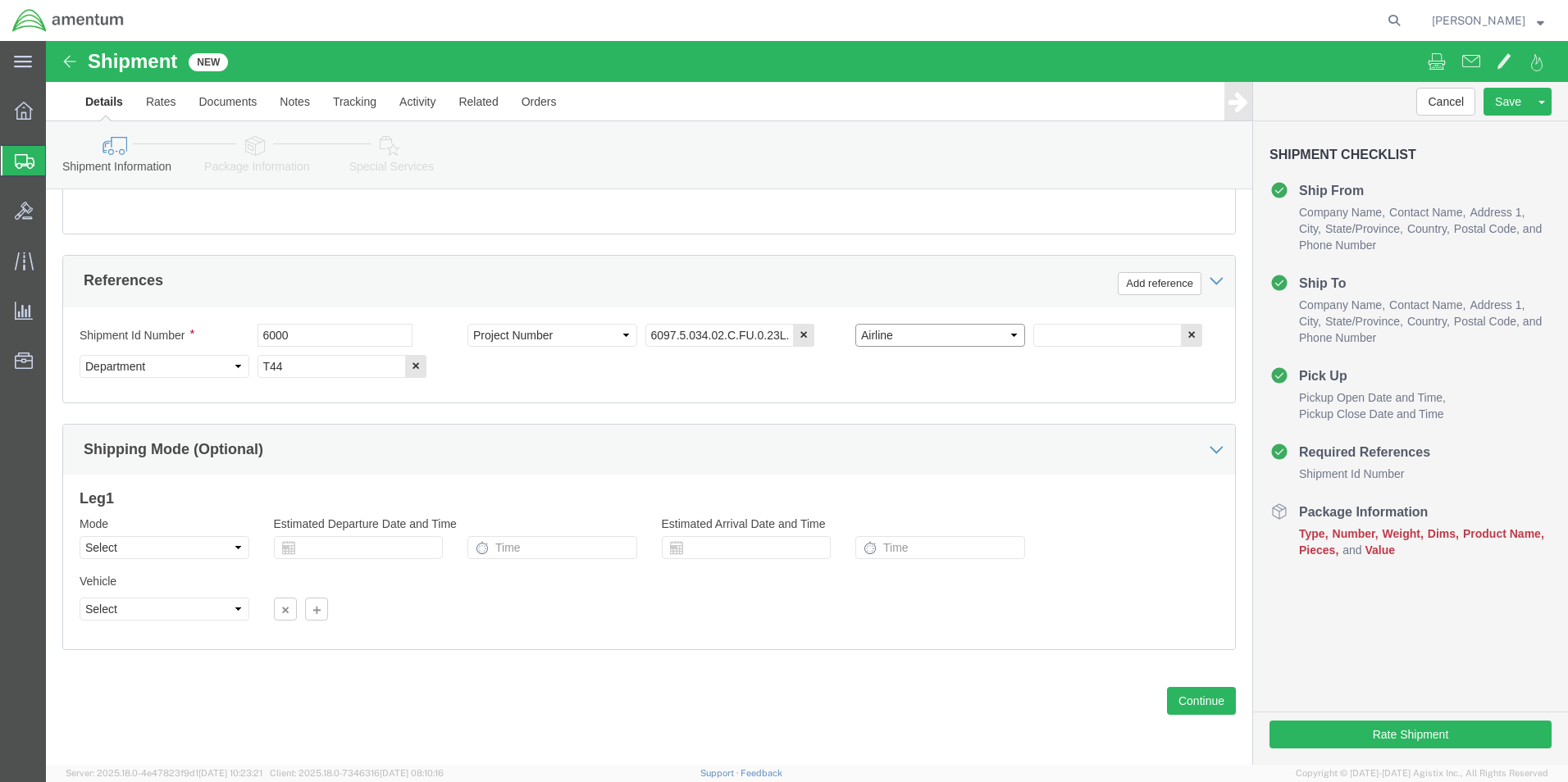
click select "Select Account Type Activity ID Airline Appointment Number ASN Batch Request # …"
select select "PCKSLIP"
click select "Select Account Type Activity ID Airline Appointment Number ASN Batch Request # …"
click input "text"
type input "157309"
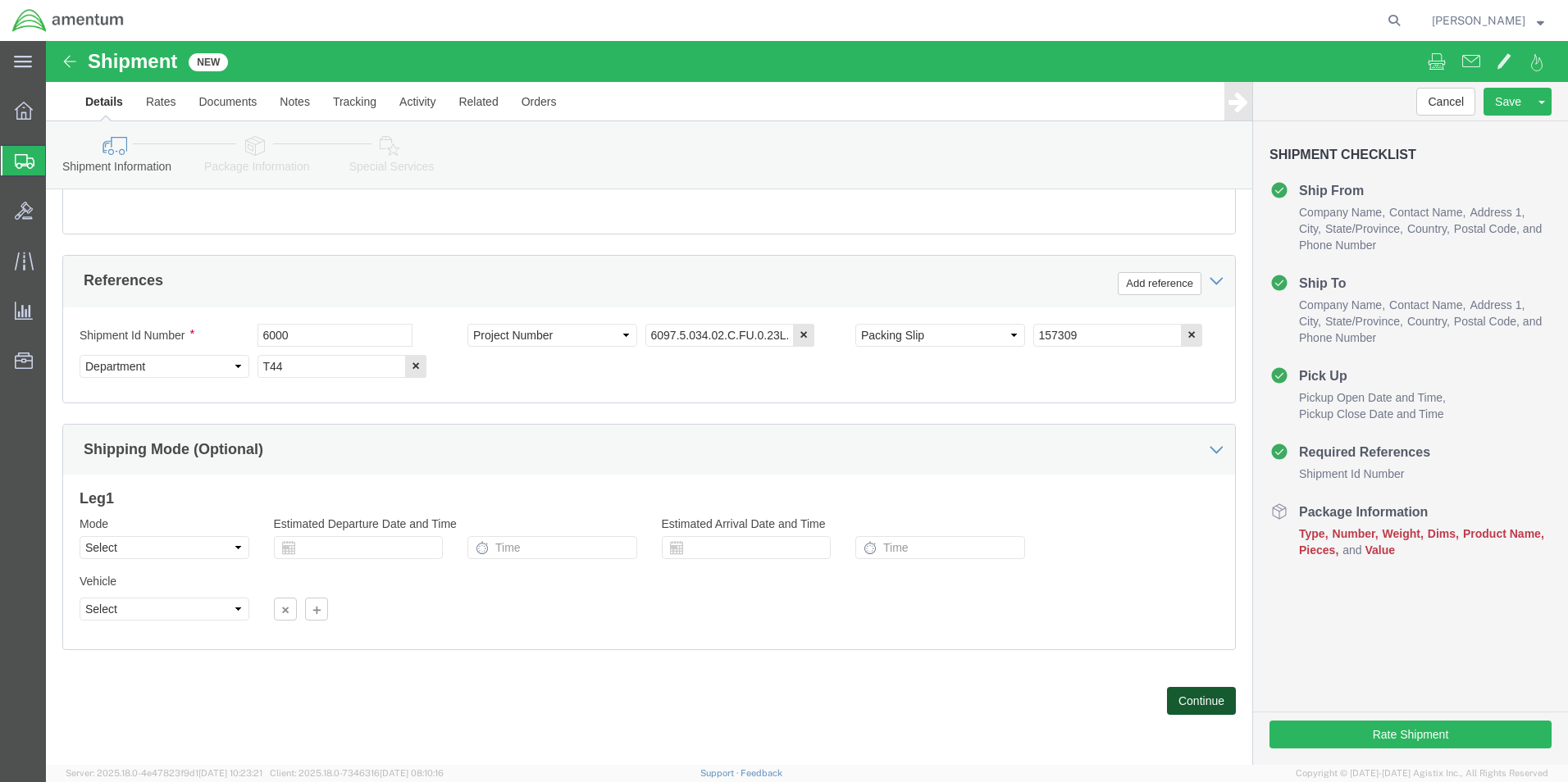
click button "Continue"
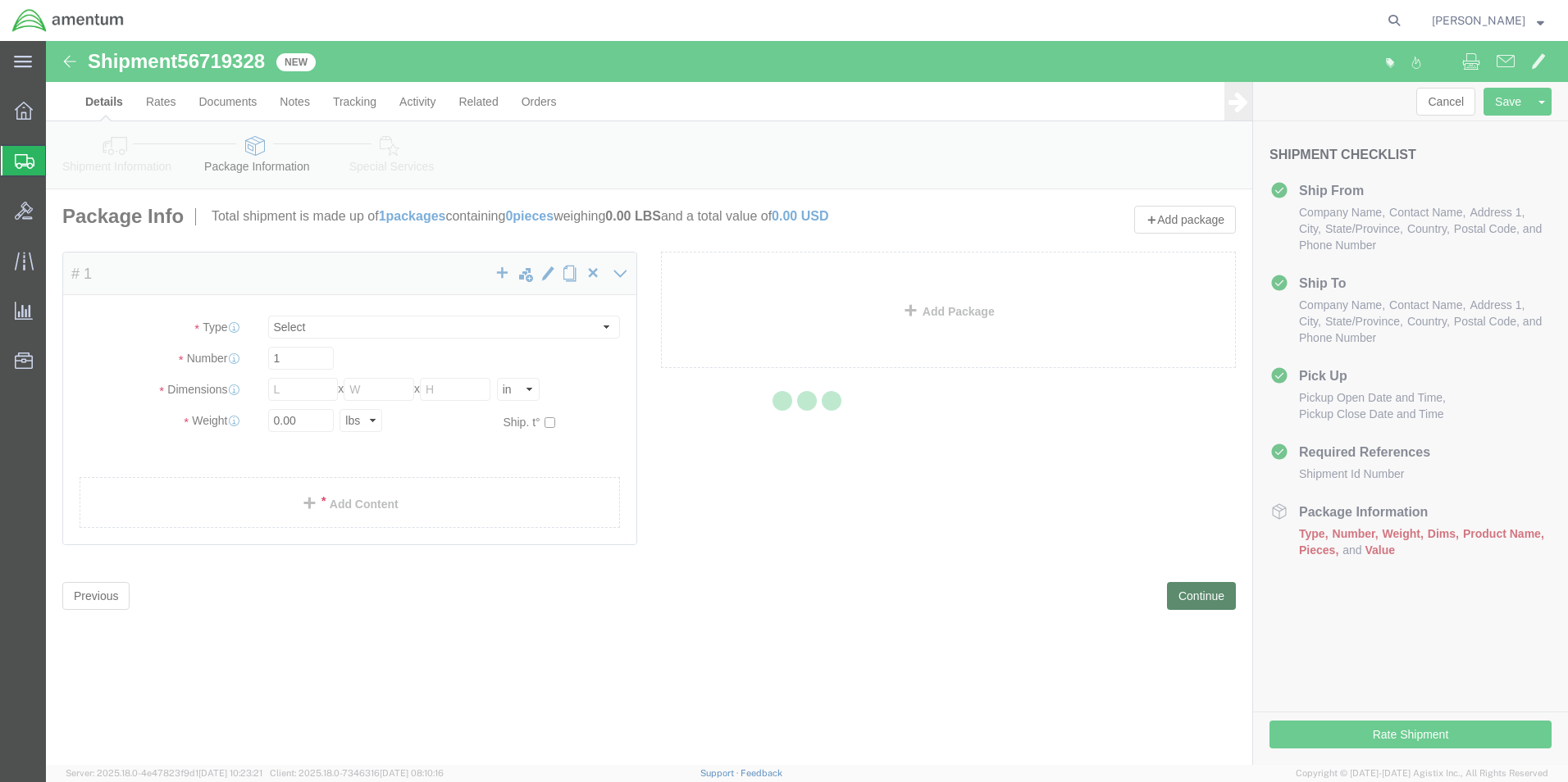
select select "CBOX"
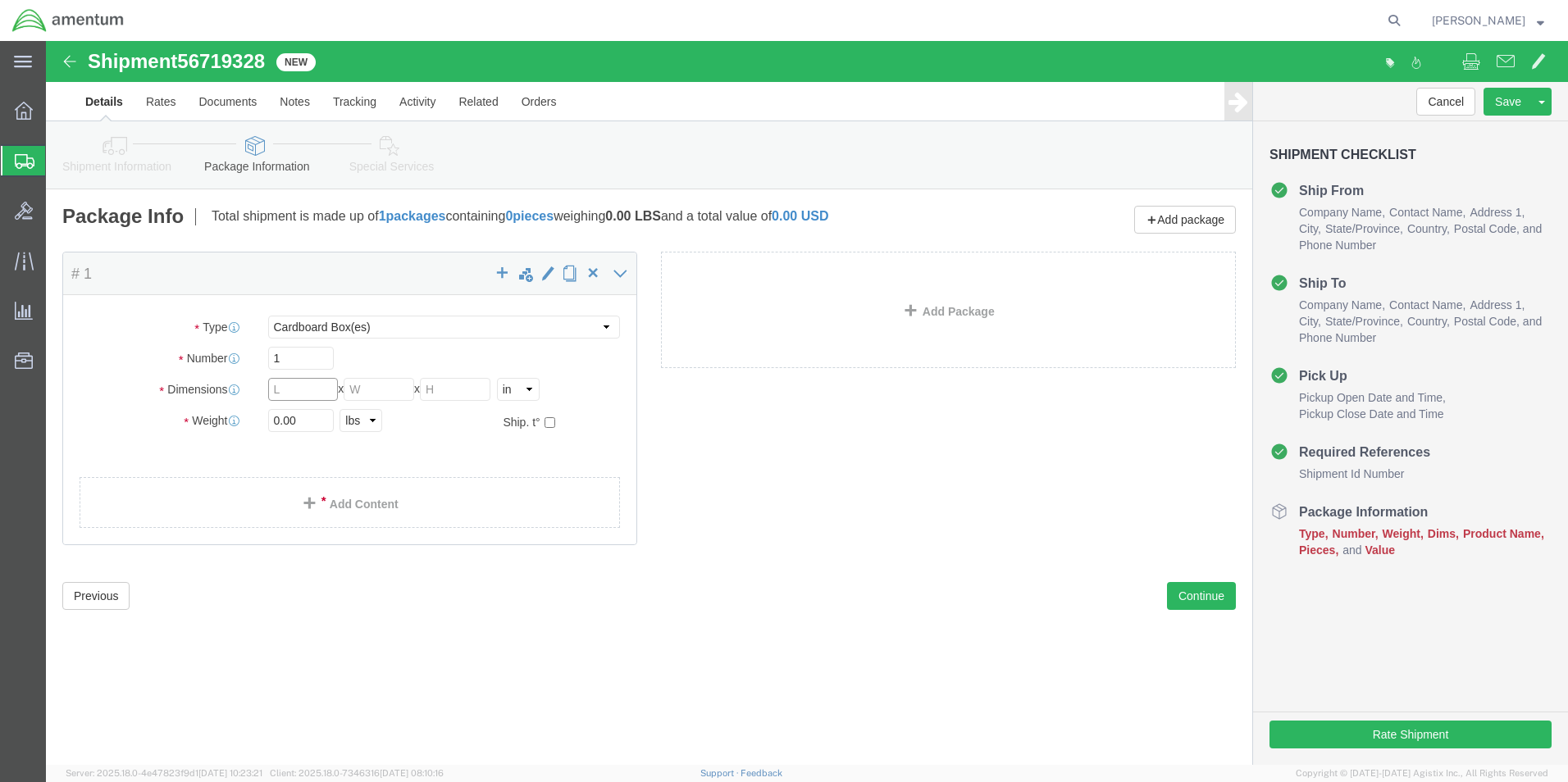
click input "text"
type input "16"
type input "12"
click div "Package Content # 1 x Package Type Select BCK Boxes Bale(s) Basket(s) Bolt(s) B…"
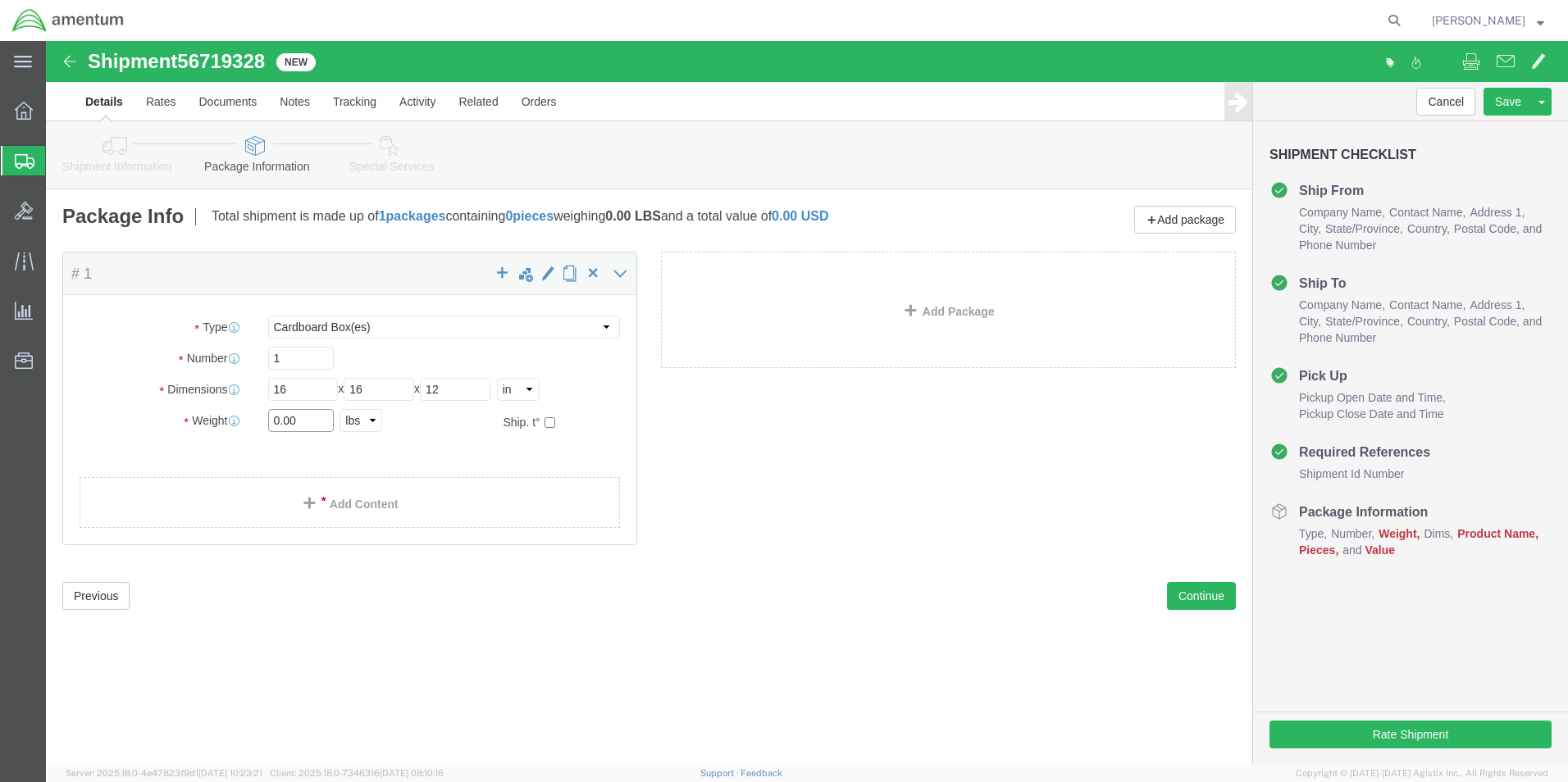
click input "0.00"
type input "14.00"
click ul
click link "Add Content"
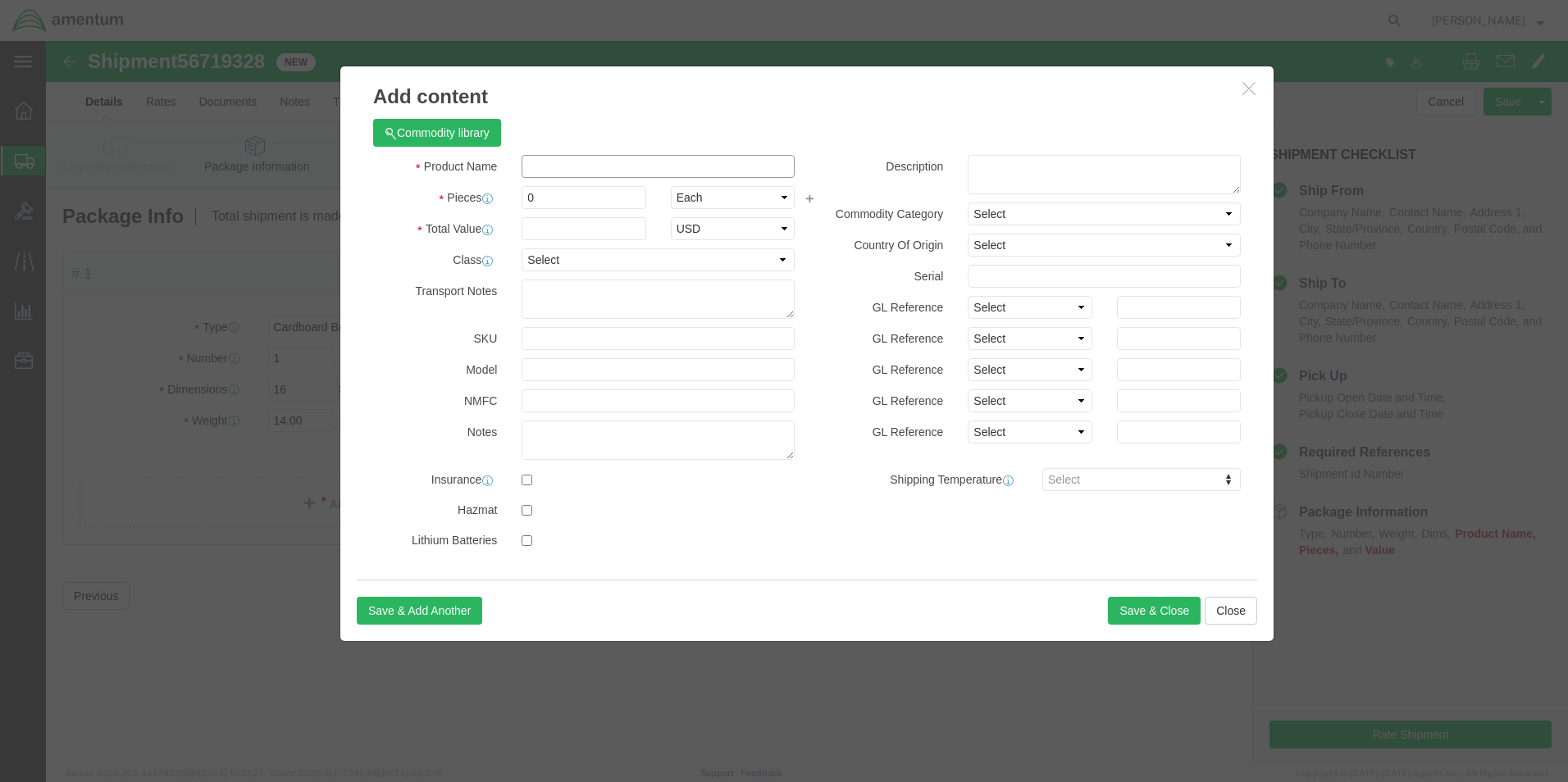
click input "text"
type input "A/C PARTS"
select select "US"
click input "0"
type input "2"
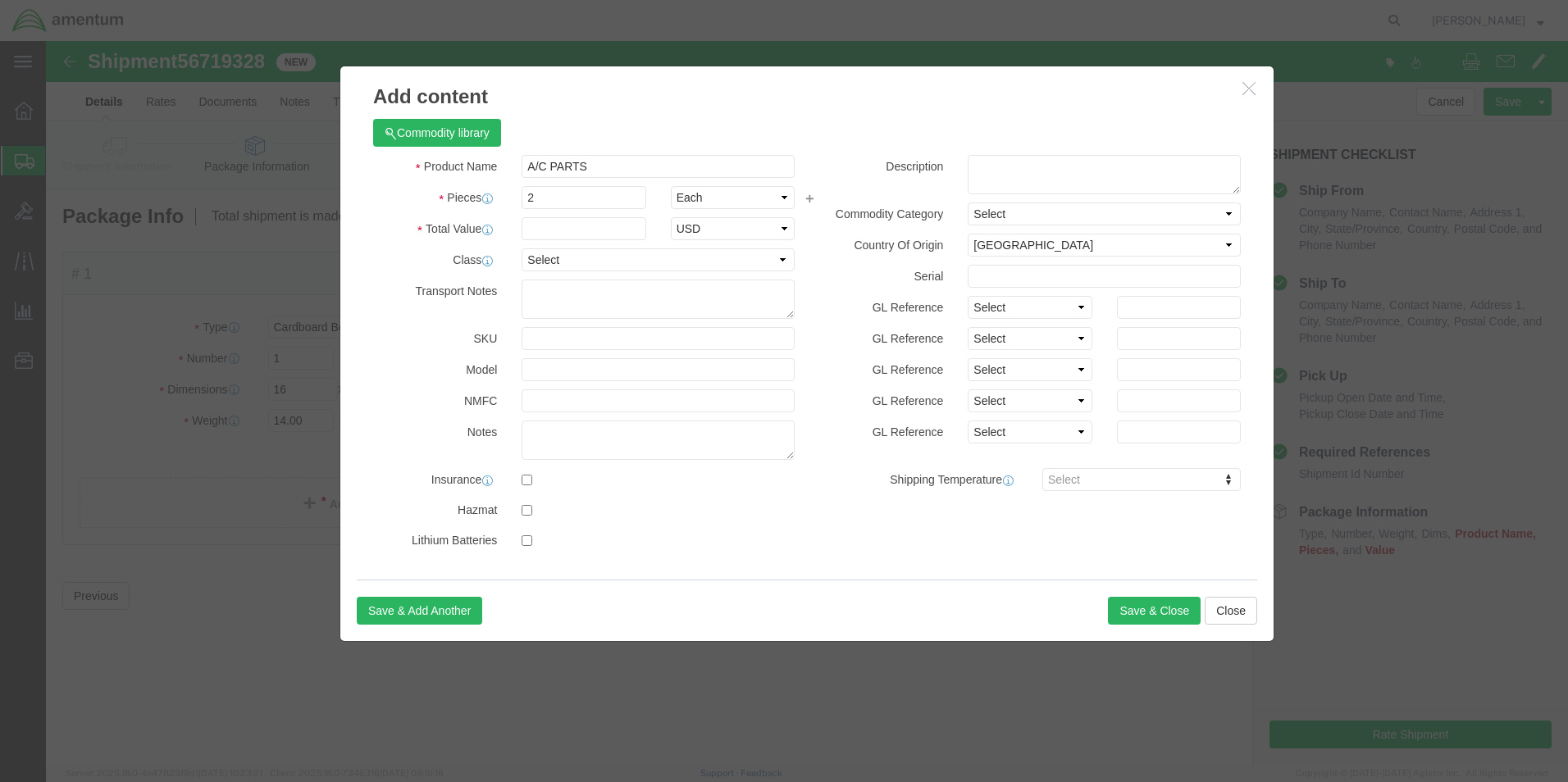
click label "Description"
click input "text"
type input "5000"
click button "Save & Close"
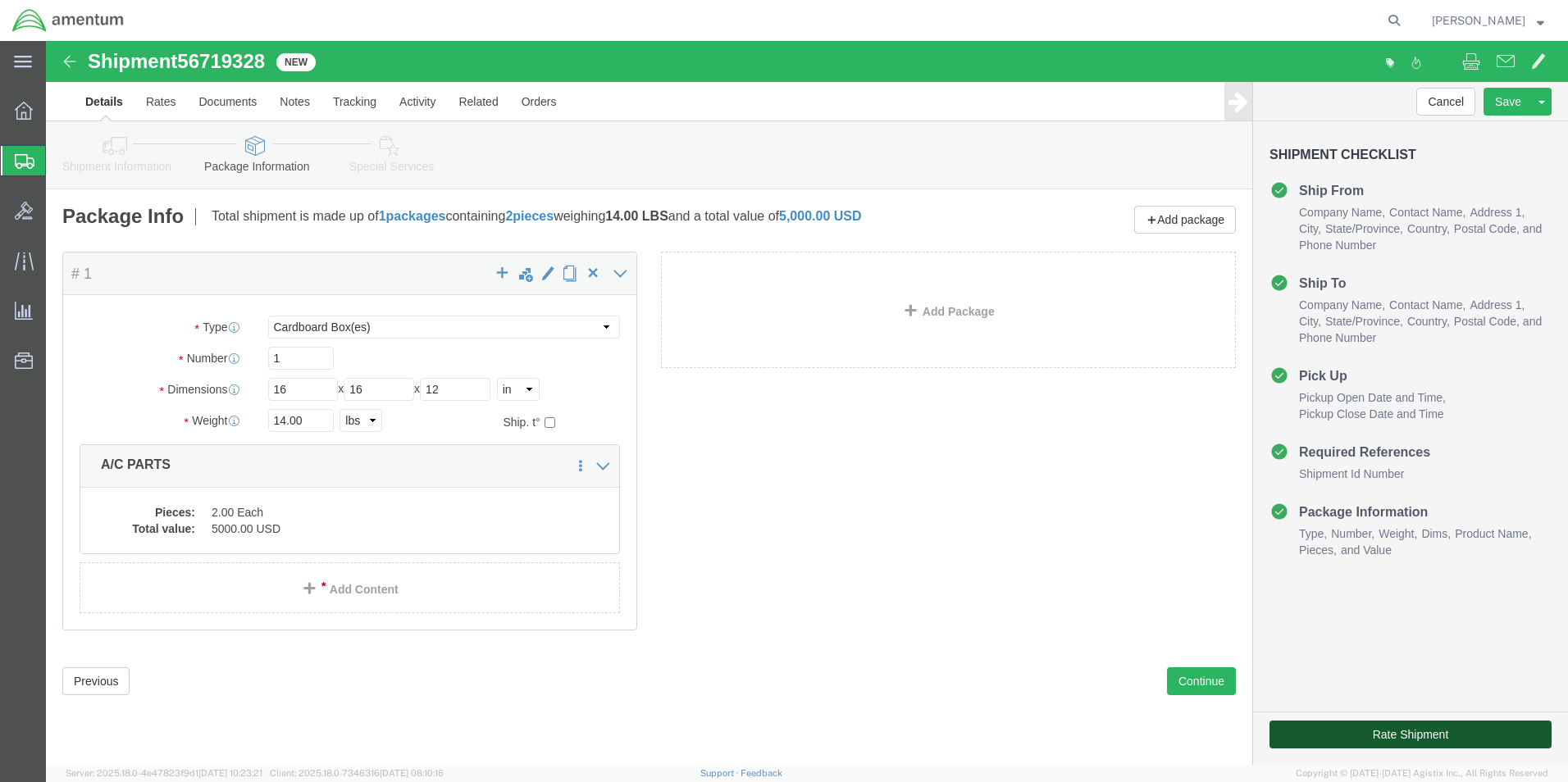
click button "Rate Shipment"
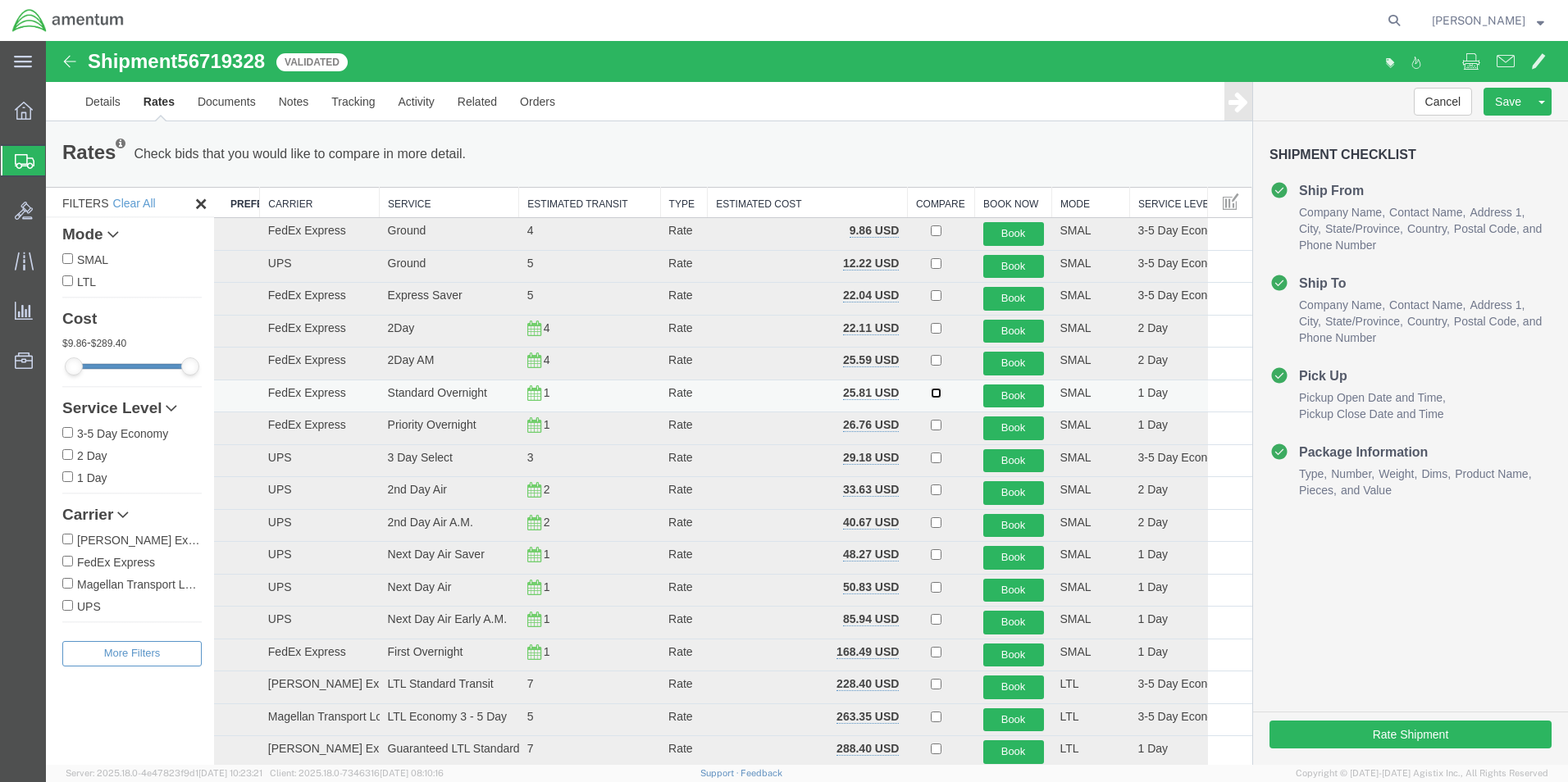
click at [930, 394] on input "checkbox" at bounding box center [936, 393] width 11 height 11
checkbox input "true"
click at [1007, 390] on button "Book" at bounding box center [1013, 396] width 61 height 24
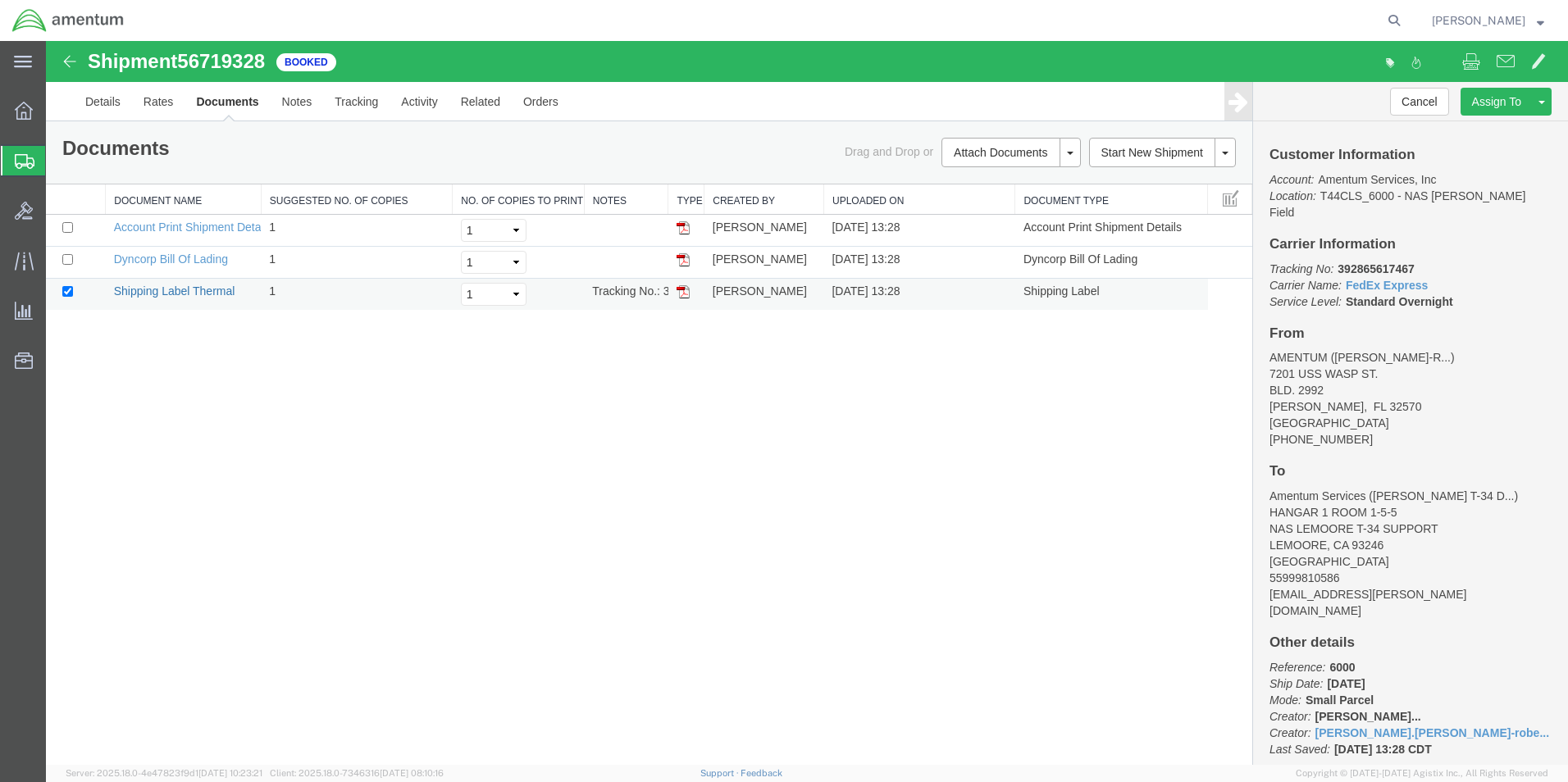
click at [170, 295] on link "Shipping Label Thermal" at bounding box center [174, 290] width 121 height 13
click at [69, 258] on input "checkbox" at bounding box center [68, 259] width 11 height 11
checkbox input "true"
click at [158, 265] on link "Dyncorp Bill Of Lading" at bounding box center [171, 258] width 114 height 13
